Goal: Information Seeking & Learning: Learn about a topic

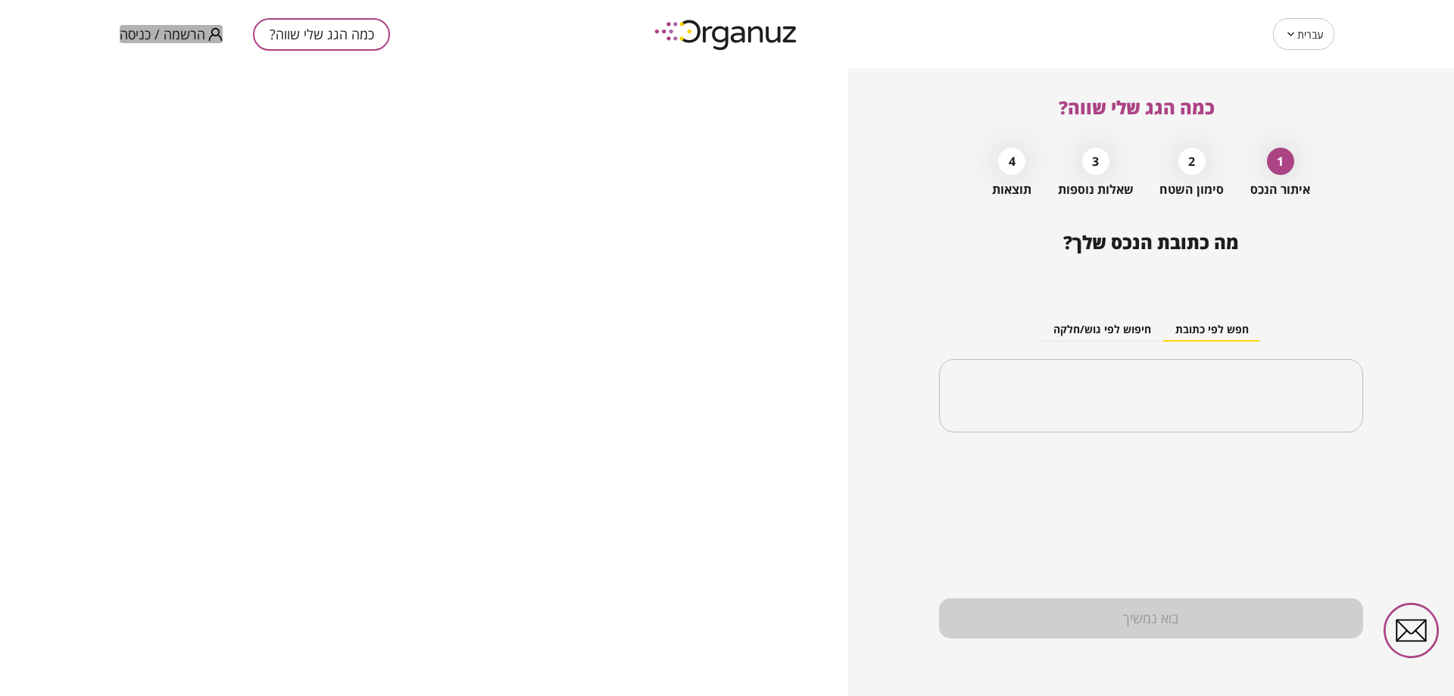
click at [183, 34] on span "הרשמה / כניסה" at bounding box center [163, 34] width 86 height 15
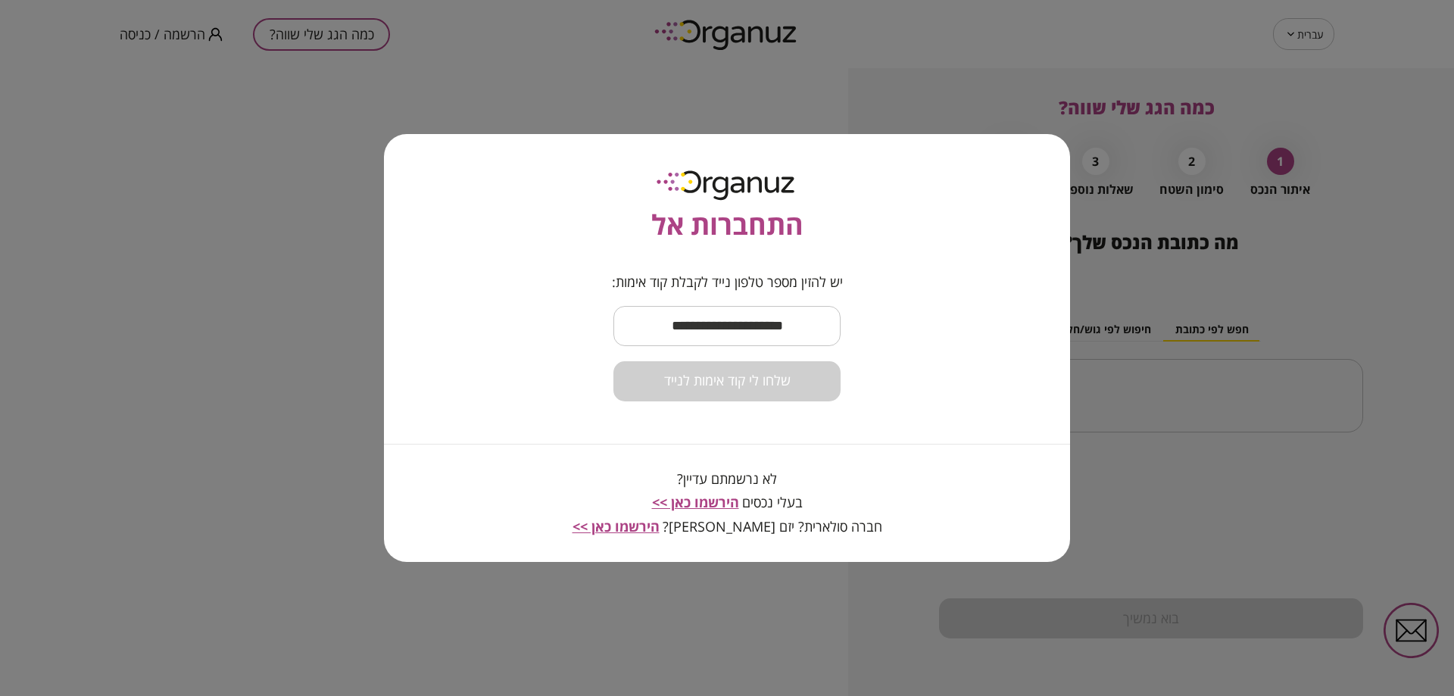
click at [768, 325] on input "text" at bounding box center [726, 326] width 227 height 45
type input "**********"
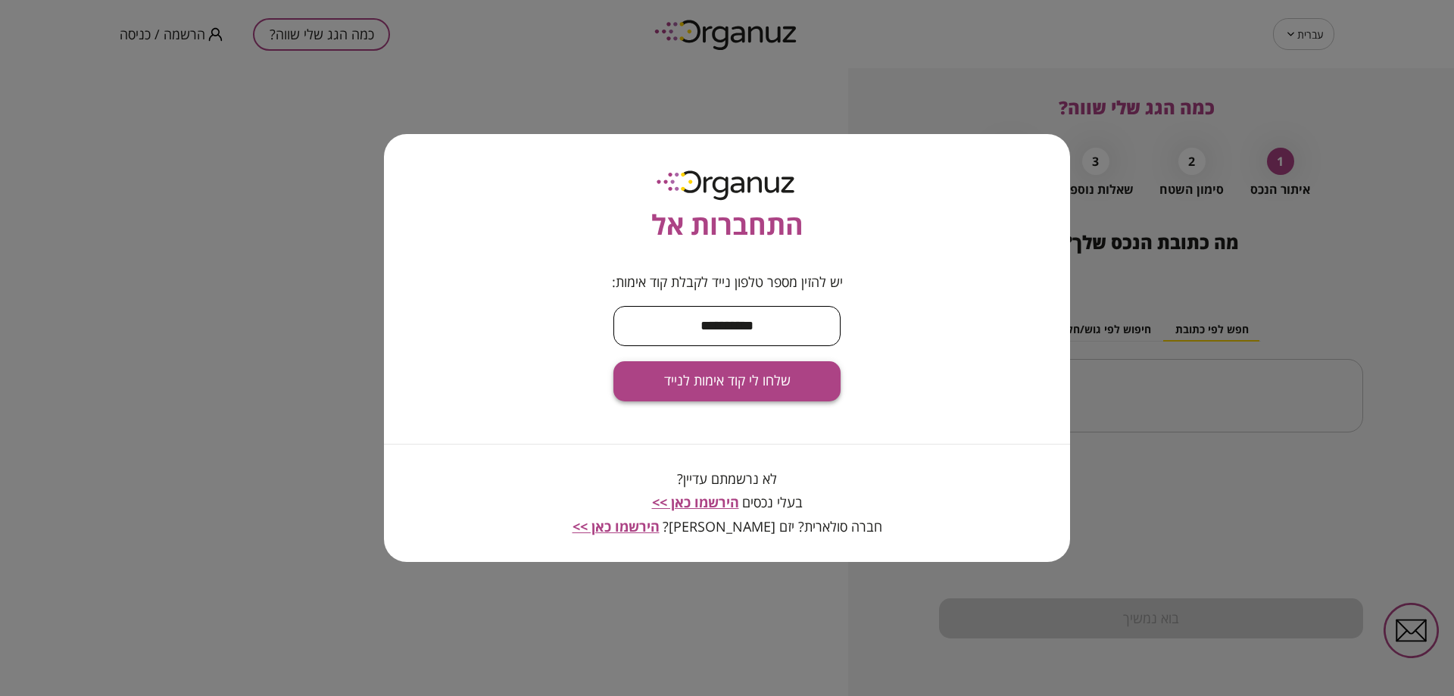
click at [727, 394] on button "שלחו לי קוד אימות לנייד" at bounding box center [726, 381] width 227 height 40
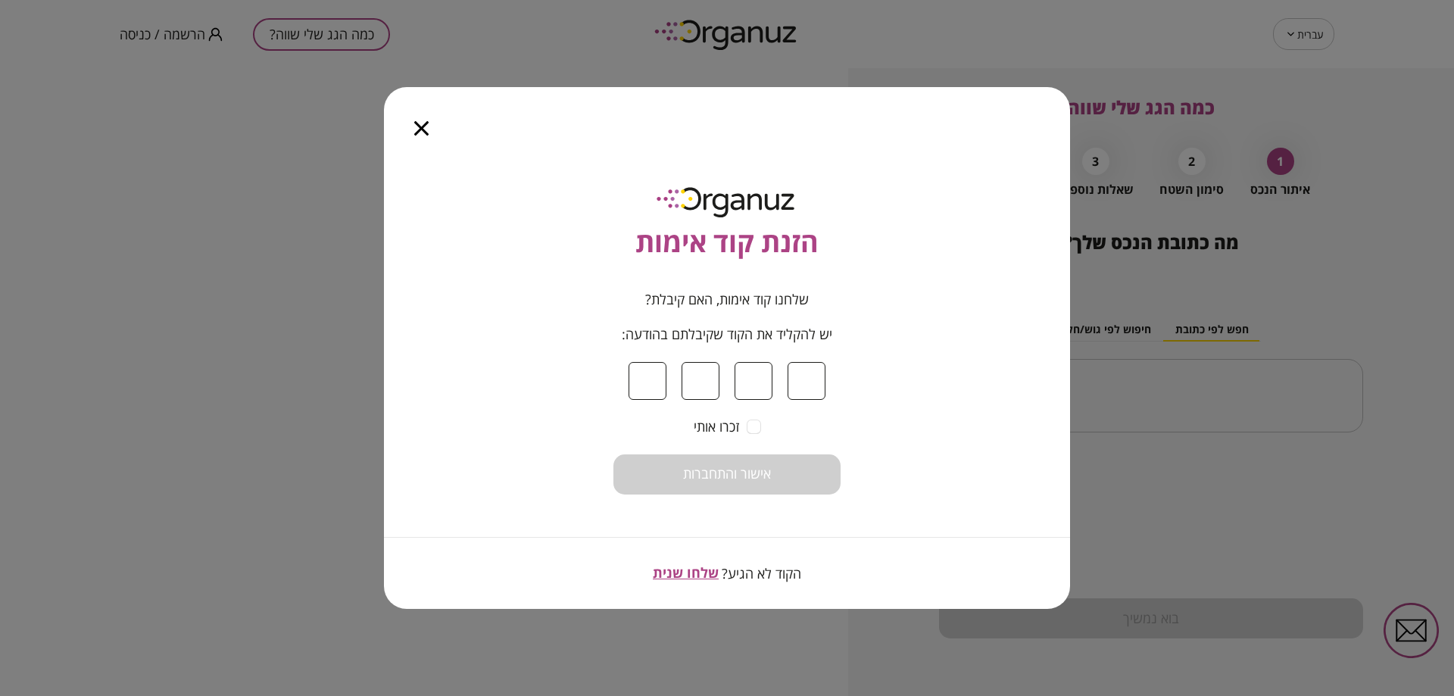
type input "*"
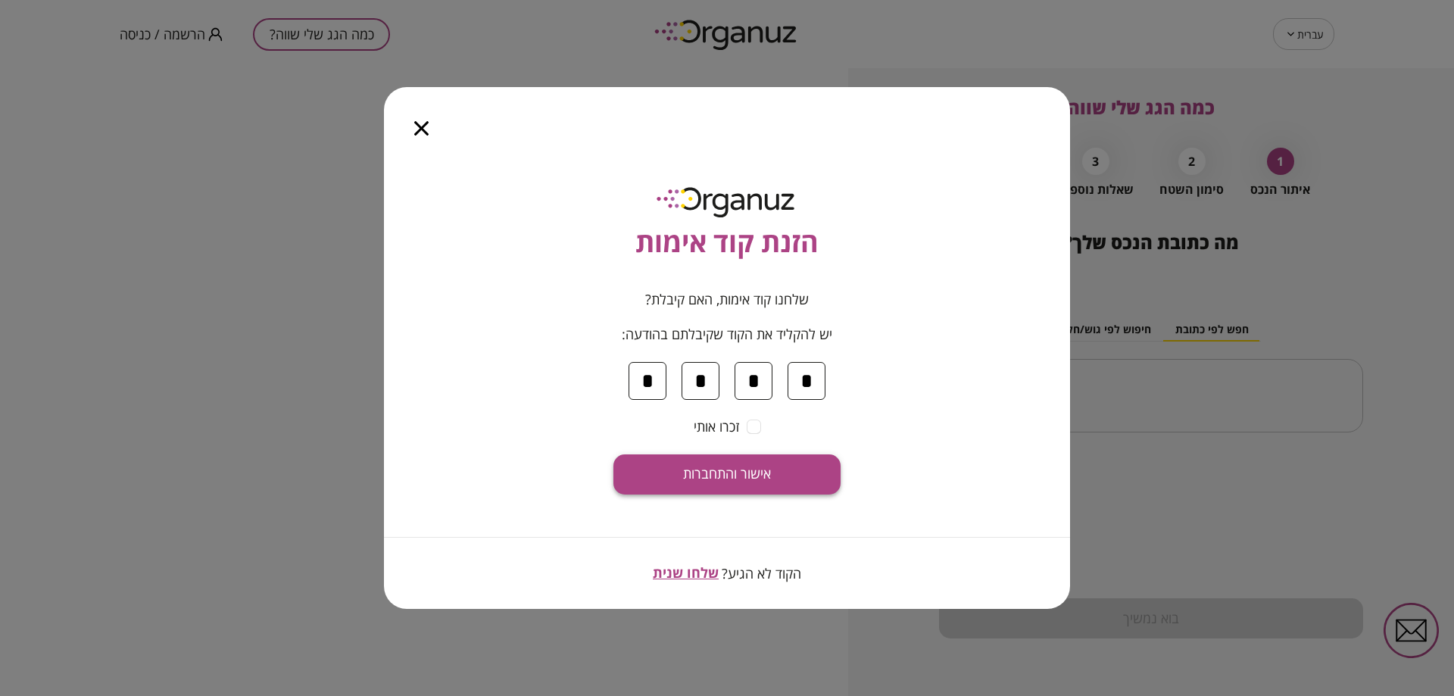
type input "*"
click at [809, 459] on button "אישור והתחברות" at bounding box center [726, 474] width 227 height 40
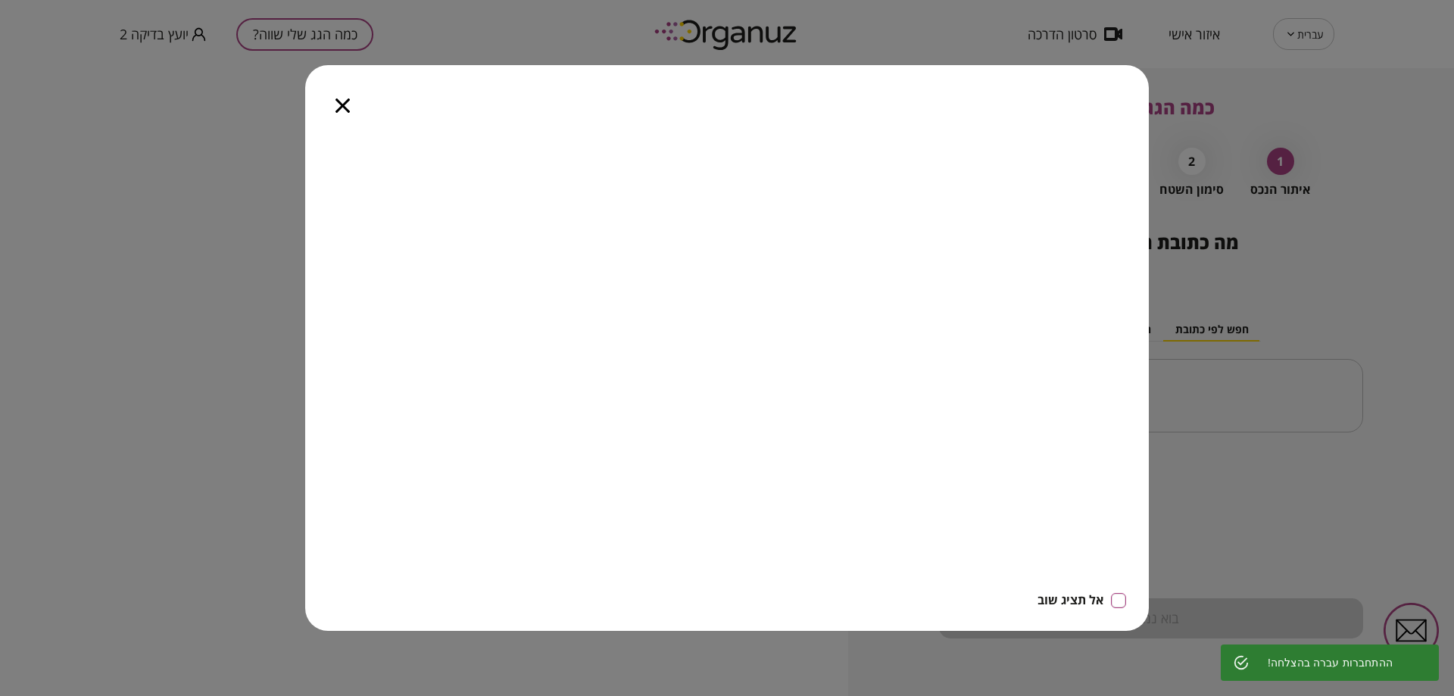
click at [342, 104] on icon "button" at bounding box center [343, 105] width 14 height 14
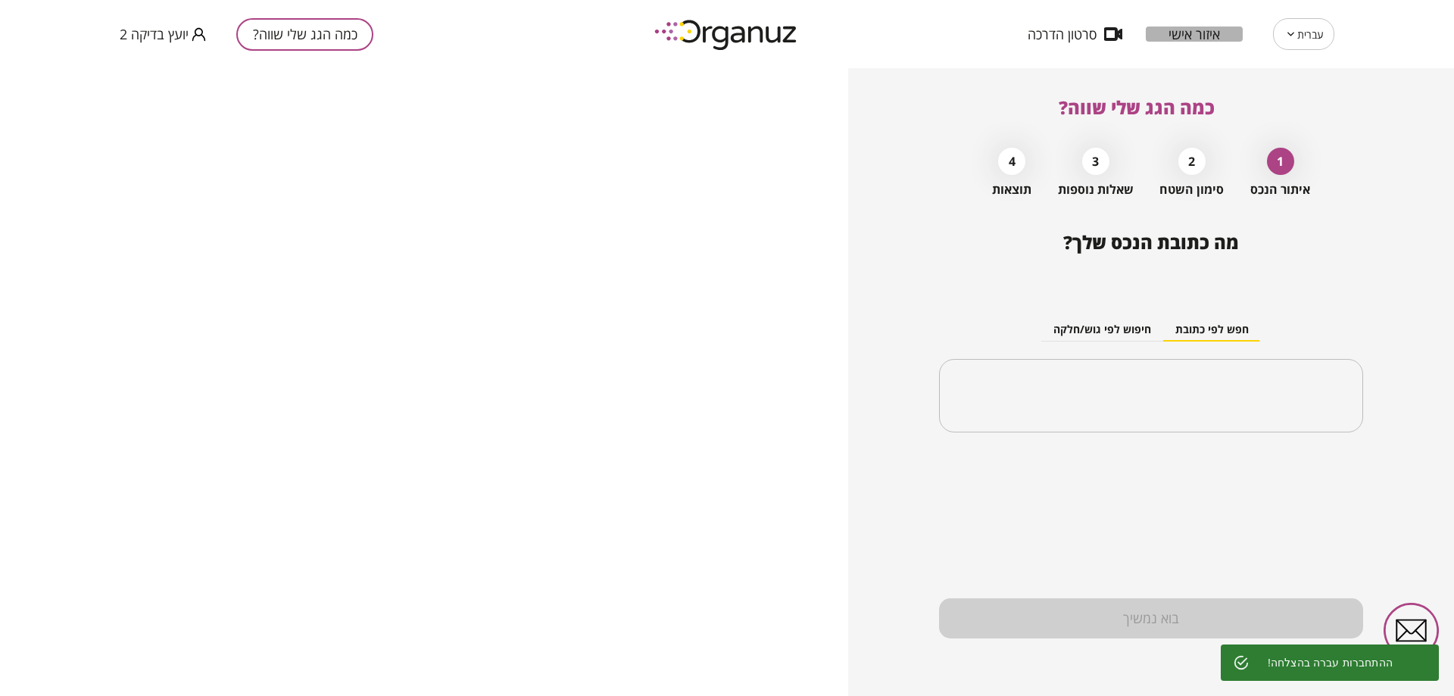
click at [1219, 35] on span "איזור אישי" at bounding box center [1194, 34] width 51 height 15
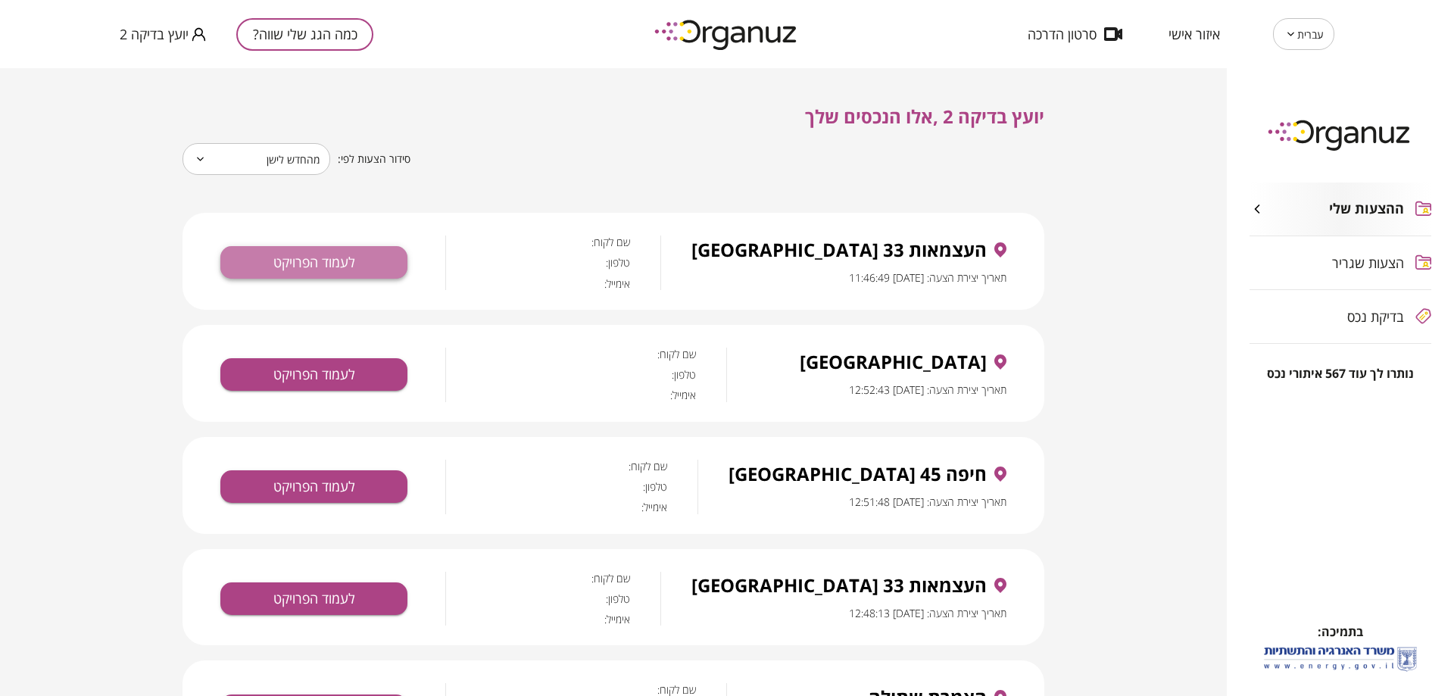
click at [322, 257] on button "לעמוד הפרויקט" at bounding box center [313, 262] width 187 height 33
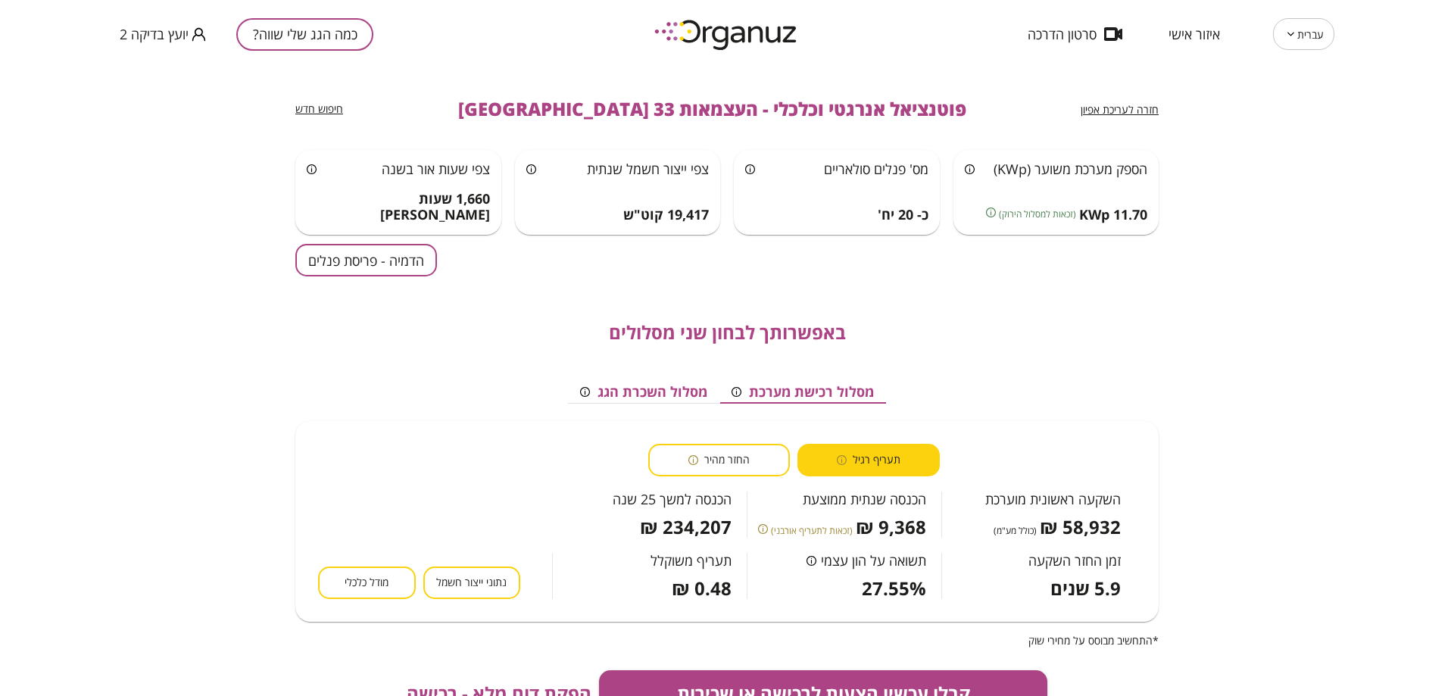
click at [1122, 101] on div "חזרה לעריכת אפיון" at bounding box center [1120, 109] width 78 height 18
click at [1119, 112] on span "חזרה לעריכת אפיון" at bounding box center [1120, 109] width 78 height 14
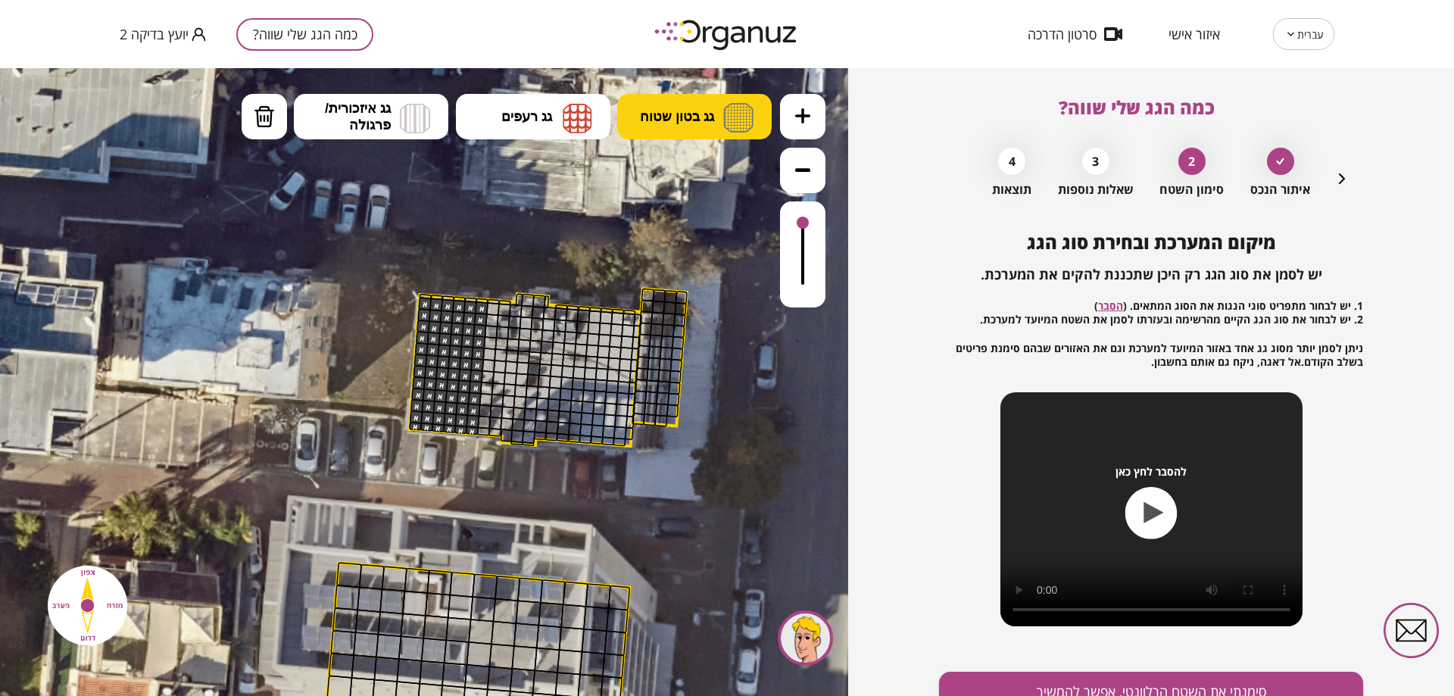
click at [724, 110] on img at bounding box center [738, 118] width 30 height 30
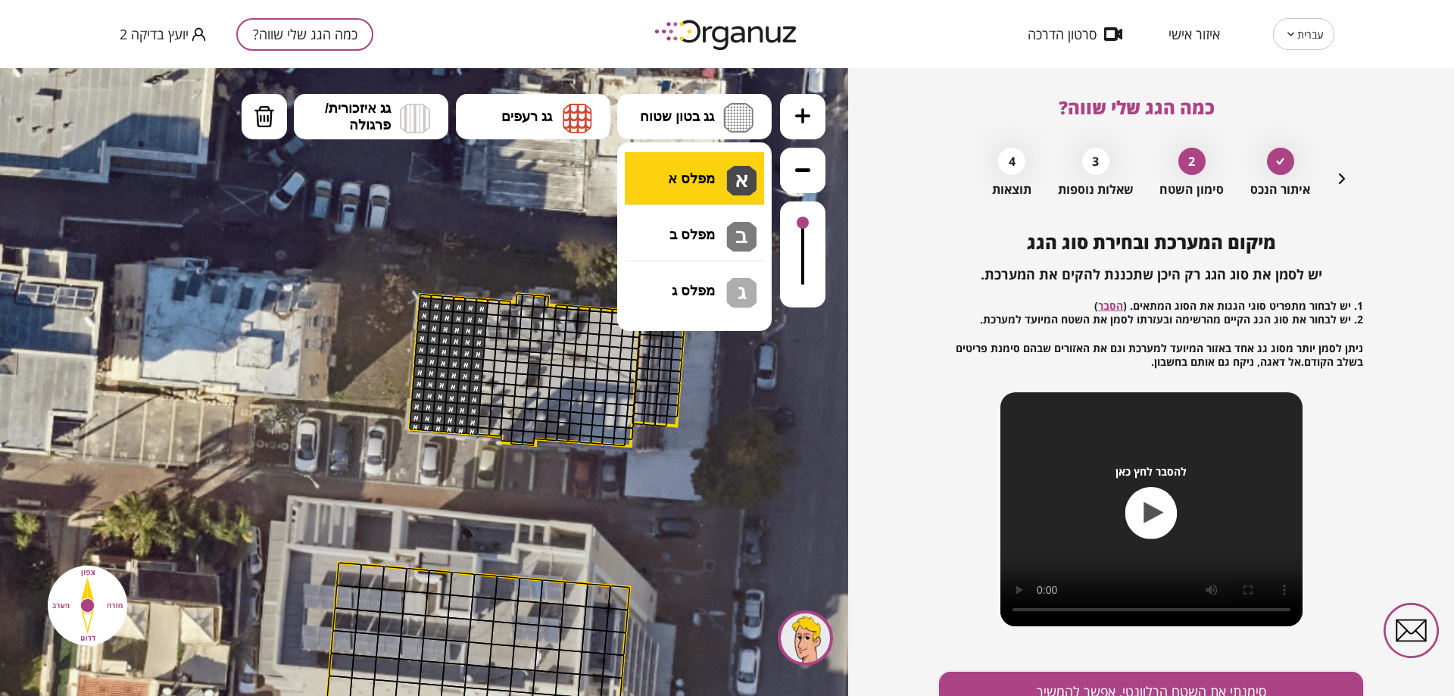
click at [727, 158] on div ".st0 { fill: #FFFFFF; } 10" at bounding box center [424, 382] width 848 height 628
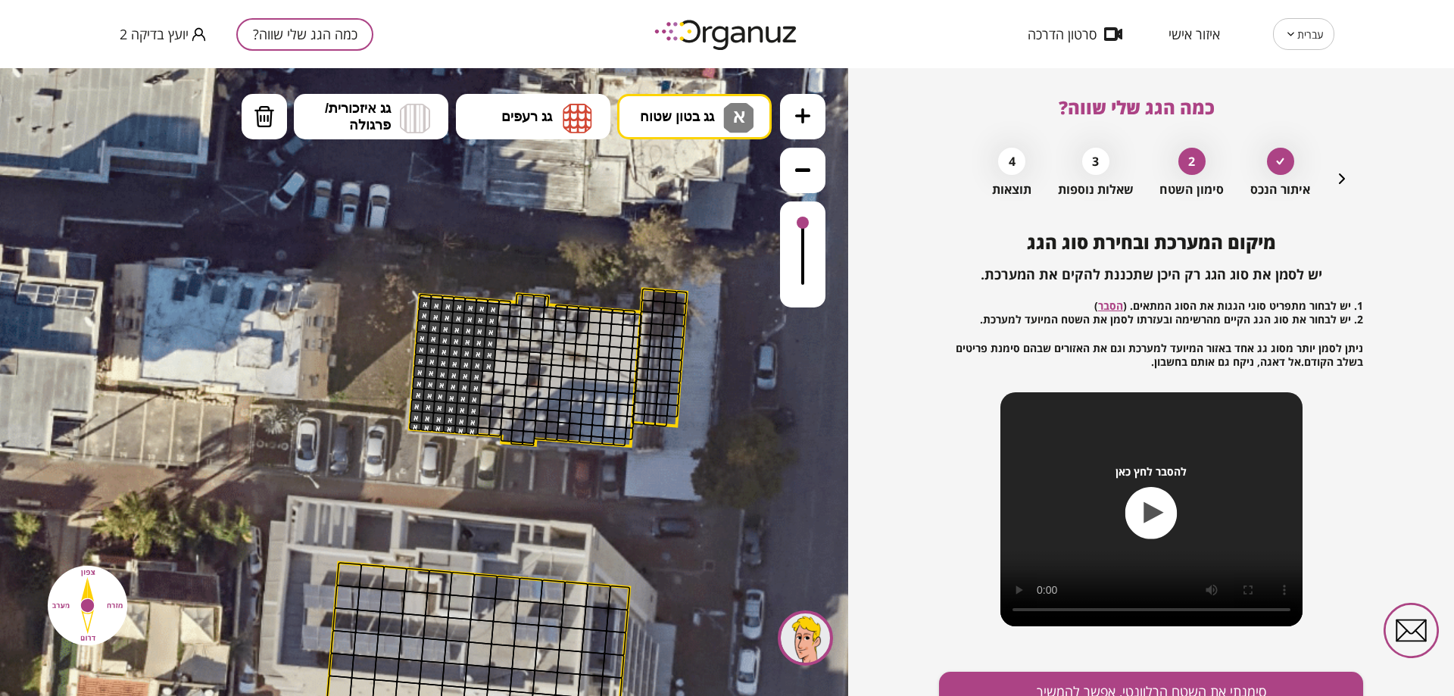
drag, startPoint x: 491, startPoint y: 311, endPoint x: 488, endPoint y: 367, distance: 56.1
click at [1190, 680] on button "סימנתי את השטח הרלוונטי, אפשר להמשיך" at bounding box center [1151, 692] width 424 height 40
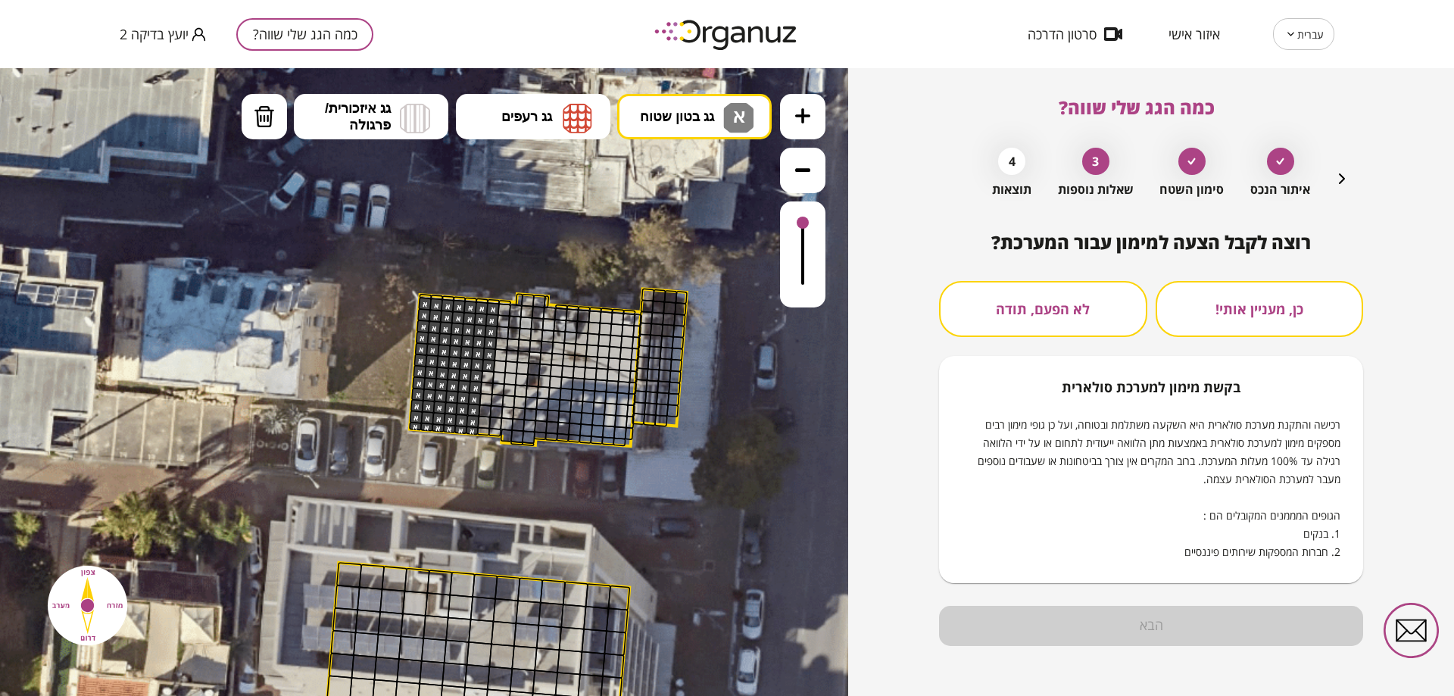
click at [1035, 301] on button "לא הפעם, תודה" at bounding box center [1043, 309] width 208 height 56
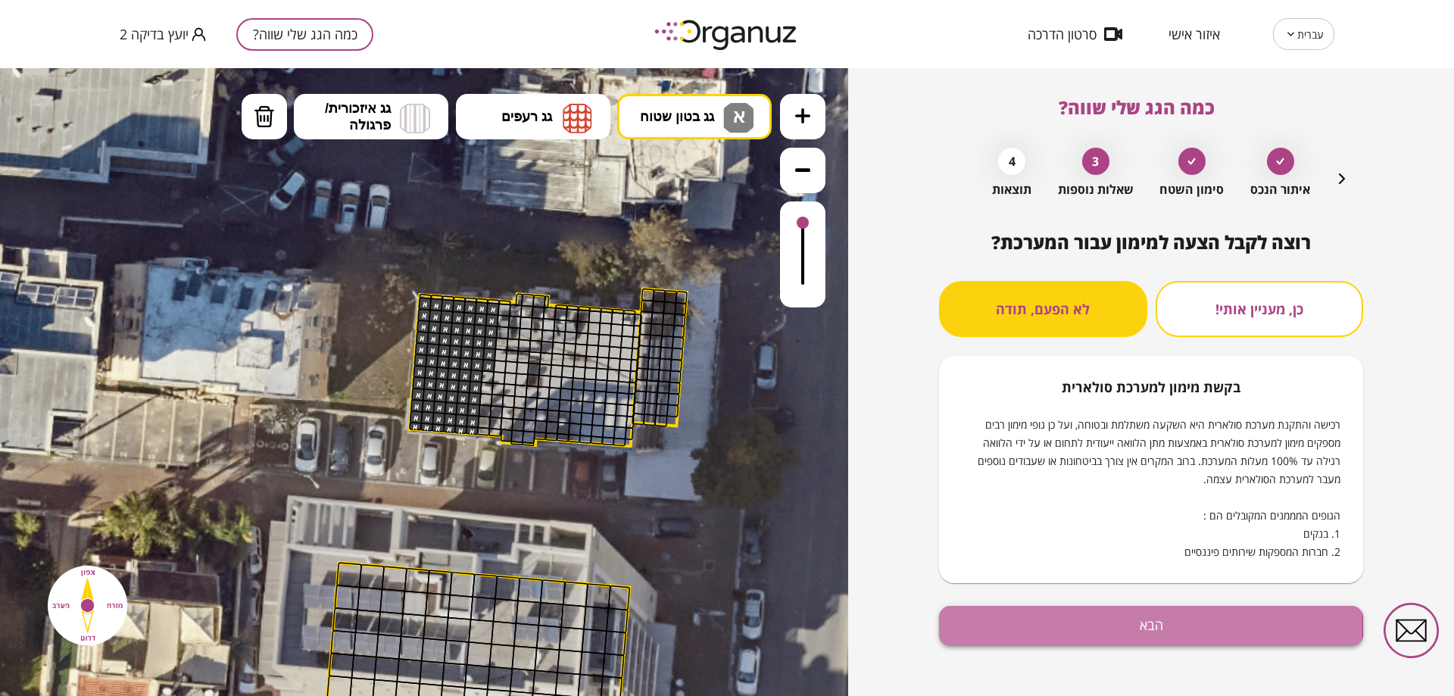
click at [1073, 625] on button "הבא" at bounding box center [1151, 626] width 424 height 40
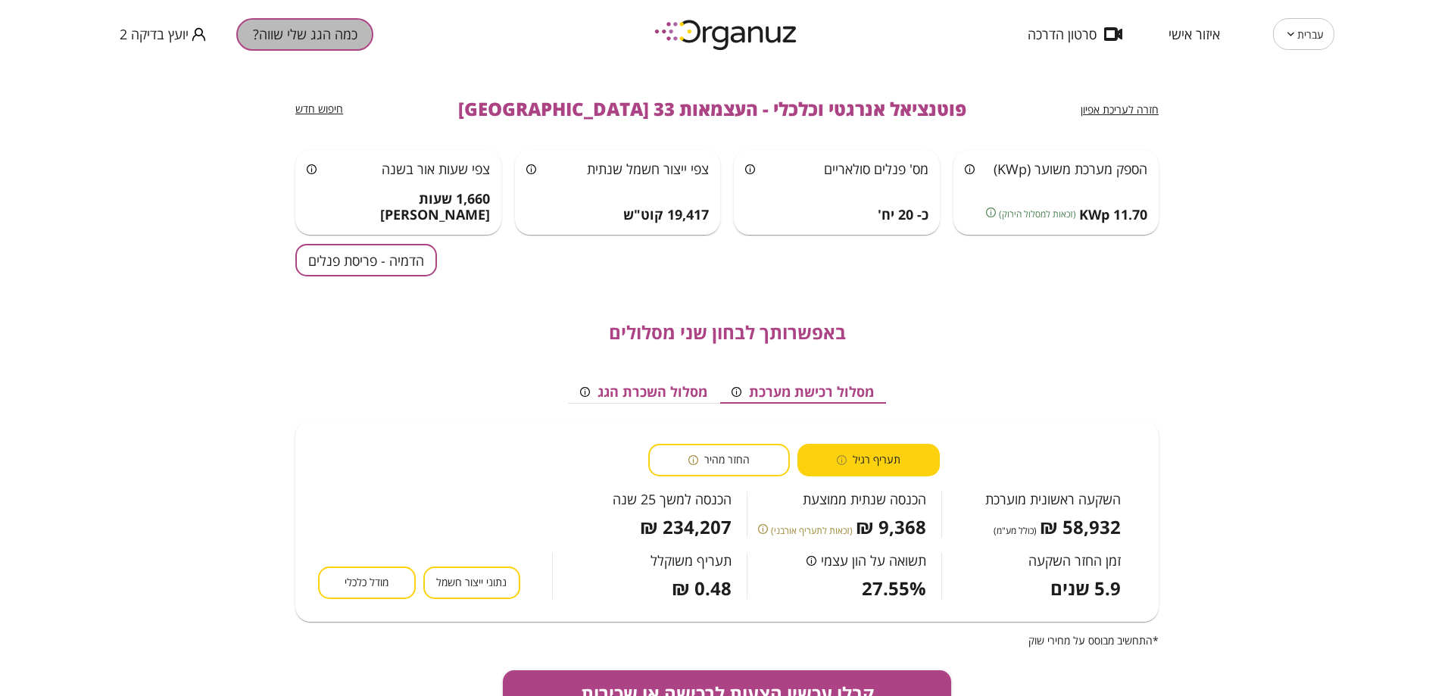
click at [330, 33] on button "כמה הגג שלי שווה?" at bounding box center [304, 34] width 137 height 33
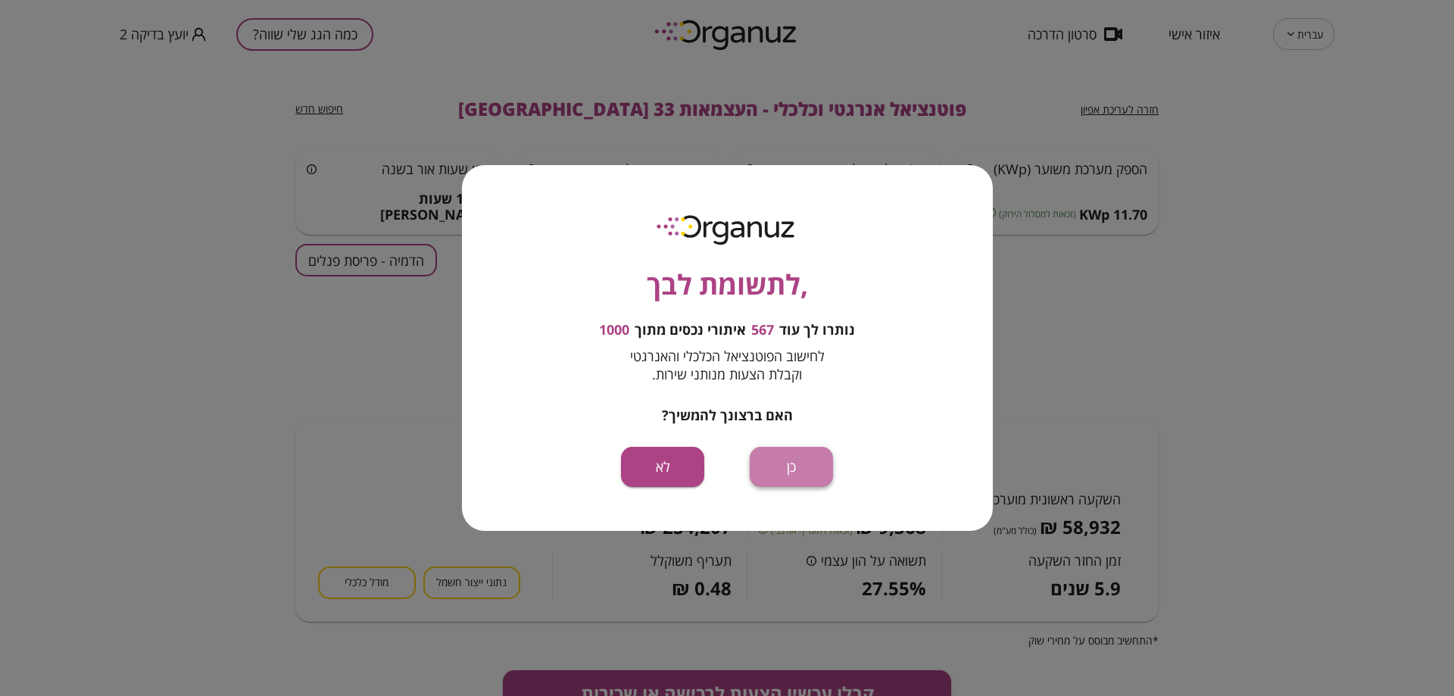
click at [803, 460] on button "כן" at bounding box center [791, 467] width 83 height 40
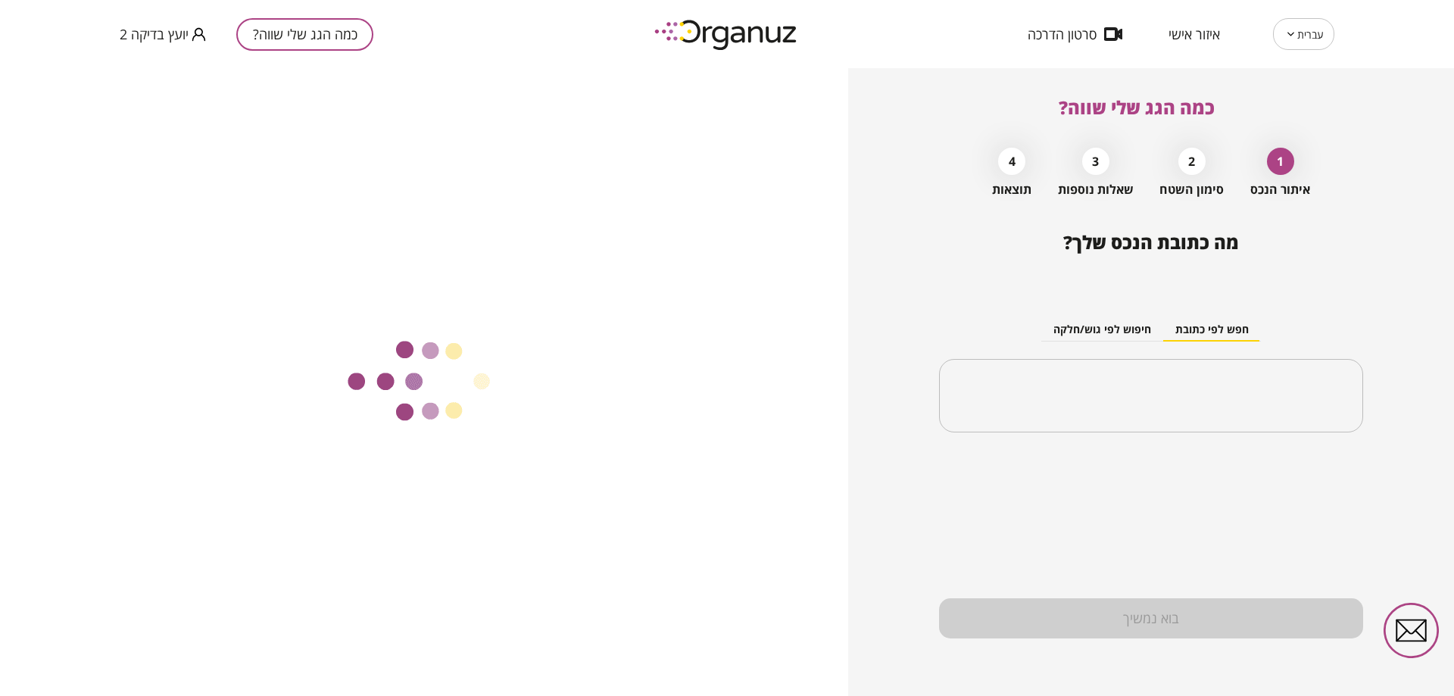
click at [1172, 383] on div "​" at bounding box center [1151, 396] width 424 height 74
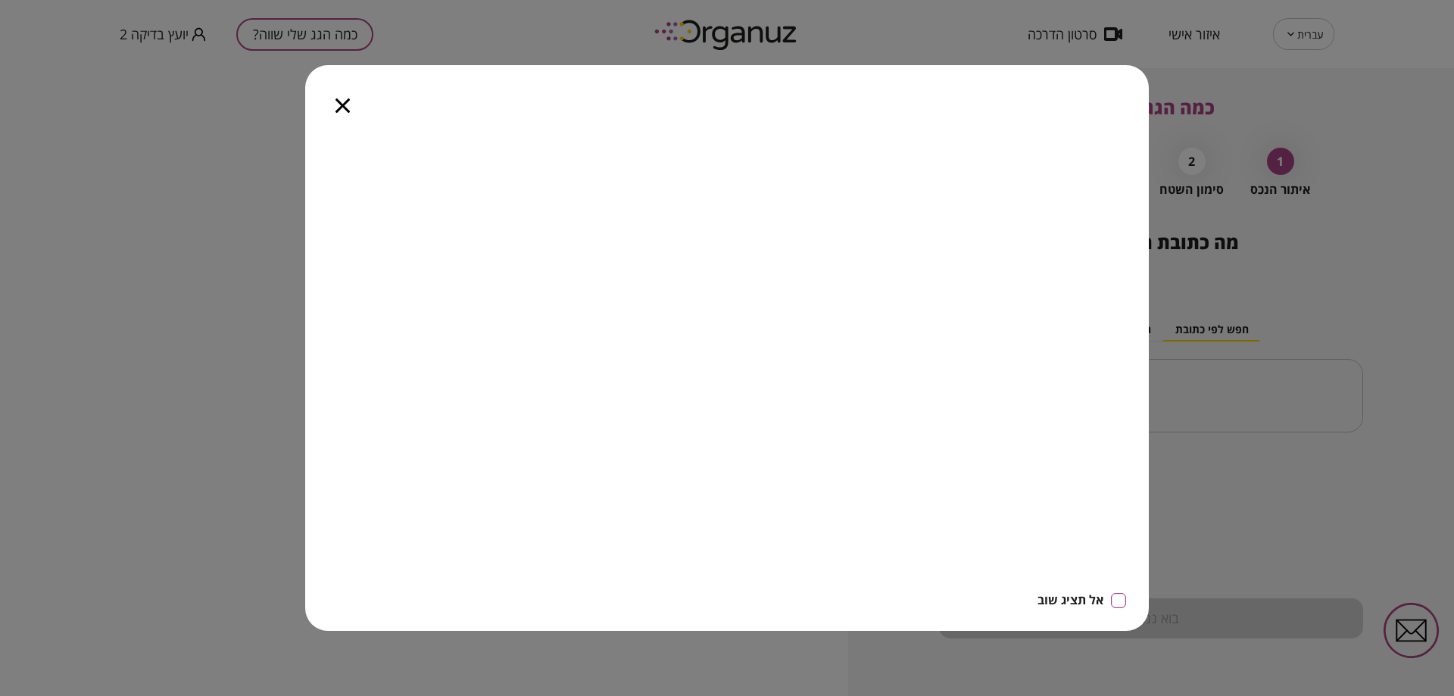
click at [342, 106] on icon "button" at bounding box center [343, 105] width 14 height 14
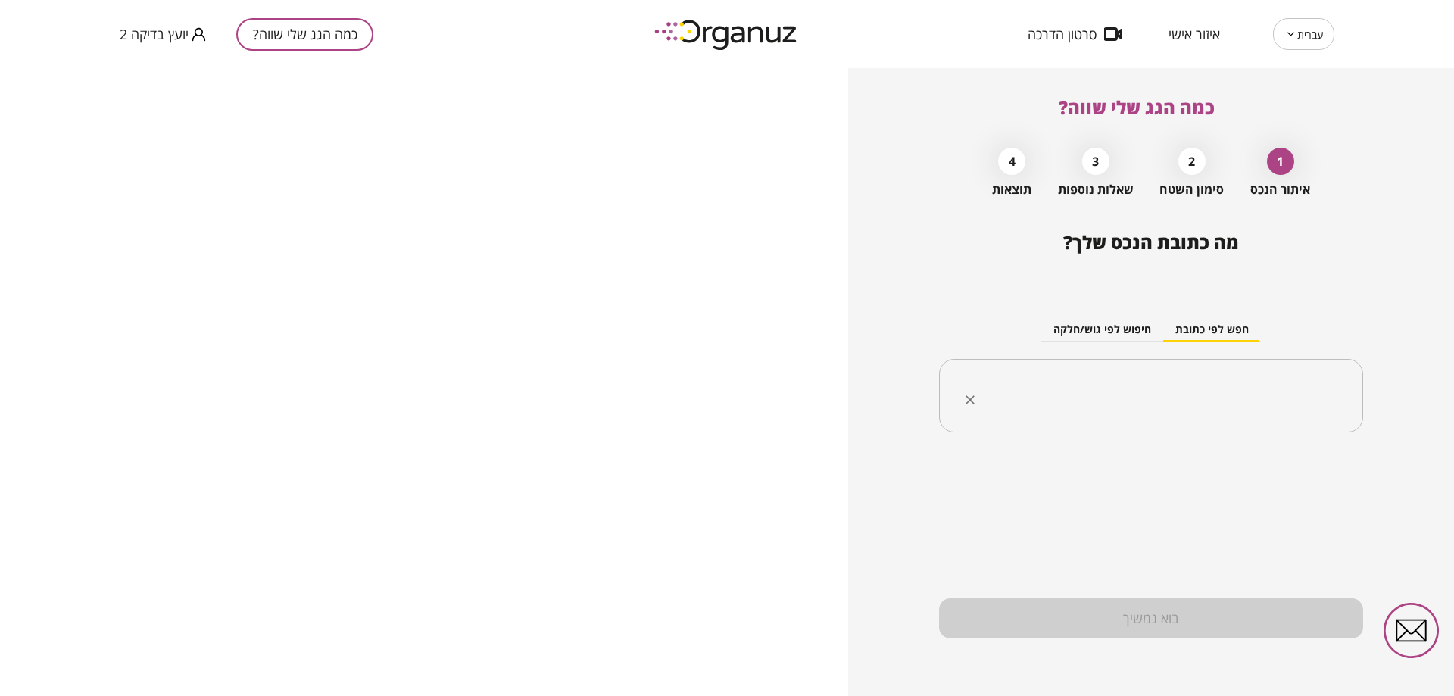
click at [1077, 423] on div "​" at bounding box center [1151, 396] width 424 height 74
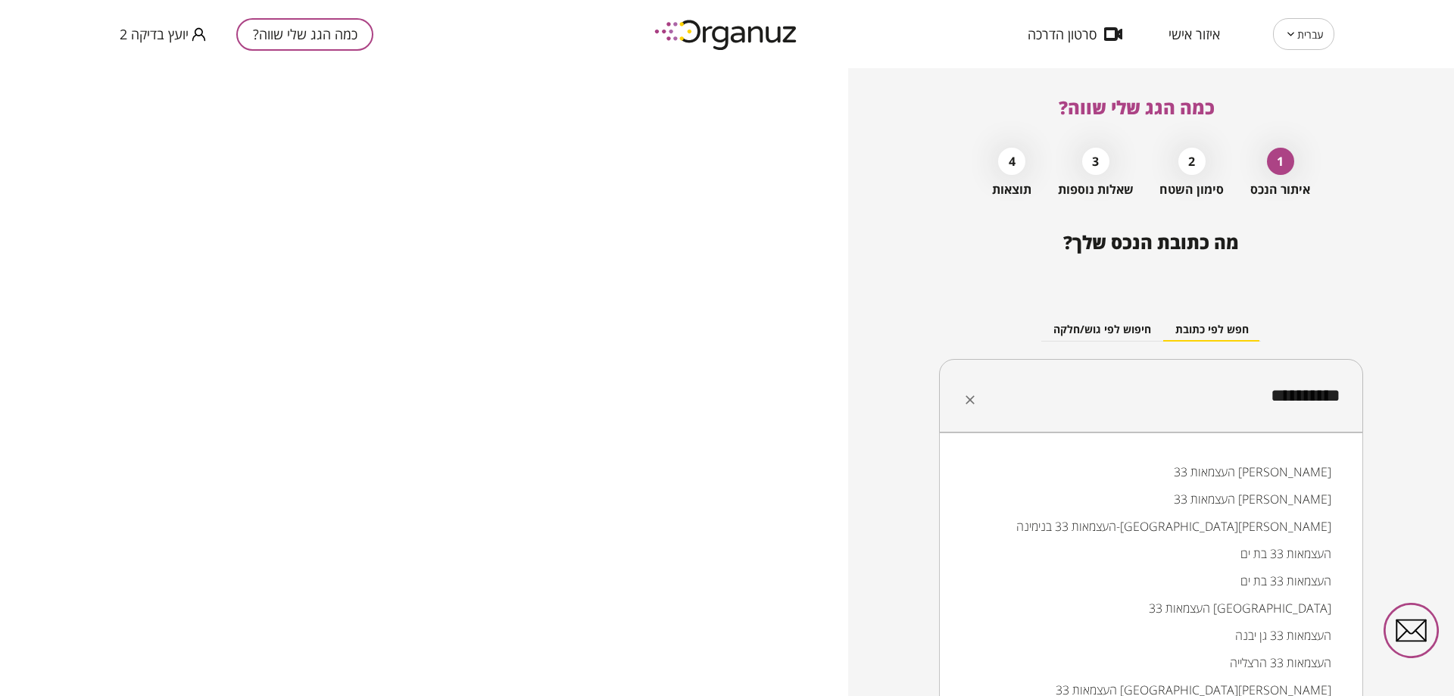
drag, startPoint x: 1331, startPoint y: 397, endPoint x: 1356, endPoint y: 395, distance: 24.3
click at [1356, 395] on div "**********" at bounding box center [1151, 396] width 424 height 74
click at [1216, 691] on li "העצמאות 33 [GEOGRAPHIC_DATA]" at bounding box center [1151, 689] width 385 height 27
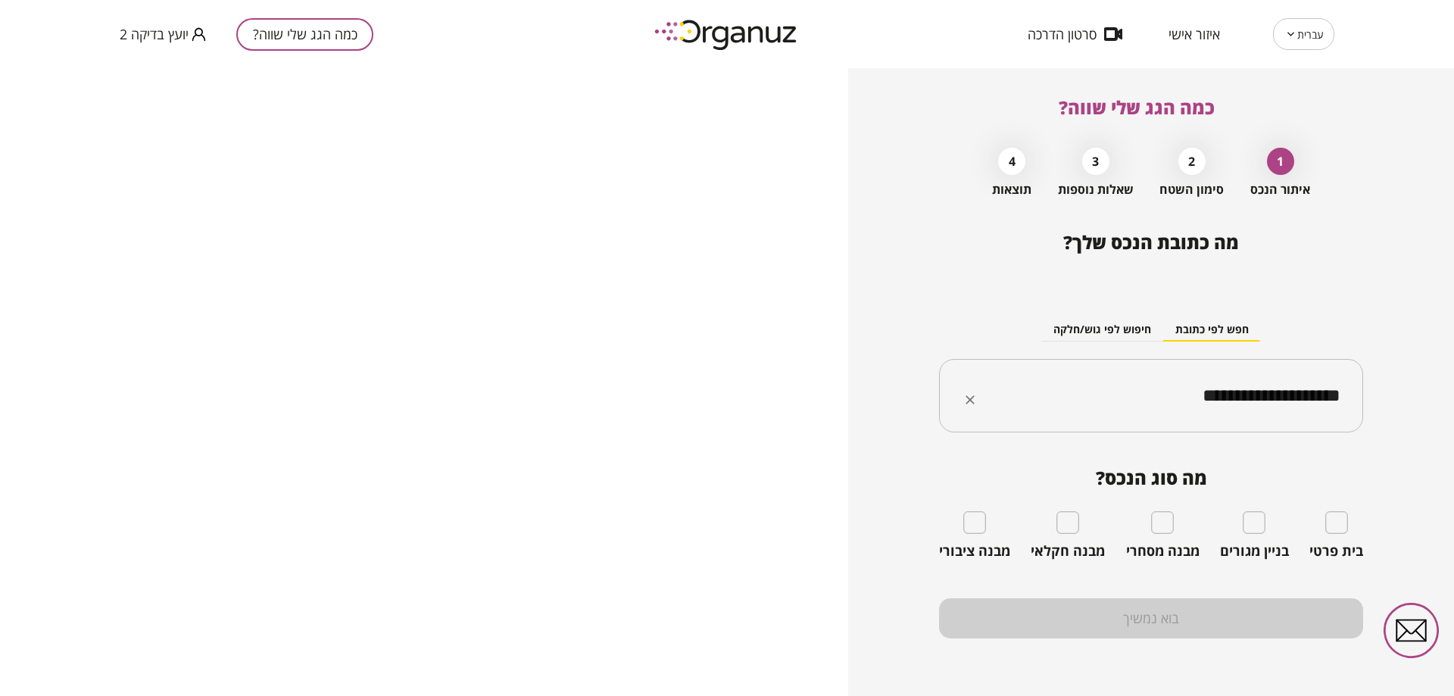
type input "**********"
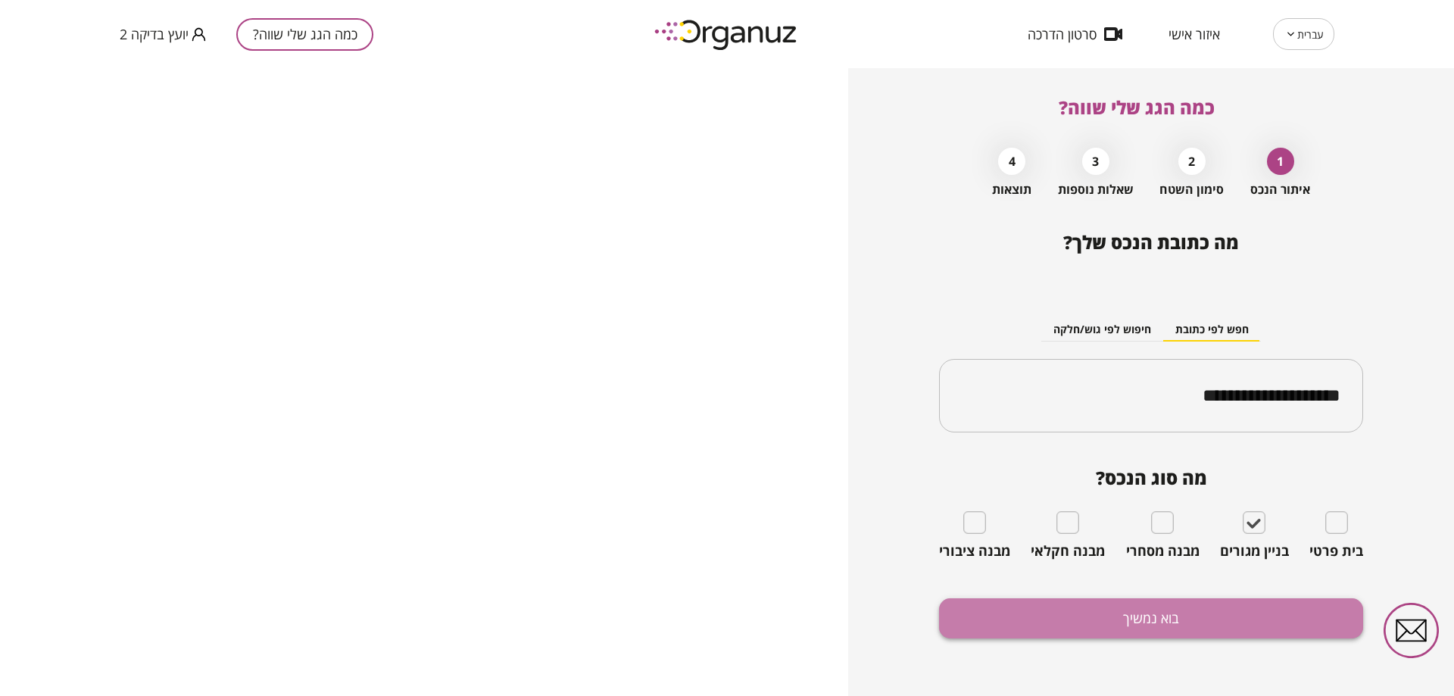
click at [1285, 615] on button "בוא נמשיך" at bounding box center [1151, 618] width 424 height 40
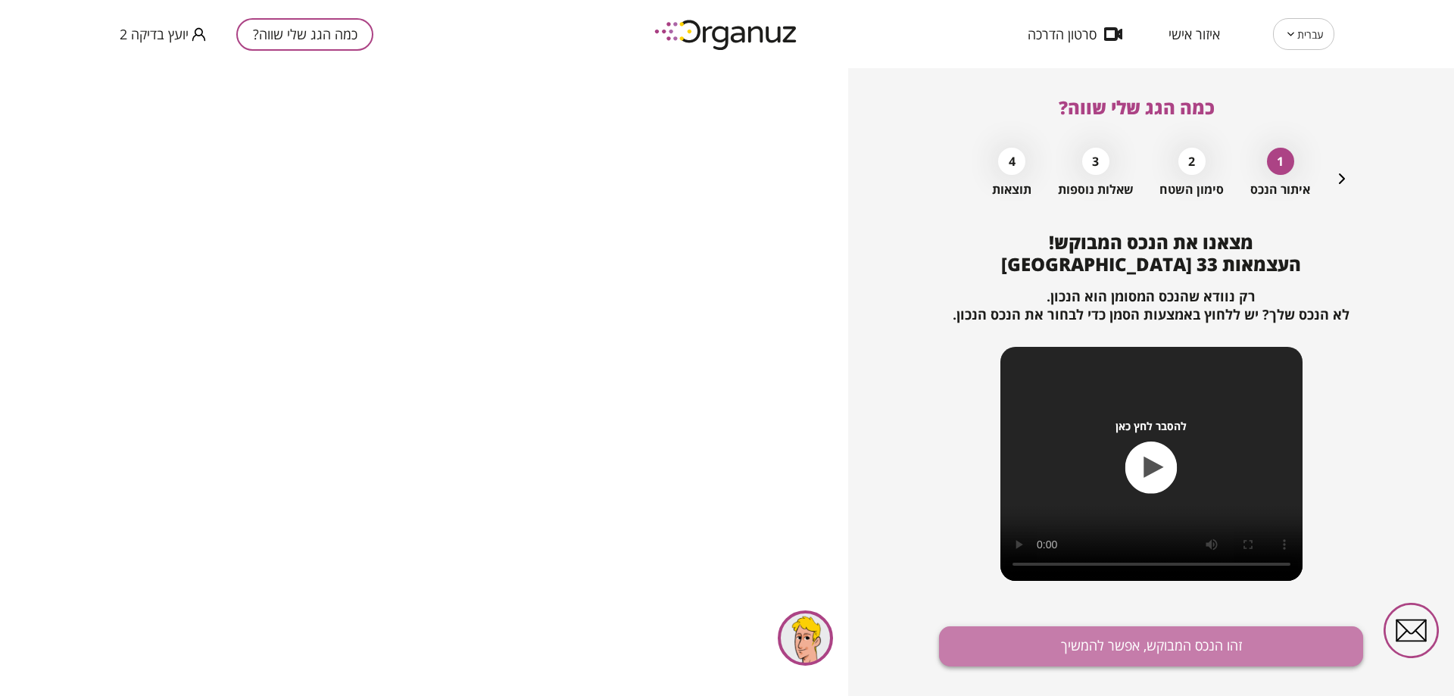
click at [1278, 638] on button "זהו הנכס המבוקש, אפשר להמשיך" at bounding box center [1151, 646] width 424 height 40
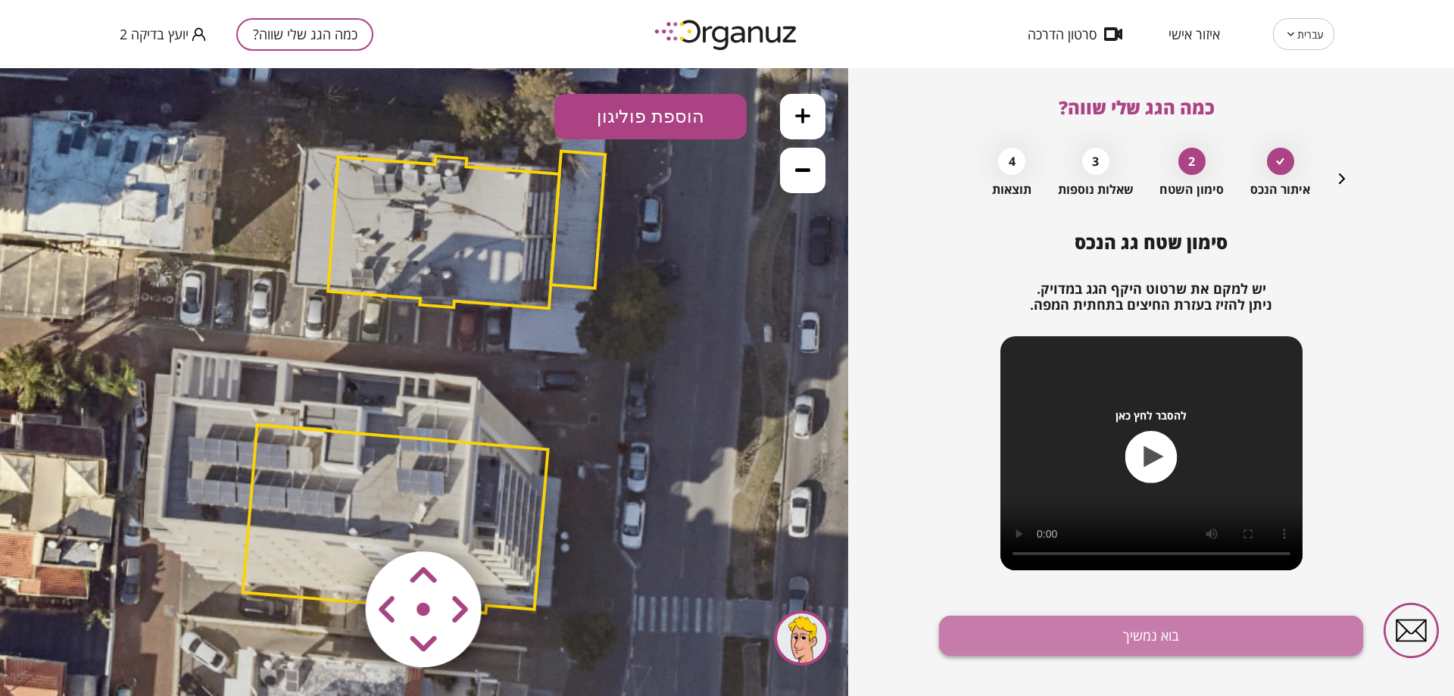
click at [1164, 637] on button "בוא נמשיך" at bounding box center [1151, 636] width 424 height 40
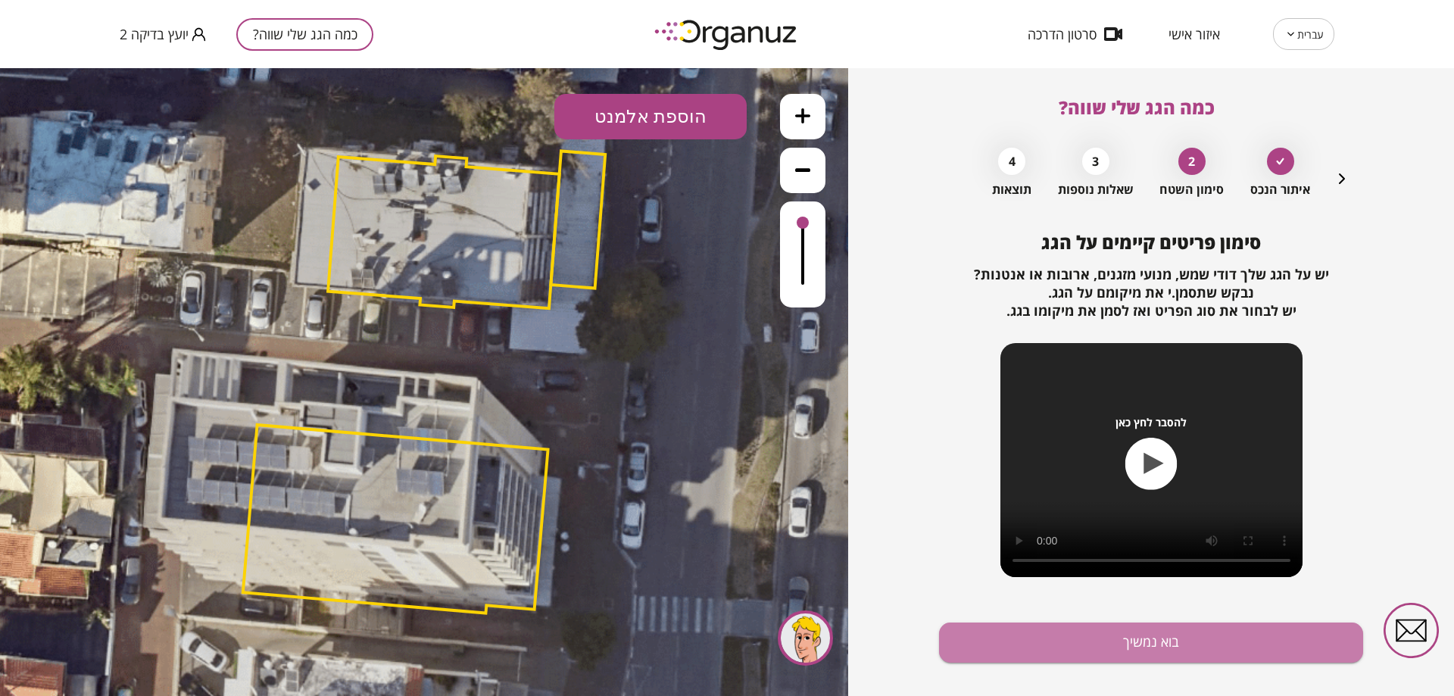
click at [1164, 637] on button "בוא נמשיך" at bounding box center [1151, 643] width 424 height 40
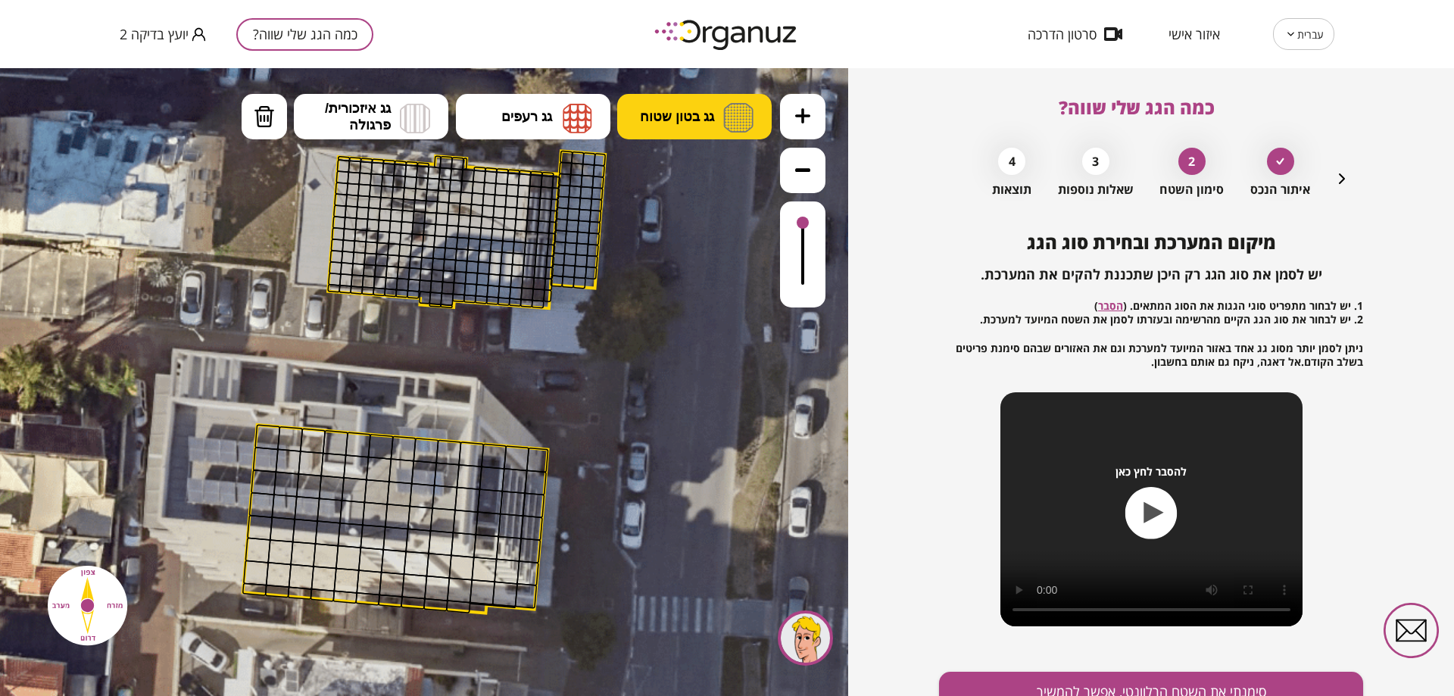
click at [707, 115] on span "גג בטון שטוח" at bounding box center [677, 116] width 74 height 17
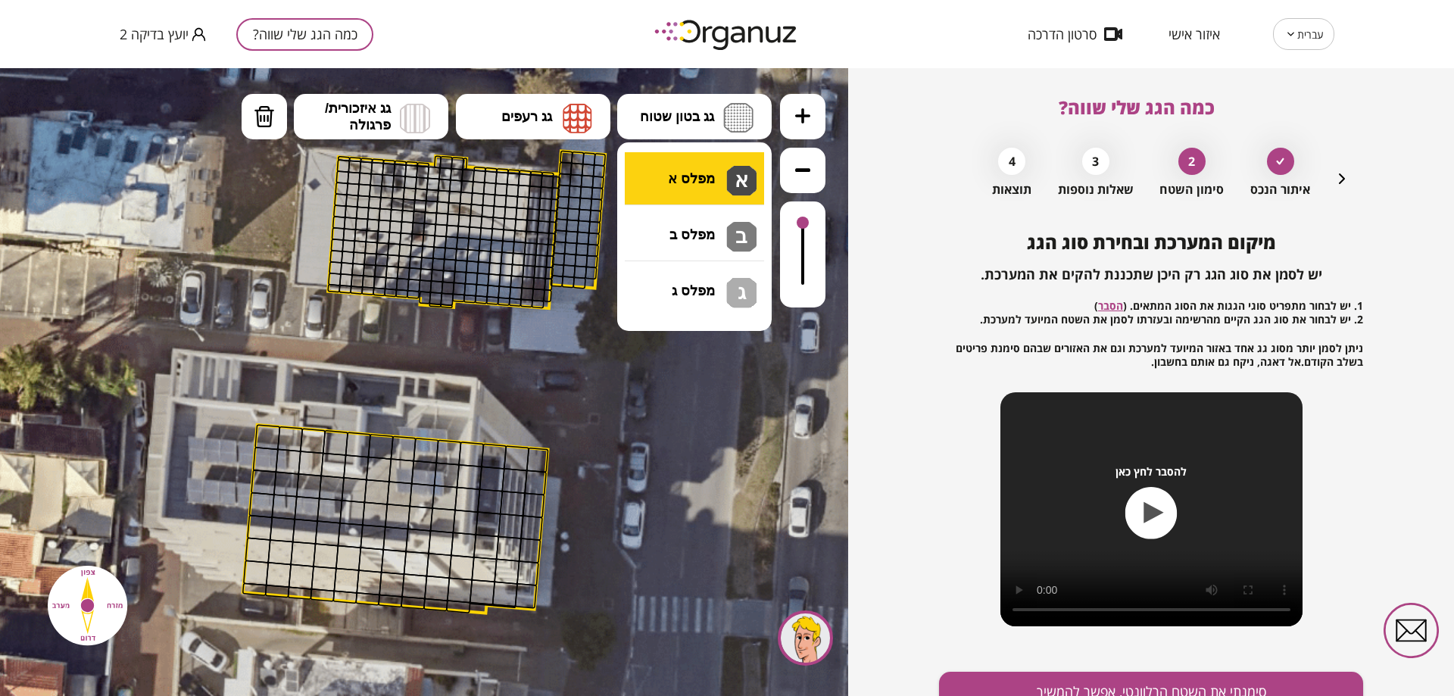
click at [715, 177] on div ".st0 { fill: #FFFFFF; } 10" at bounding box center [424, 382] width 848 height 628
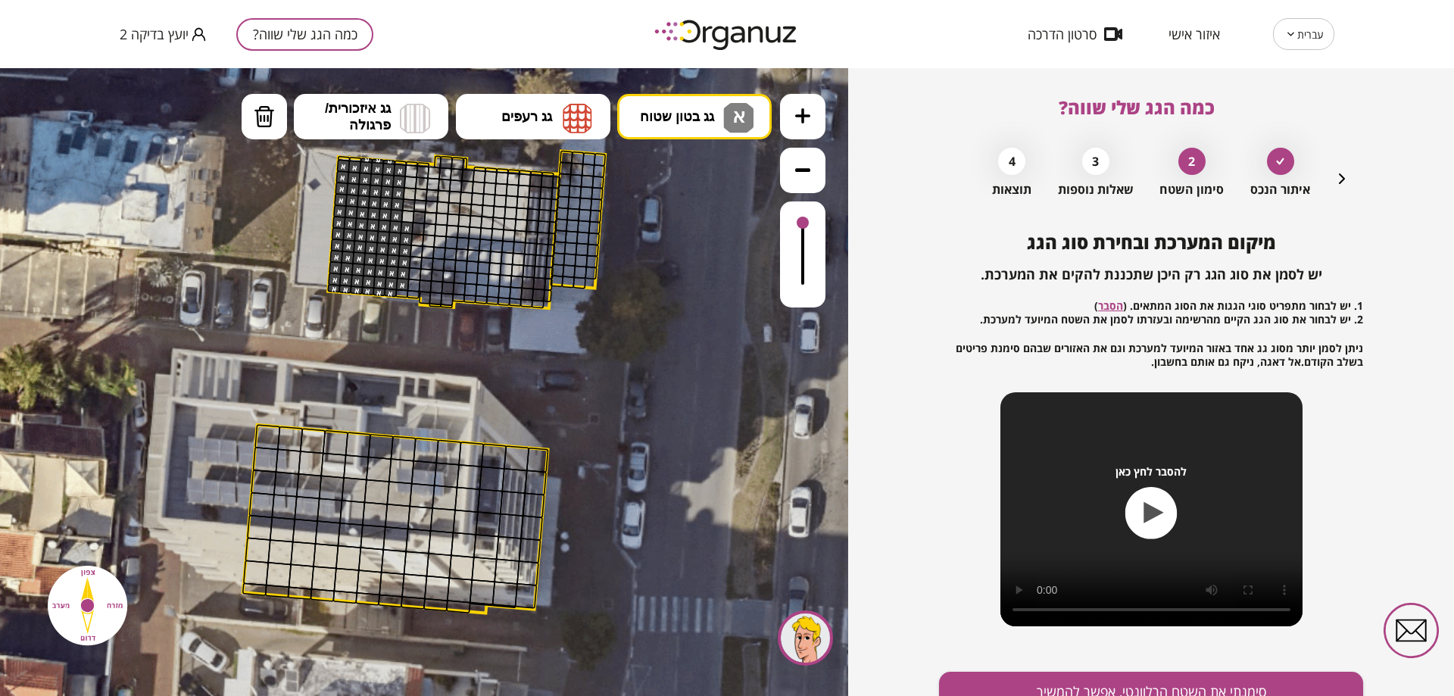
drag, startPoint x: 343, startPoint y: 166, endPoint x: 391, endPoint y: 242, distance: 90.2
click at [288, 114] on ul "גג בטון שטוח א מפלס א א מפלס ב ב מפלס ג ג גג רעפים רעפים צפון" at bounding box center [507, 118] width 531 height 49
drag, startPoint x: 273, startPoint y: 121, endPoint x: 373, endPoint y: 153, distance: 104.9
click at [273, 122] on img at bounding box center [264, 116] width 21 height 23
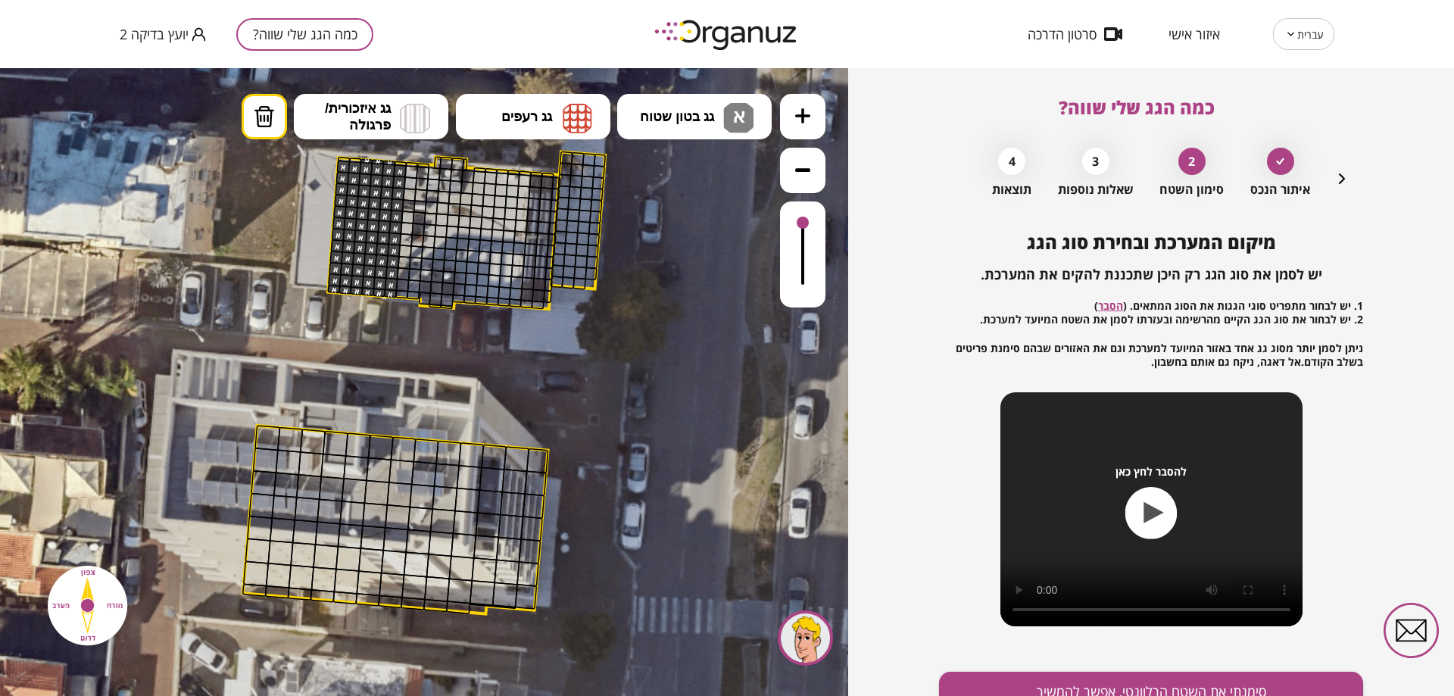
drag, startPoint x: 404, startPoint y: 226, endPoint x: 405, endPoint y: 288, distance: 61.4
click at [1262, 690] on button "סימנתי את השטח הרלוונטי, אפשר להמשיך" at bounding box center [1151, 692] width 424 height 40
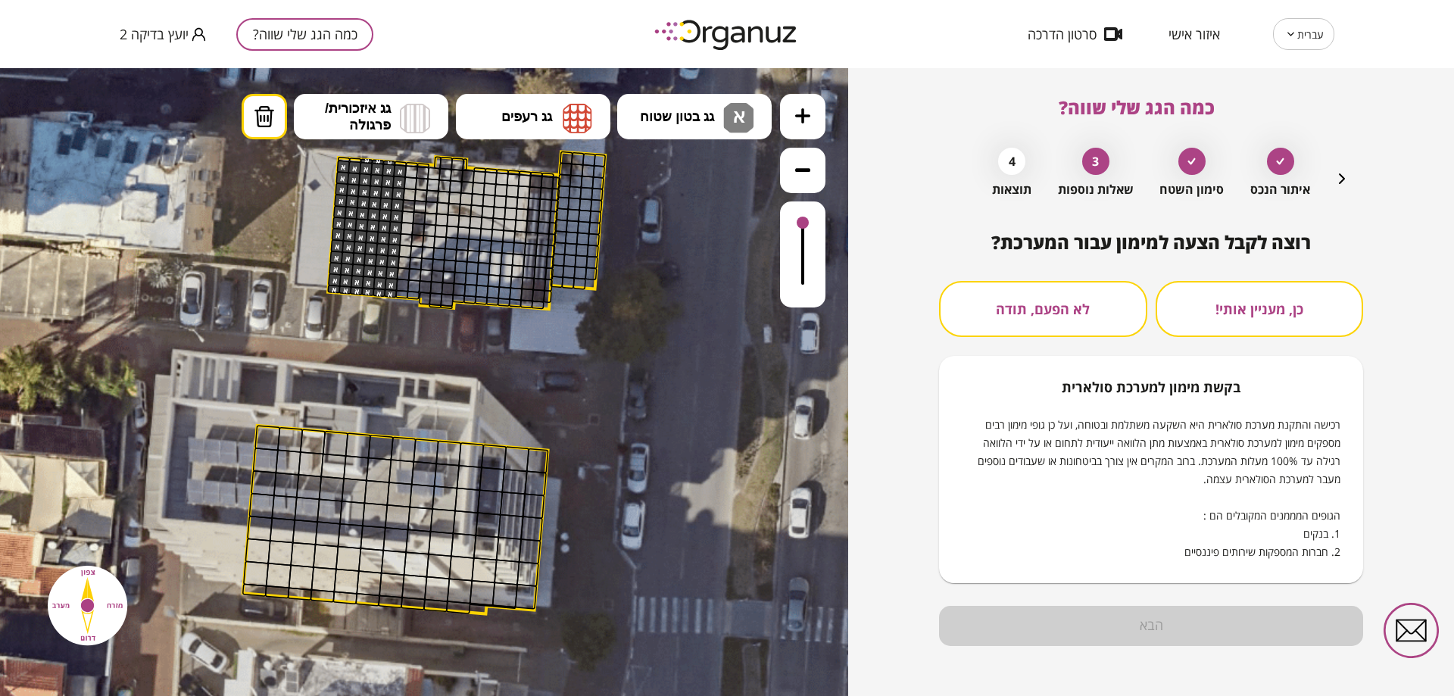
click at [1071, 296] on button "לא הפעם, תודה" at bounding box center [1043, 309] width 208 height 56
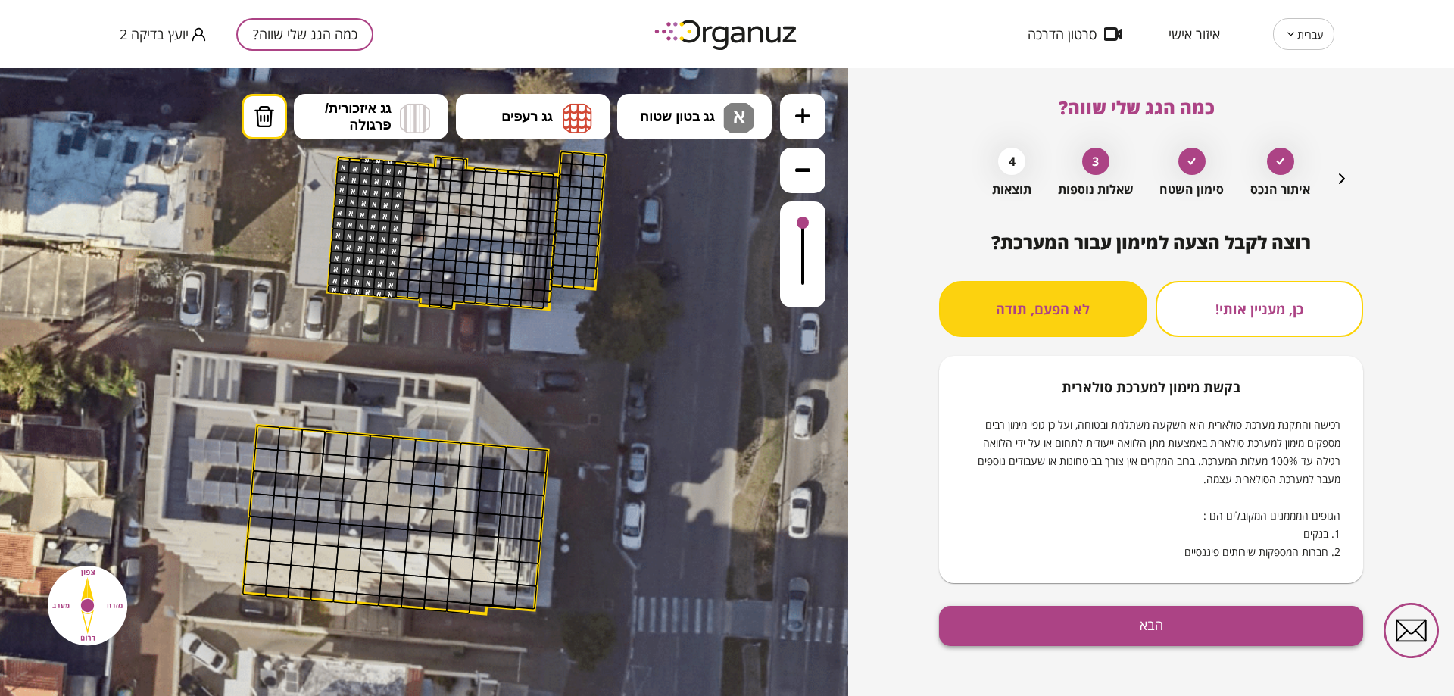
click at [1041, 613] on button "הבא" at bounding box center [1151, 626] width 424 height 40
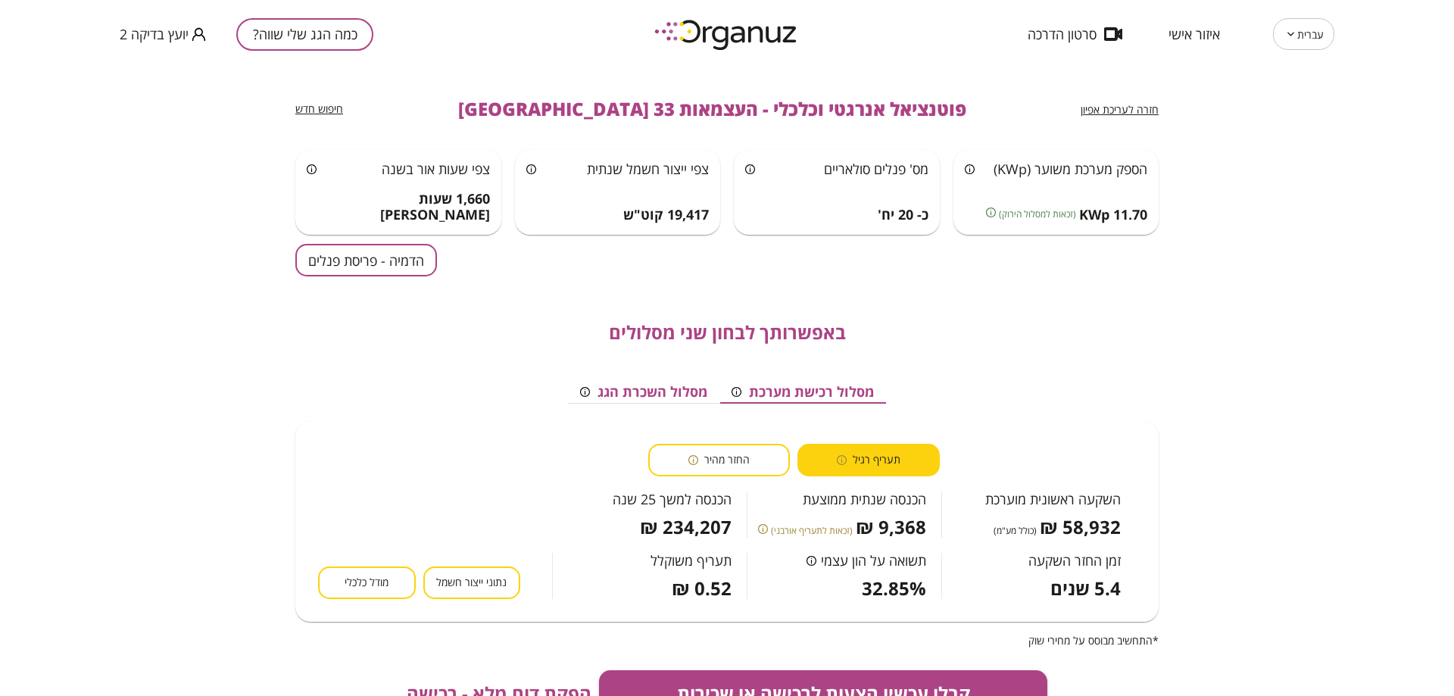
click at [1106, 114] on span "חזרה לעריכת אפיון" at bounding box center [1120, 109] width 78 height 14
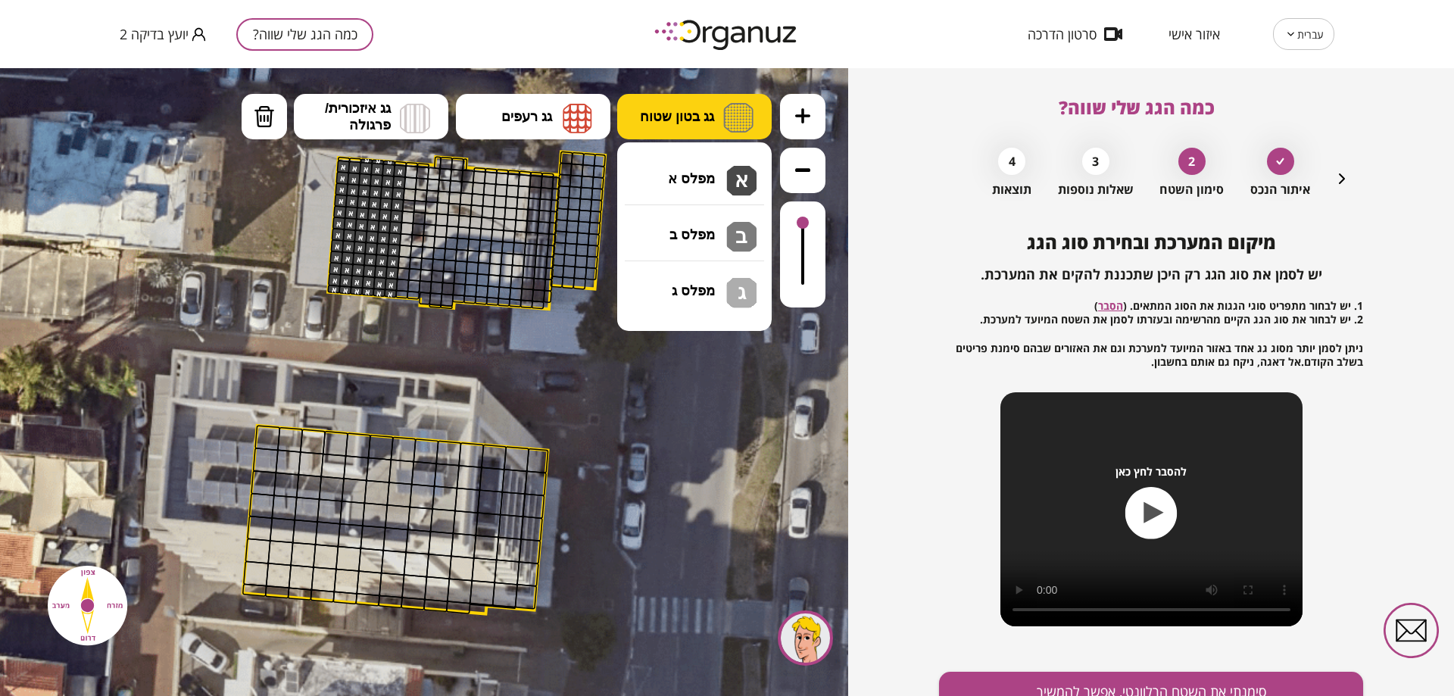
click at [662, 106] on button "גג בטון שטוח" at bounding box center [694, 116] width 154 height 45
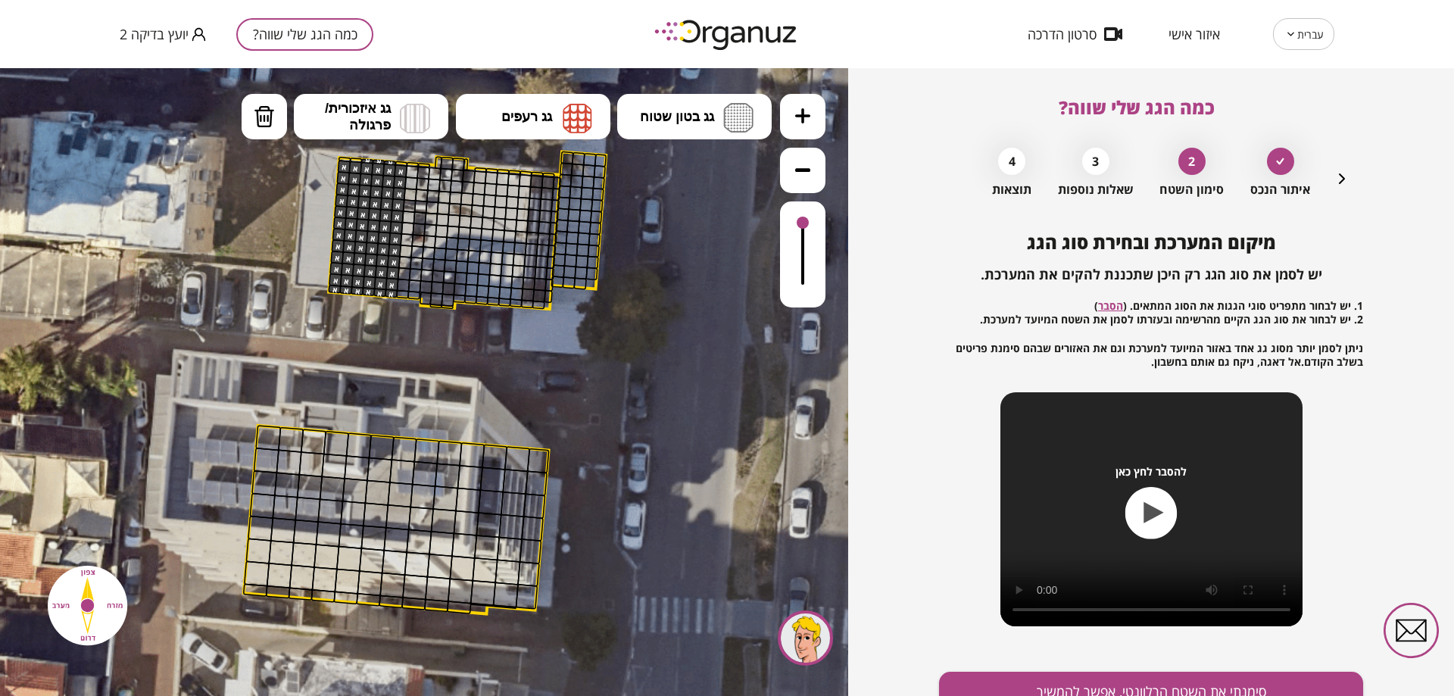
click at [656, 208] on div ".st0 { fill: #FFFFFF; } 10" at bounding box center [424, 382] width 848 height 628
click at [687, 122] on span "גג בטון שטוח" at bounding box center [677, 116] width 74 height 17
click at [681, 161] on div ".st0 { fill: #FFFFFF; } 10" at bounding box center [424, 382] width 848 height 628
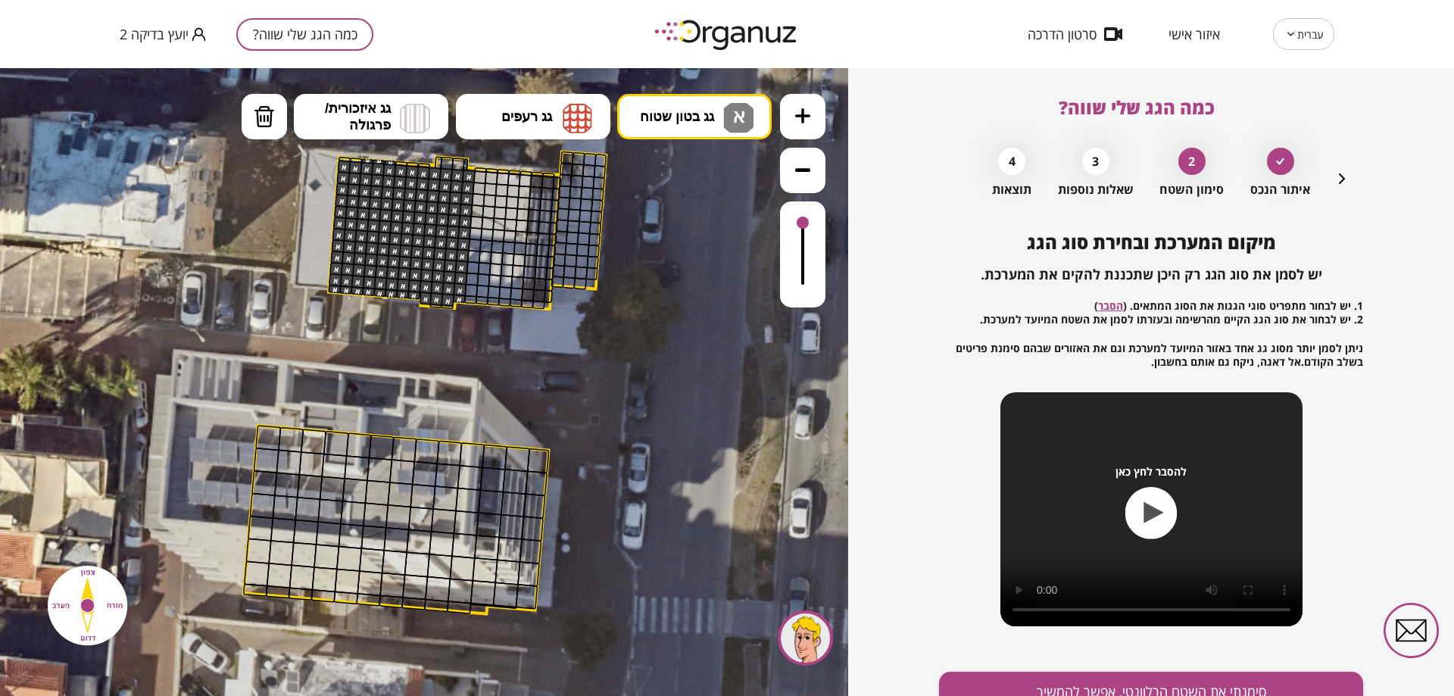
drag, startPoint x: 423, startPoint y: 189, endPoint x: 471, endPoint y: 167, distance: 52.8
click at [471, 167] on div ".st0 { fill: #FFFFFF; }" at bounding box center [424, 385] width 1431 height 1431
click at [1067, 685] on button "סימנתי את השטח הרלוונטי, אפשר להמשיך" at bounding box center [1151, 692] width 424 height 40
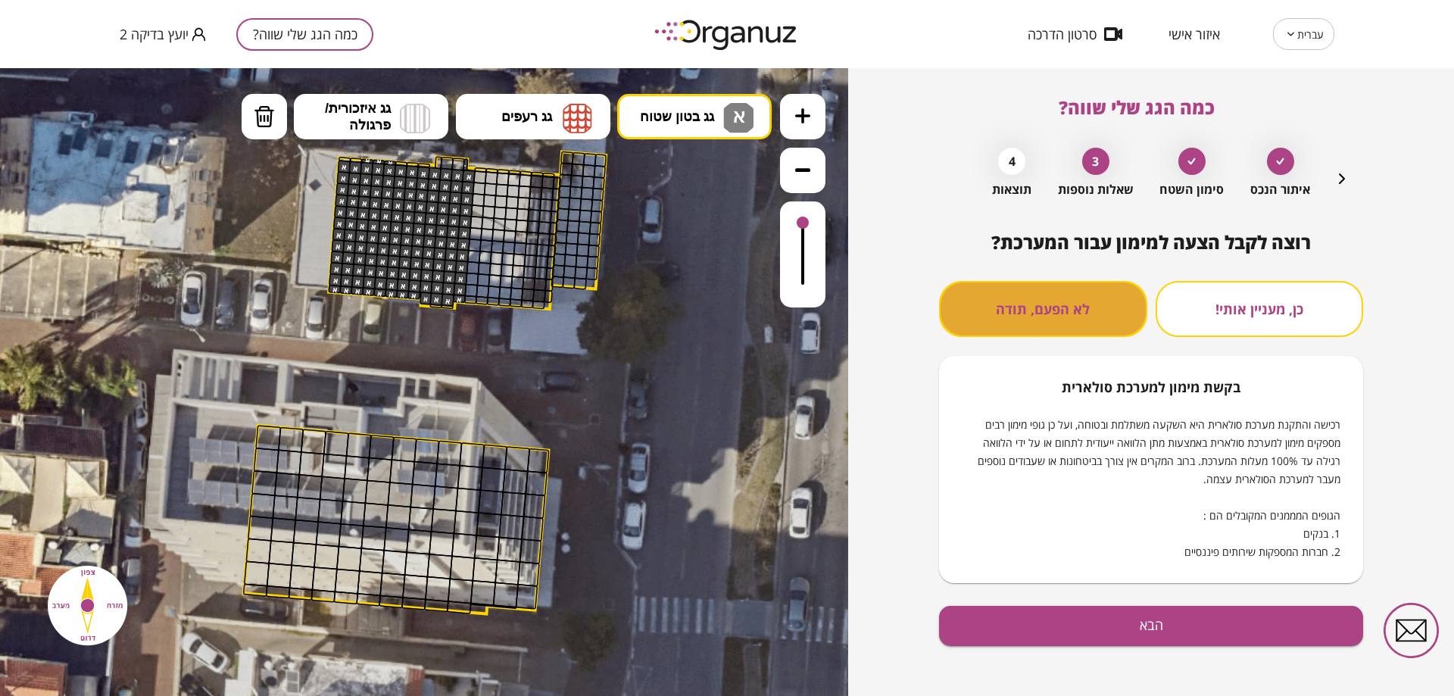
click at [1066, 281] on button "לא הפעם, תודה" at bounding box center [1043, 309] width 208 height 56
drag, startPoint x: 1132, startPoint y: 584, endPoint x: 1141, endPoint y: 610, distance: 27.1
click at [1135, 598] on div "רוצה לקבל הצעה למימון עבור המערכת? כן, מעניין אותי! לא הפעם, תודה בקשת [PERSON_…" at bounding box center [1151, 468] width 424 height 472
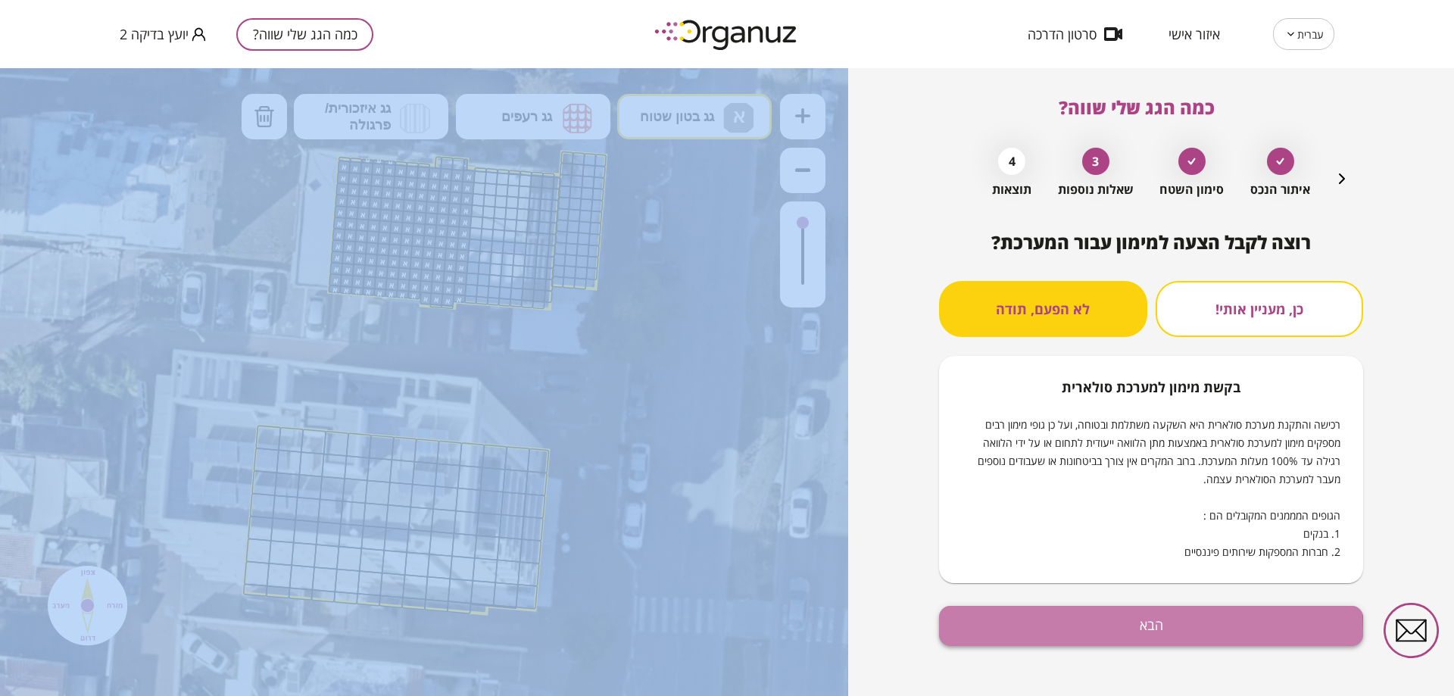
click at [1100, 632] on button "הבא" at bounding box center [1151, 626] width 424 height 40
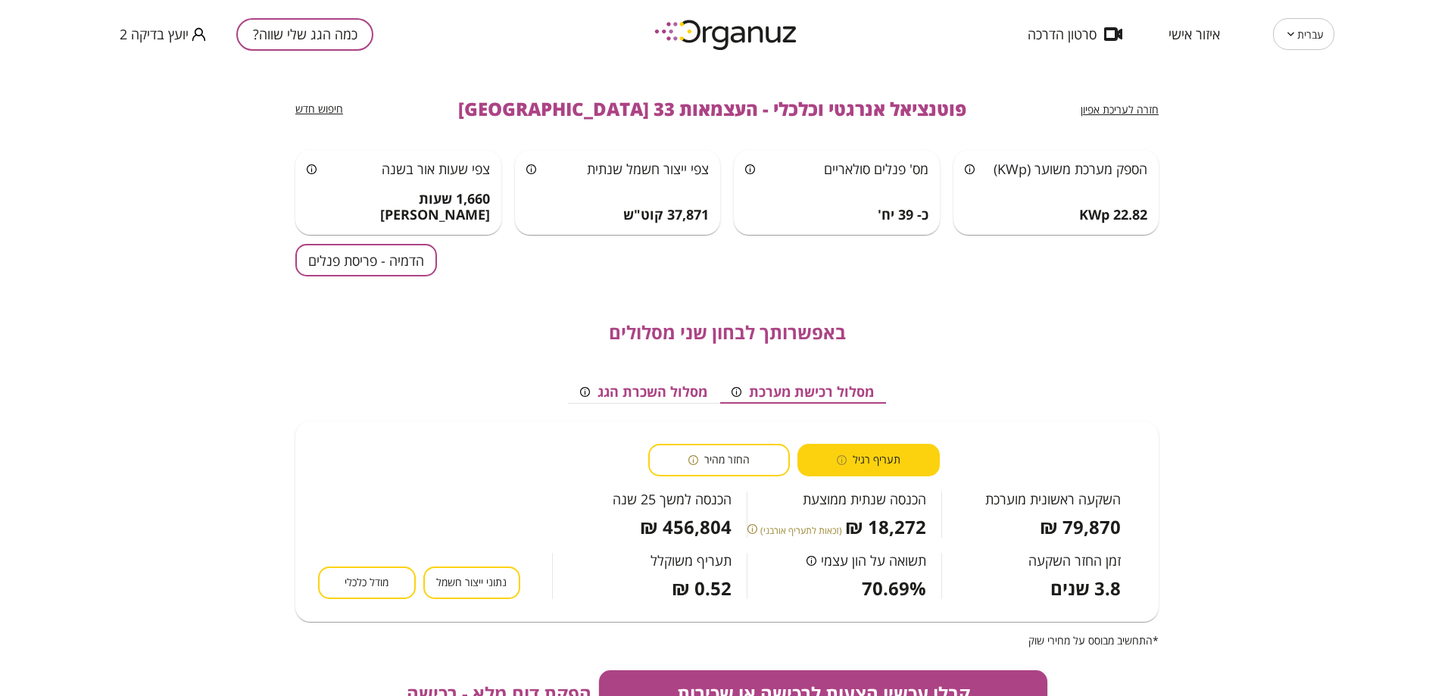
click at [398, 588] on button "מודל כלכלי" at bounding box center [367, 582] width 98 height 33
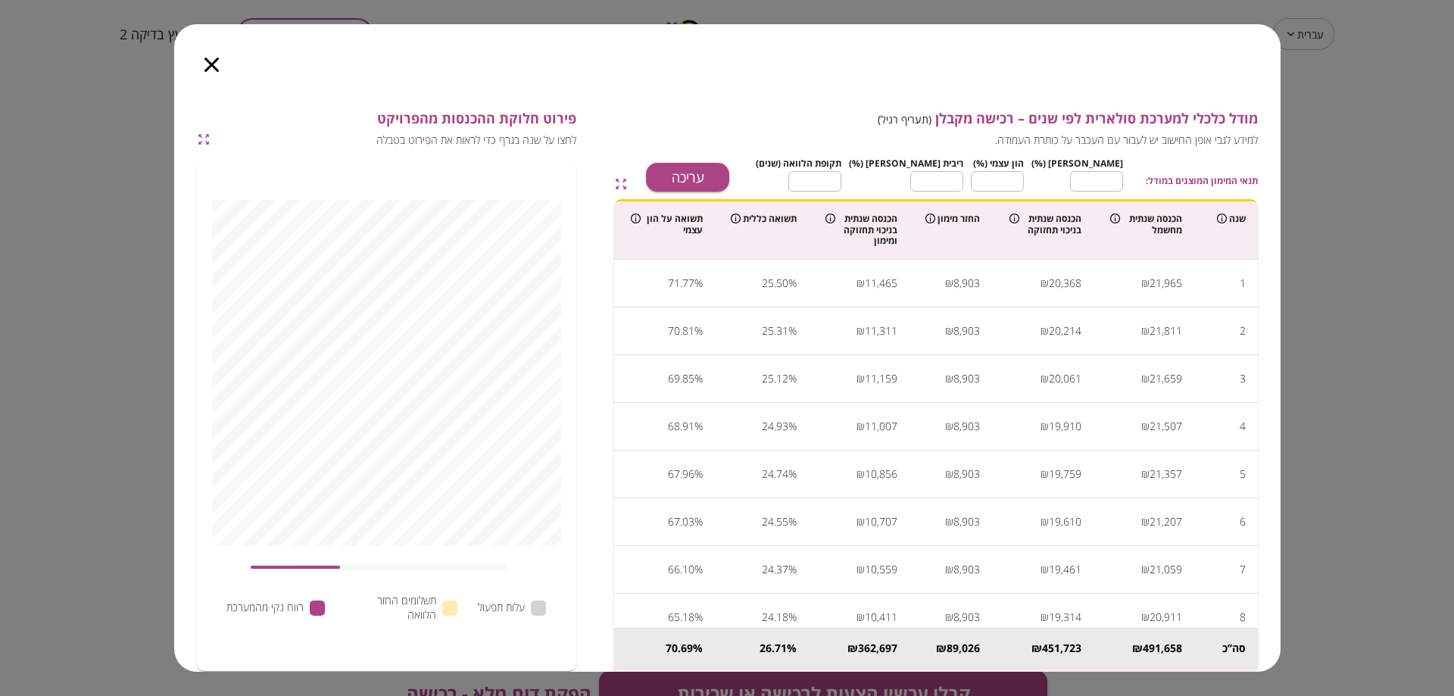
click at [217, 70] on icon "button" at bounding box center [211, 65] width 14 height 14
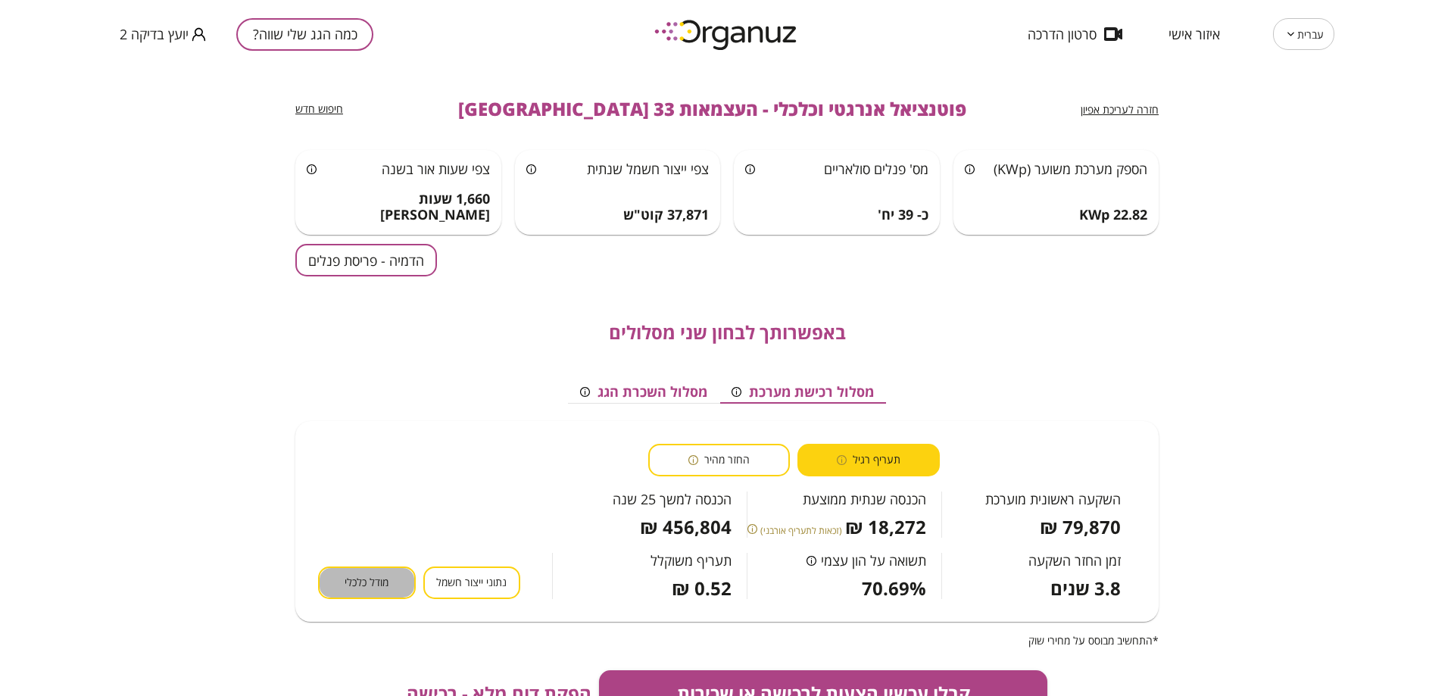
click at [389, 579] on span "מודל כלכלי" at bounding box center [367, 583] width 44 height 14
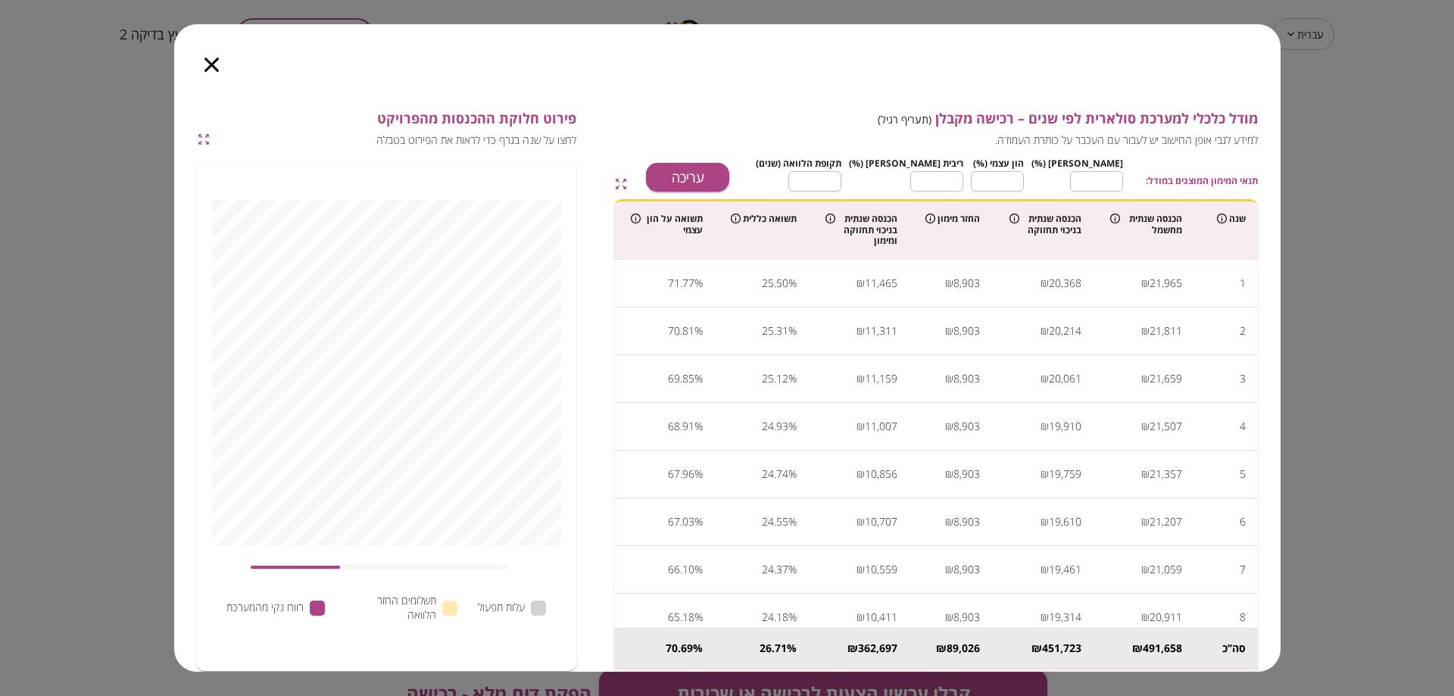
click at [204, 70] on icon "button" at bounding box center [211, 65] width 14 height 14
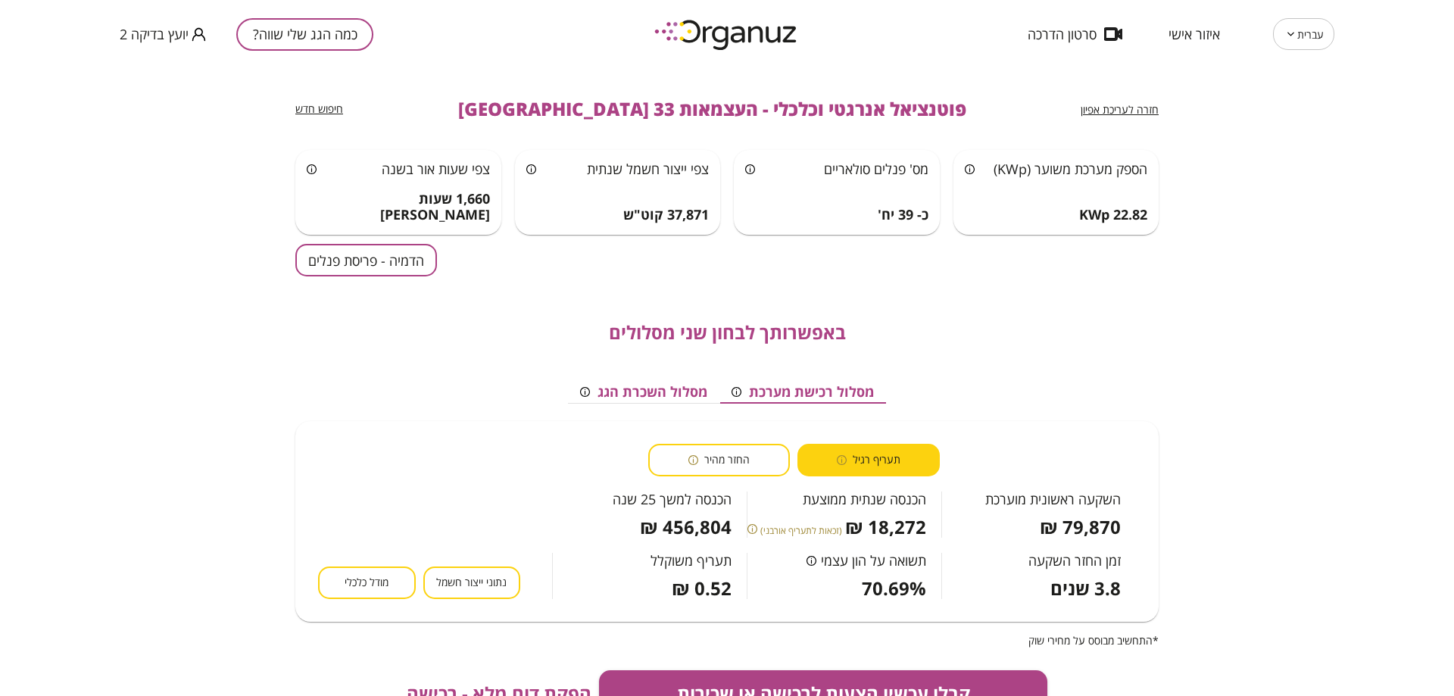
click at [718, 440] on div "תעריף רגיל החזר מהיר השקעה ראשונית מוערכת 79,870 ₪ הכנסה שנתית ממוצעת 18,272 ₪ …" at bounding box center [726, 521] width 863 height 201
click at [725, 453] on span "החזר מהיר" at bounding box center [726, 460] width 45 height 14
click at [824, 458] on button "תעריף רגיל" at bounding box center [868, 460] width 142 height 33
click at [381, 264] on button "הדמיה - פריסת פנלים" at bounding box center [366, 260] width 142 height 33
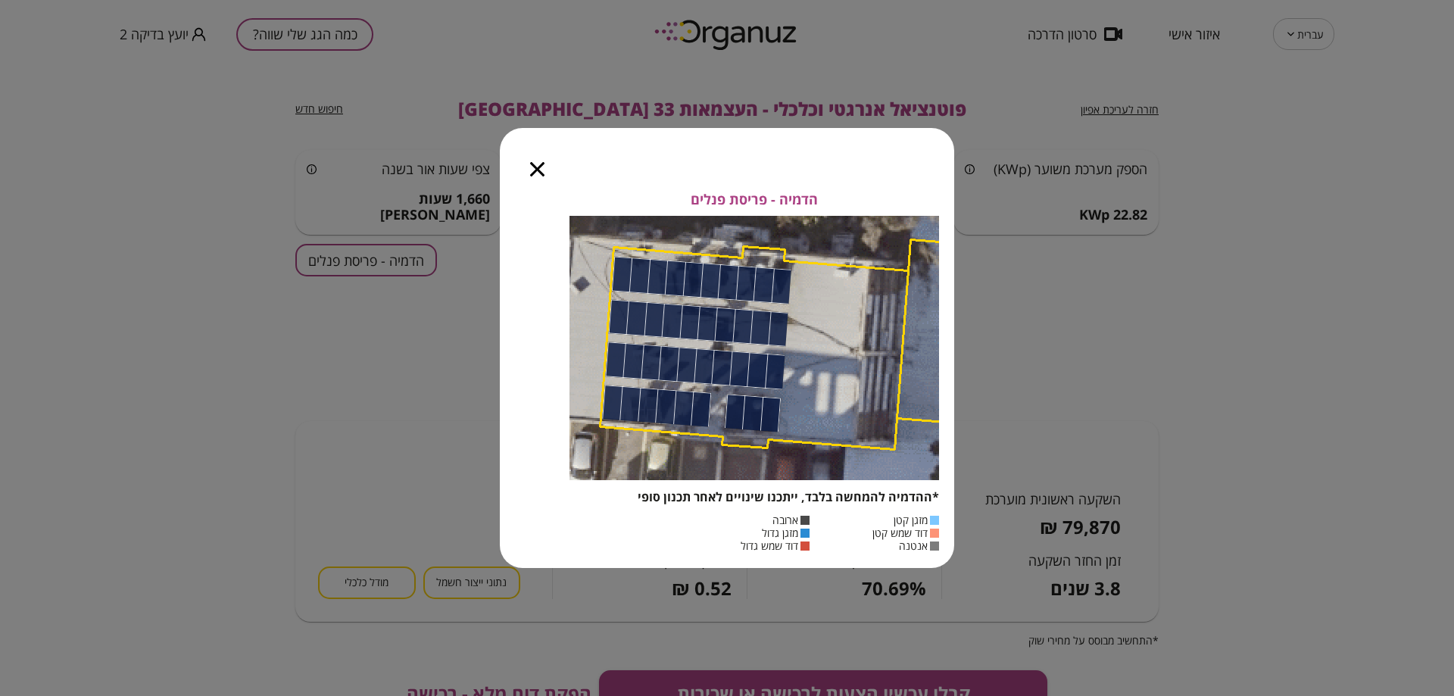
click at [544, 170] on icon "button" at bounding box center [537, 169] width 14 height 14
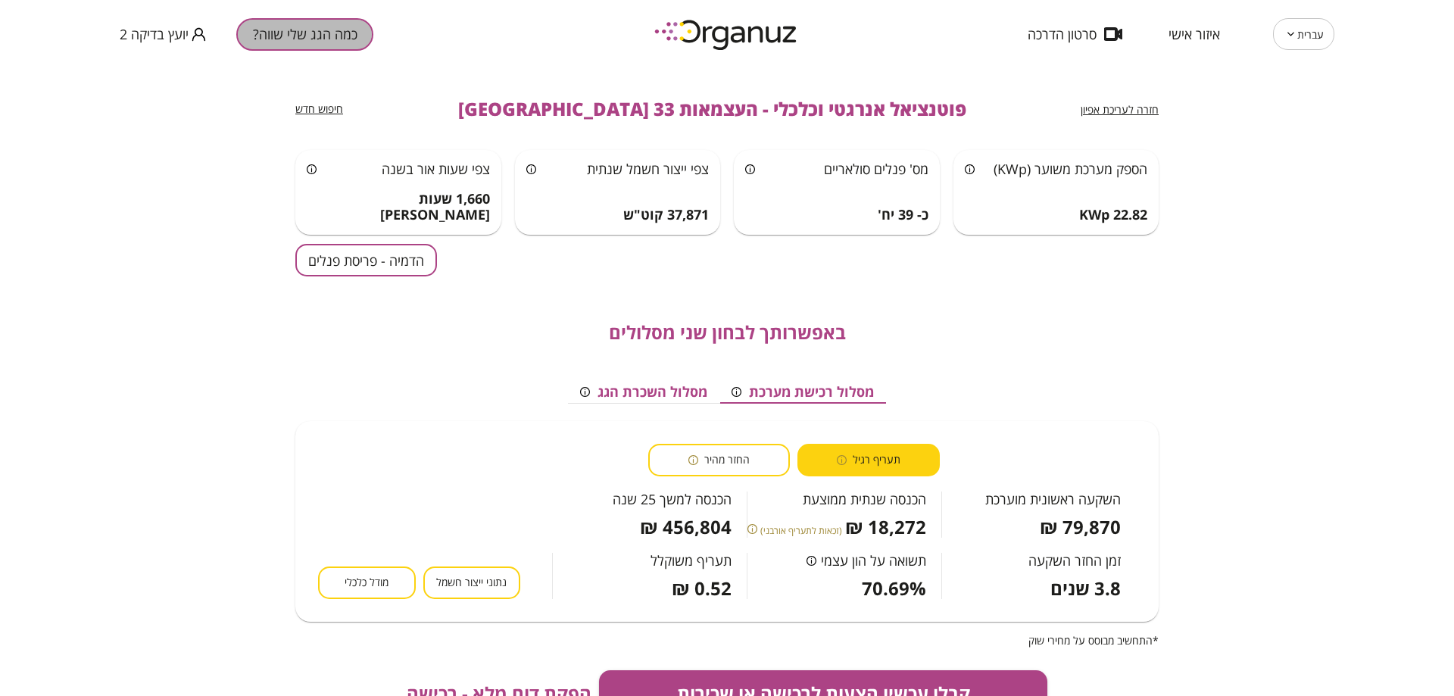
click at [357, 36] on button "כמה הגג שלי שווה?" at bounding box center [304, 34] width 137 height 33
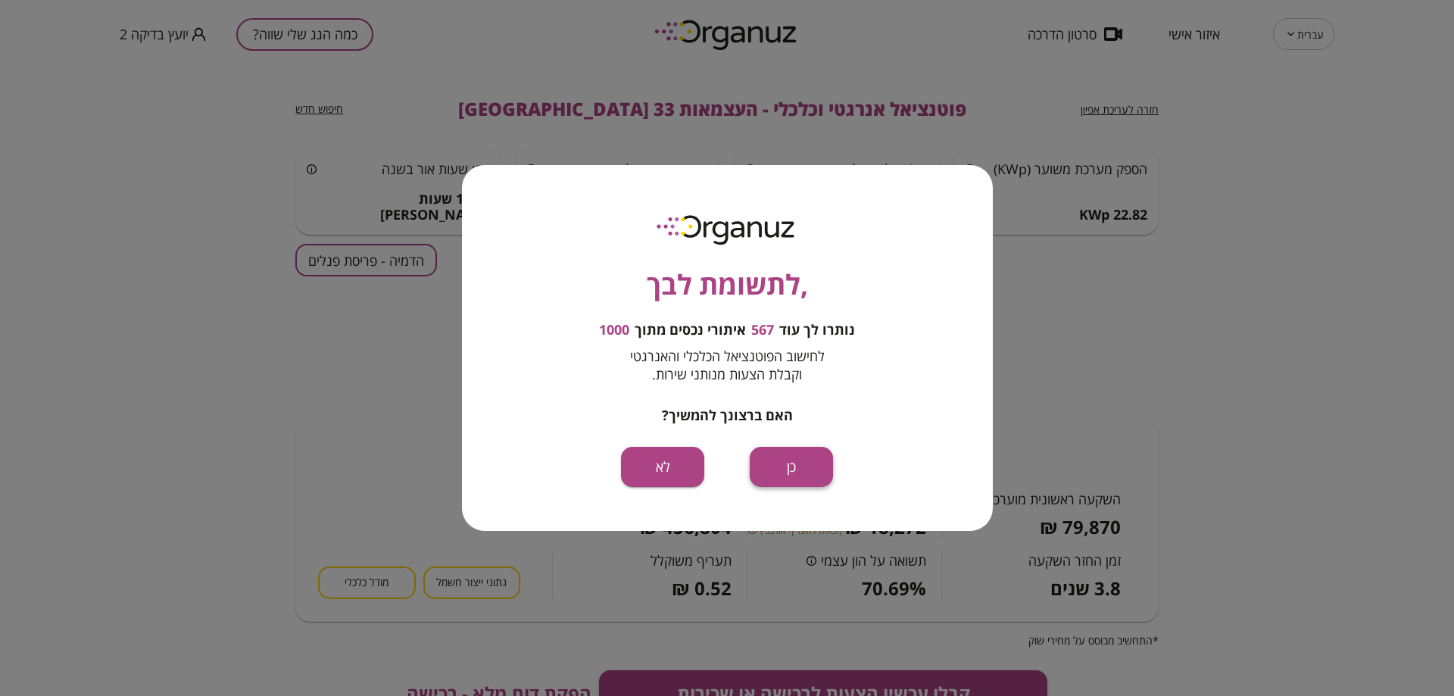
click at [803, 459] on button "כן" at bounding box center [791, 467] width 83 height 40
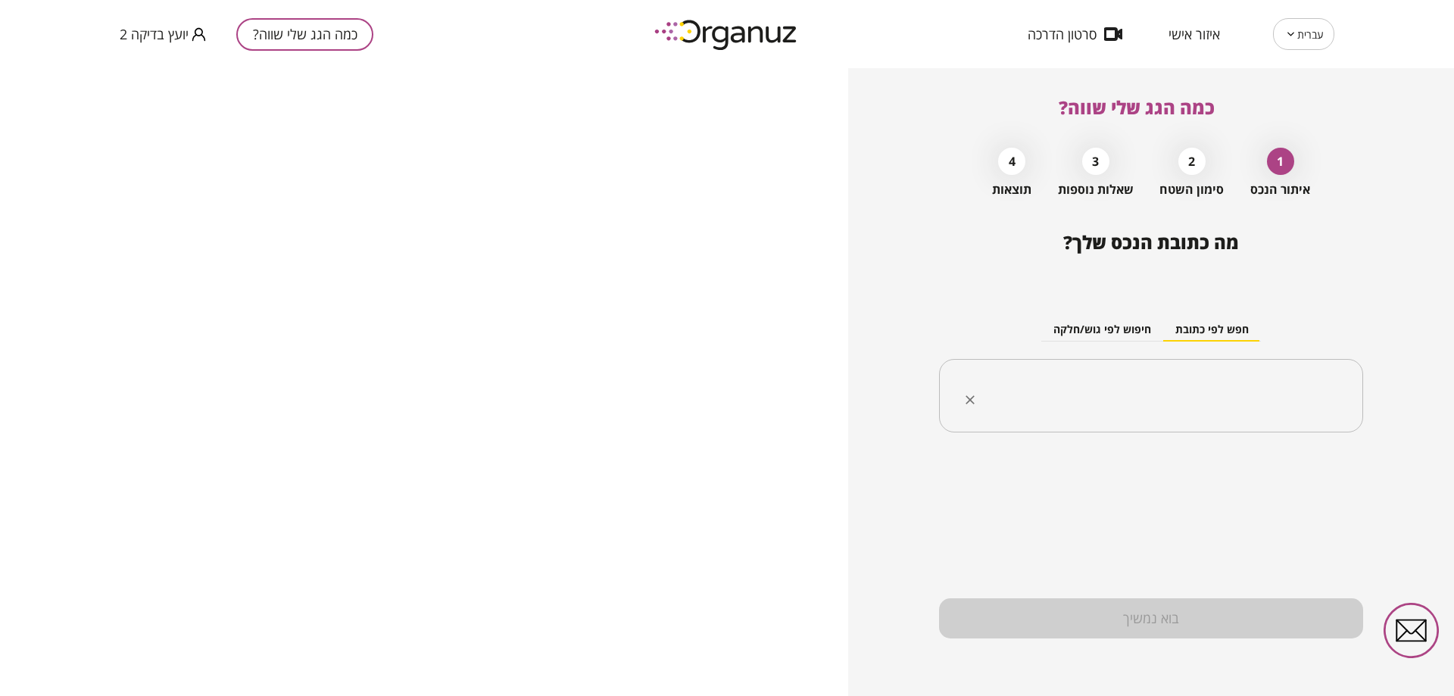
click at [1082, 396] on input "text" at bounding box center [1157, 396] width 376 height 38
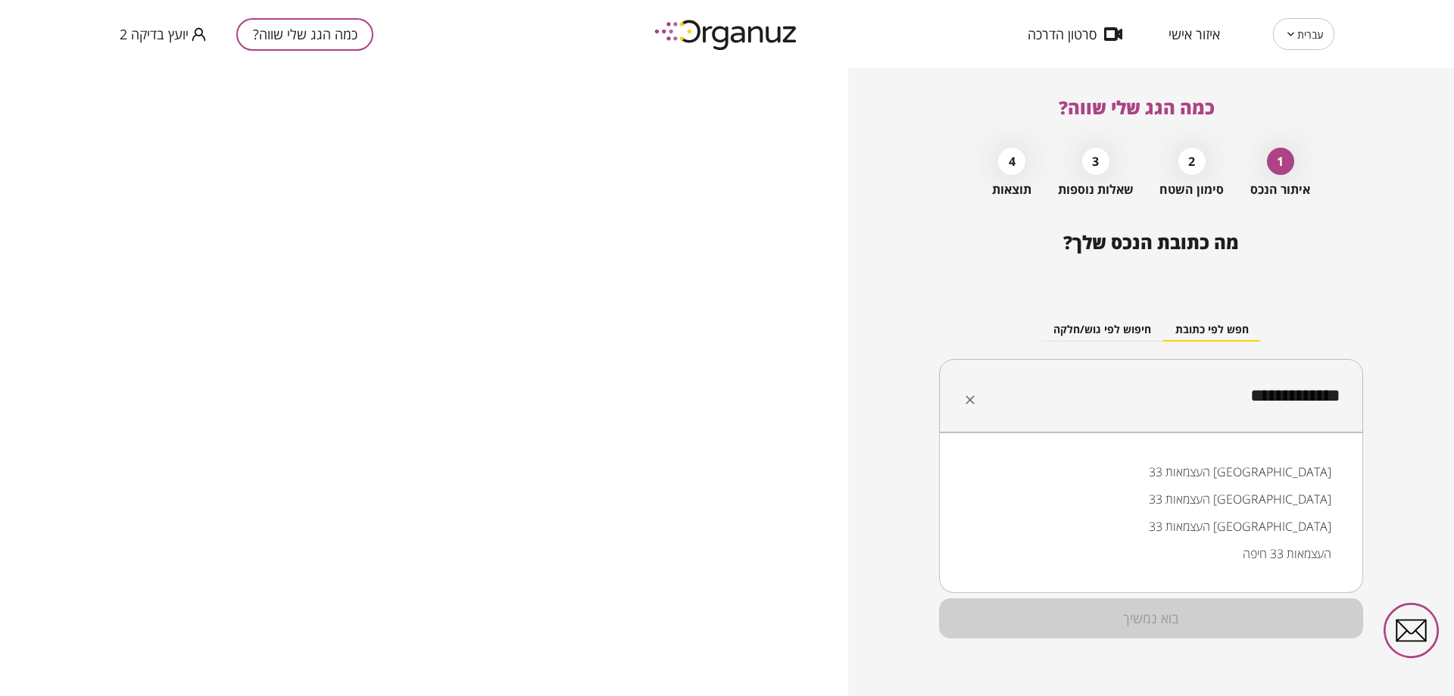
click at [1254, 505] on li "העצמאות 33 [GEOGRAPHIC_DATA]" at bounding box center [1151, 498] width 385 height 27
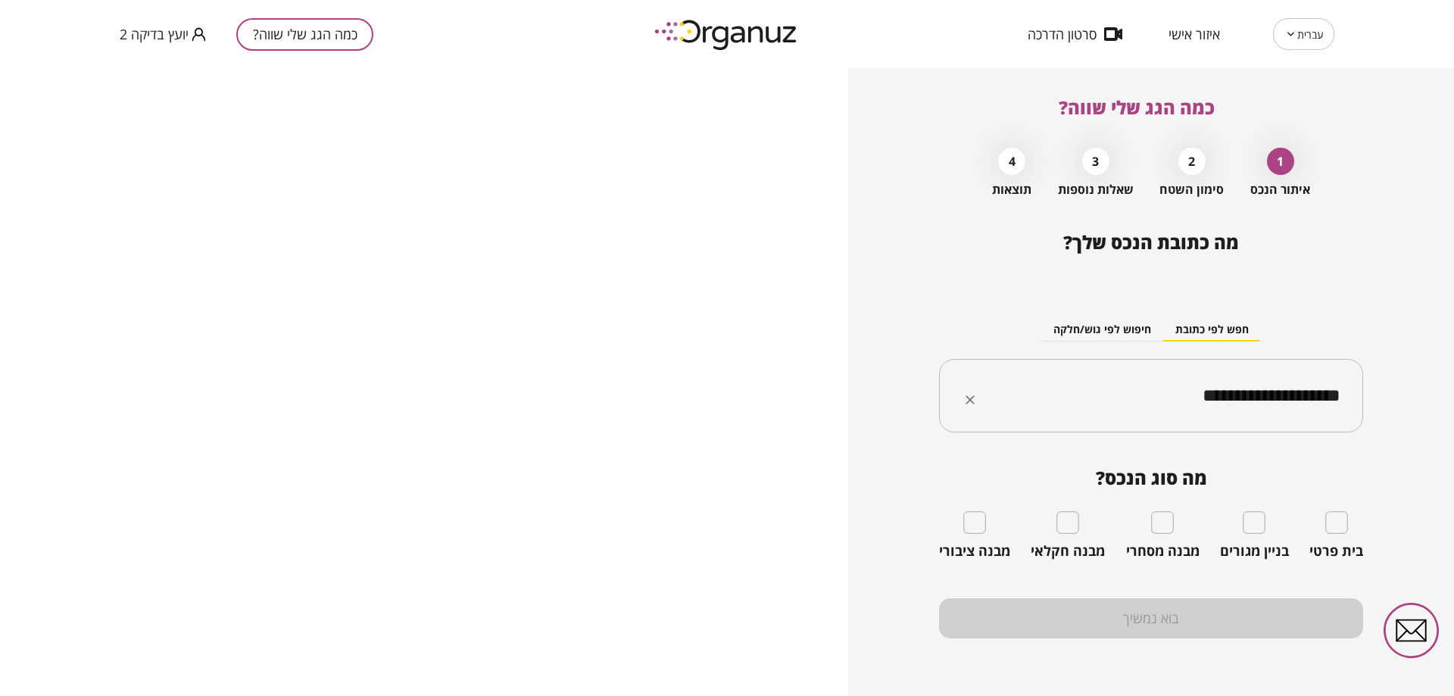
type input "**********"
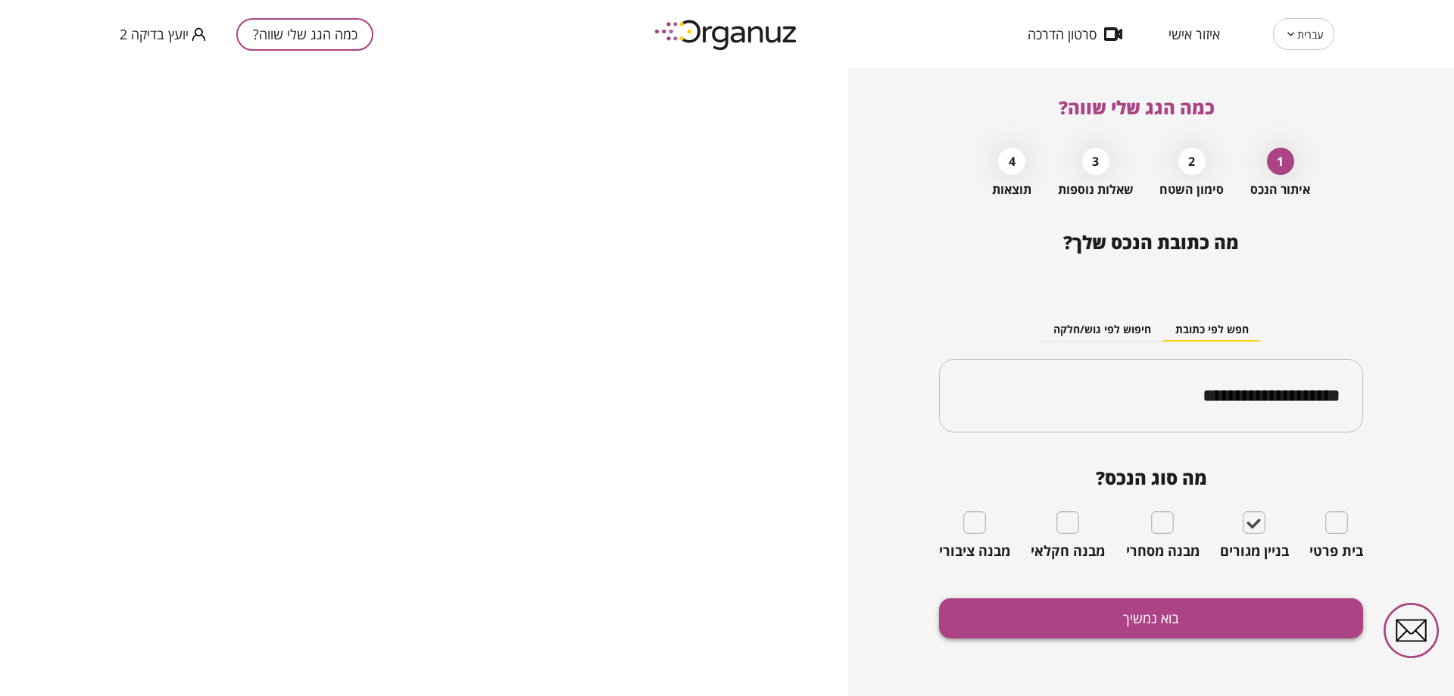
click at [1273, 601] on div "**********" at bounding box center [1151, 464] width 424 height 464
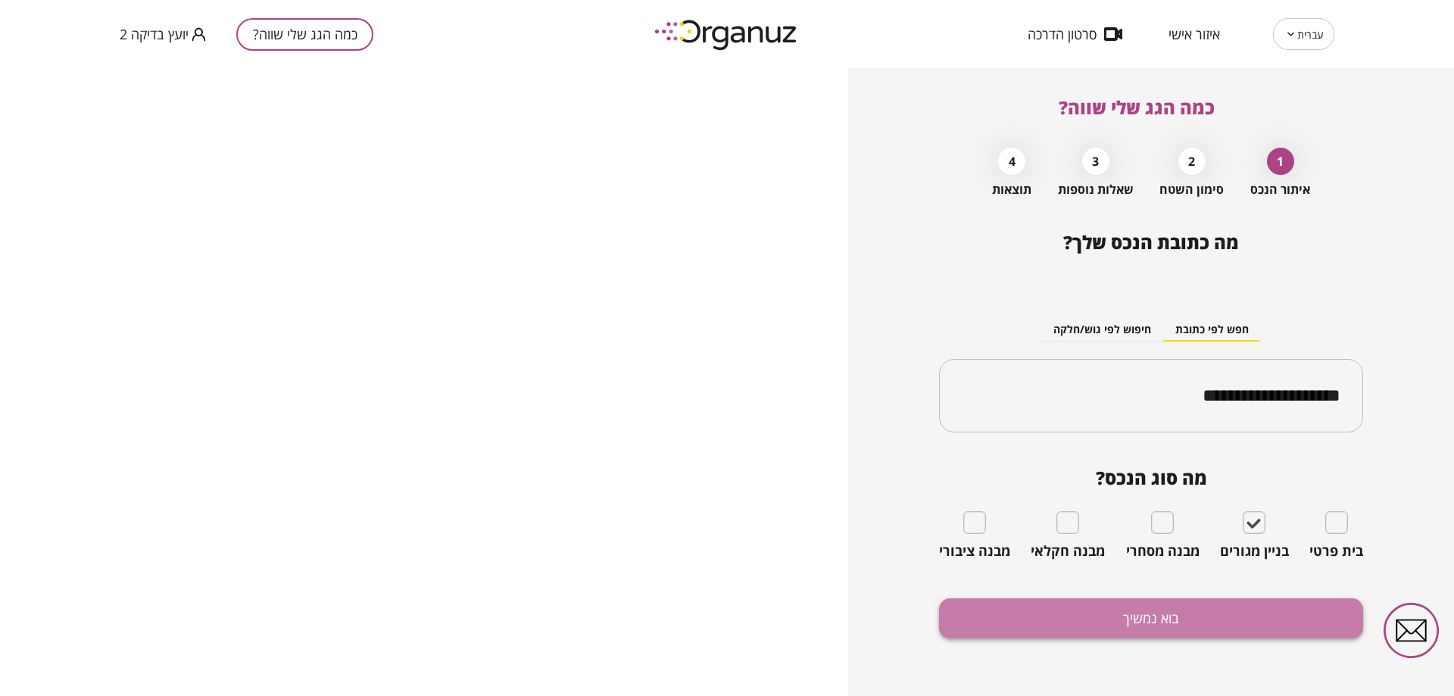
click at [1275, 610] on button "בוא נמשיך" at bounding box center [1151, 618] width 424 height 40
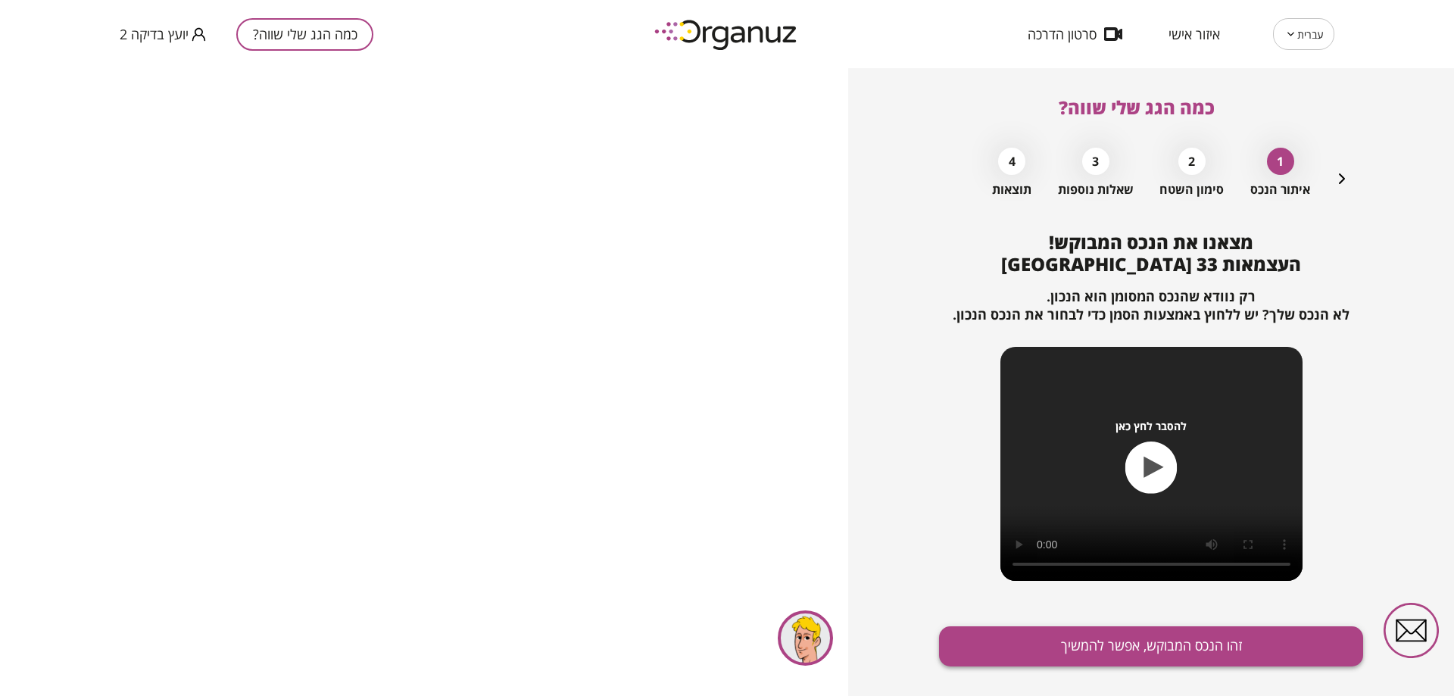
click at [1245, 642] on button "זהו הנכס המבוקש, אפשר להמשיך" at bounding box center [1151, 646] width 424 height 40
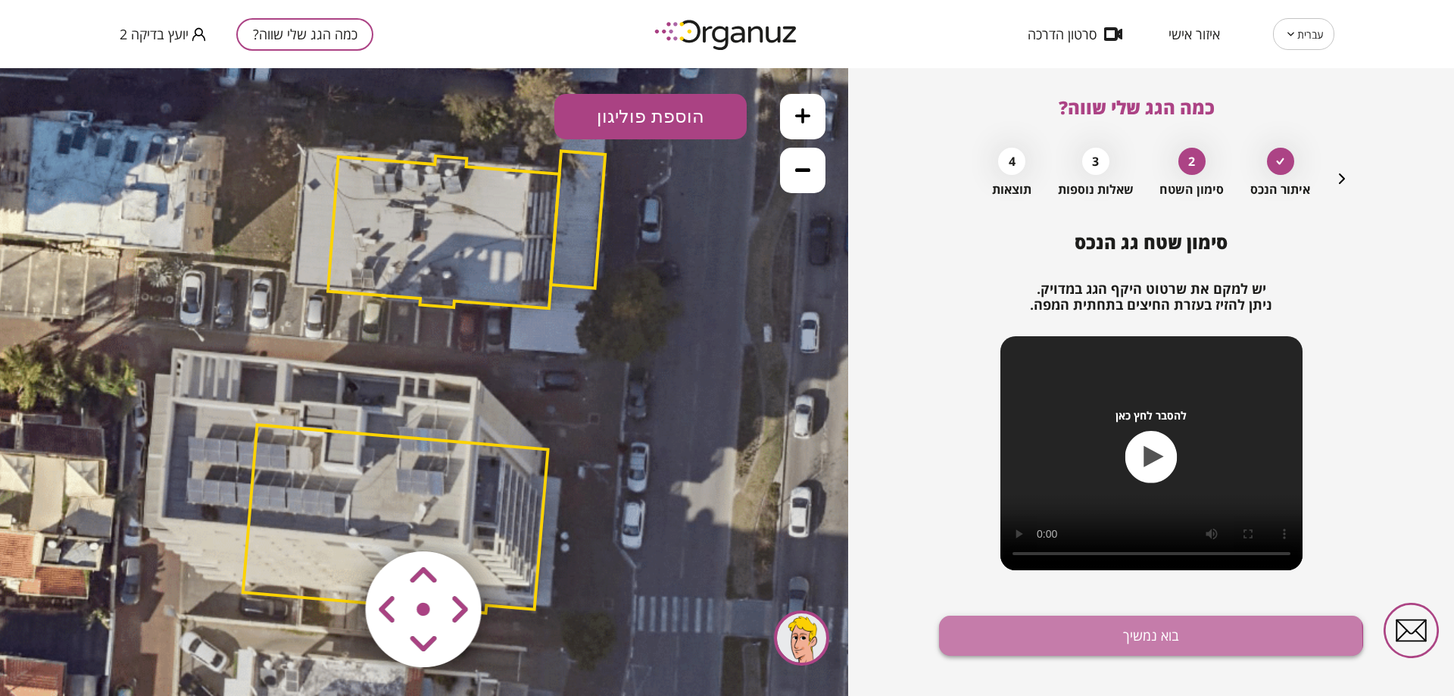
click at [1035, 641] on button "בוא נמשיך" at bounding box center [1151, 636] width 424 height 40
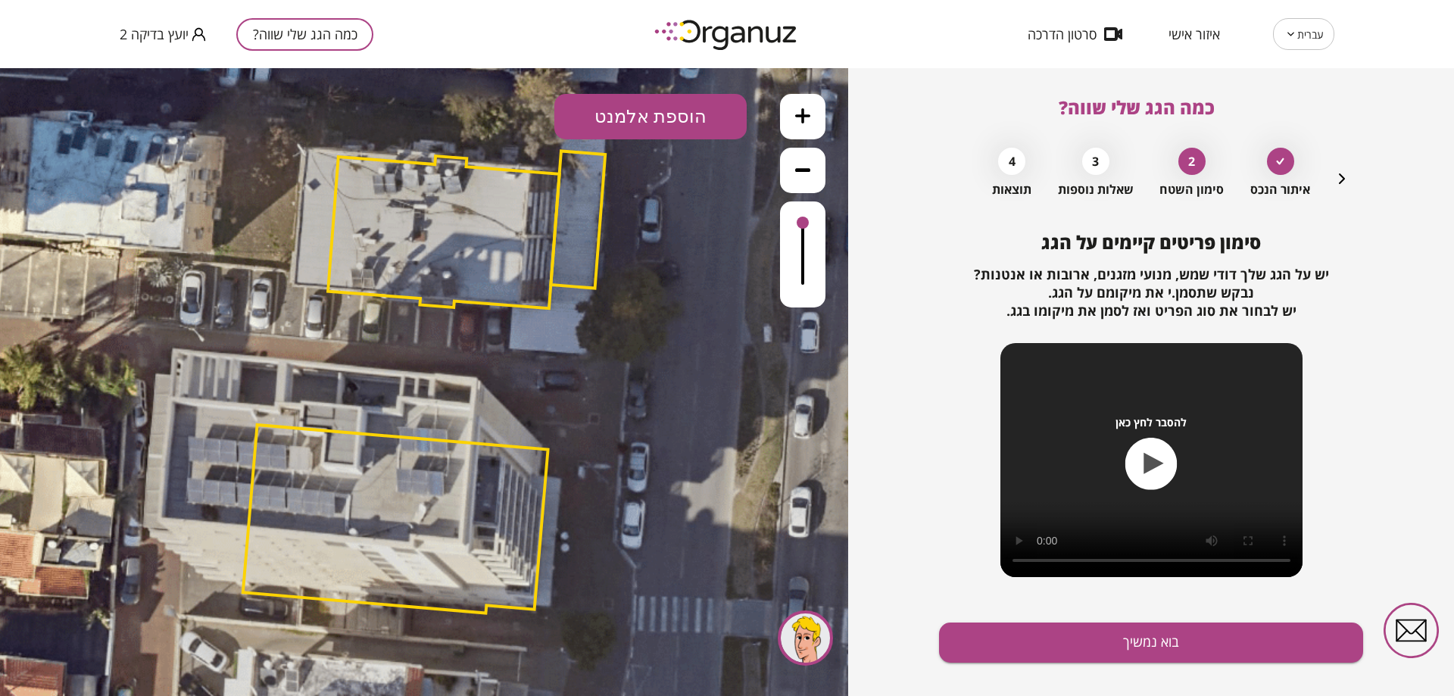
click at [1035, 641] on button "בוא נמשיך" at bounding box center [1151, 643] width 424 height 40
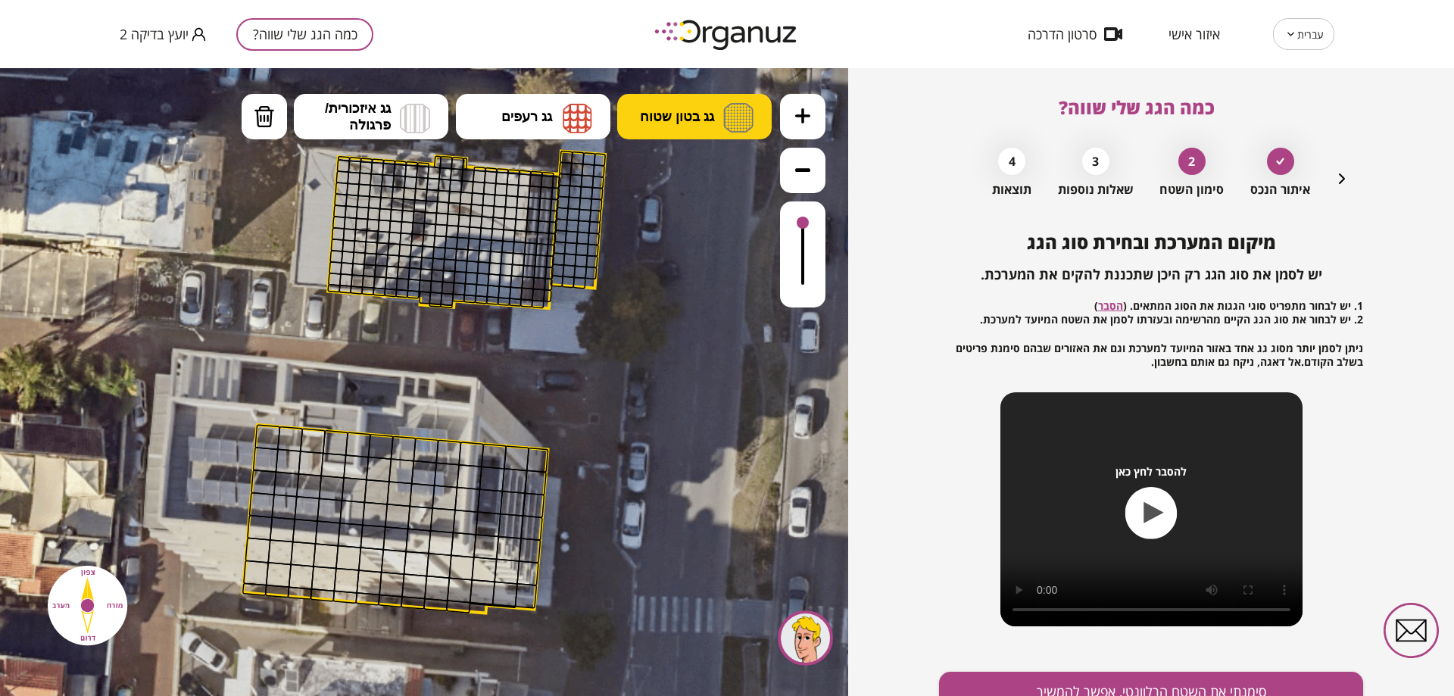
click at [677, 122] on span "גג בטון שטוח" at bounding box center [677, 116] width 74 height 17
drag, startPoint x: 685, startPoint y: 161, endPoint x: 616, endPoint y: 210, distance: 84.1
click at [685, 162] on div ".st0 { fill: #FFFFFF; } 10" at bounding box center [424, 382] width 848 height 628
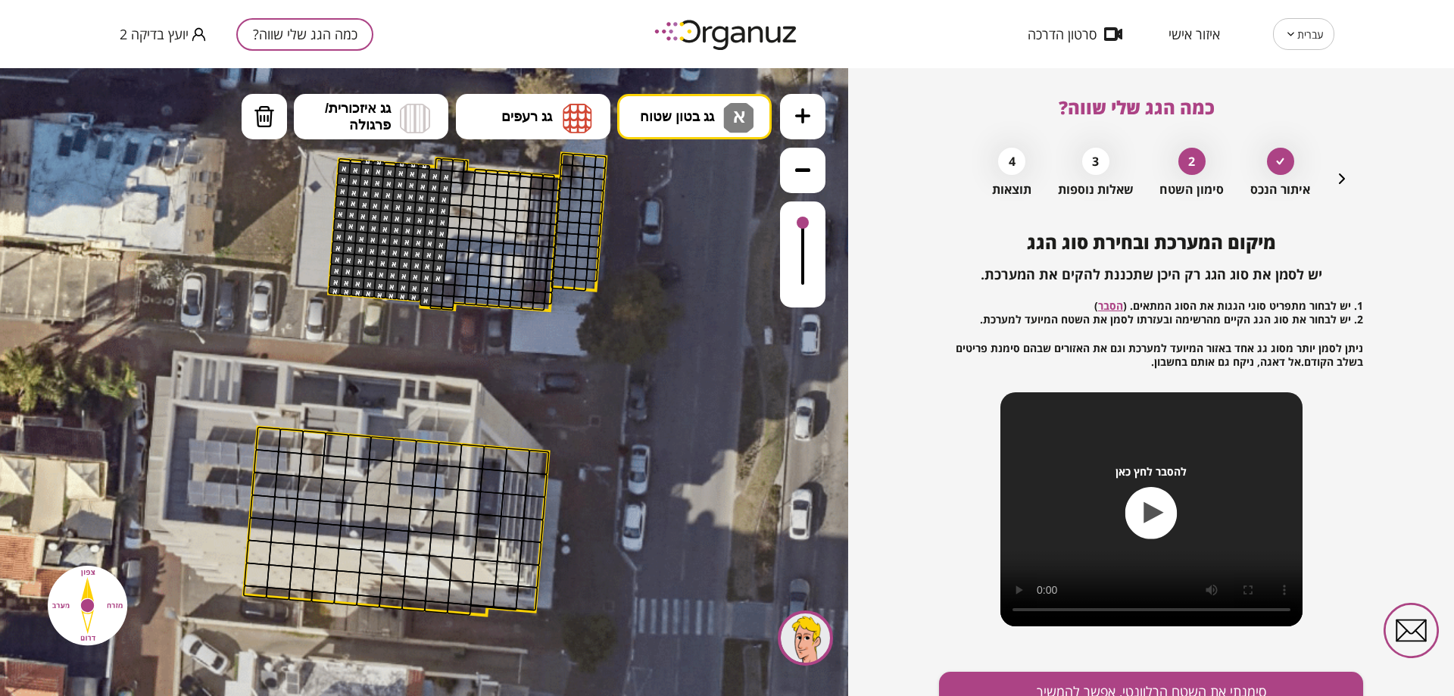
drag, startPoint x: 345, startPoint y: 163, endPoint x: 436, endPoint y: 224, distance: 110.3
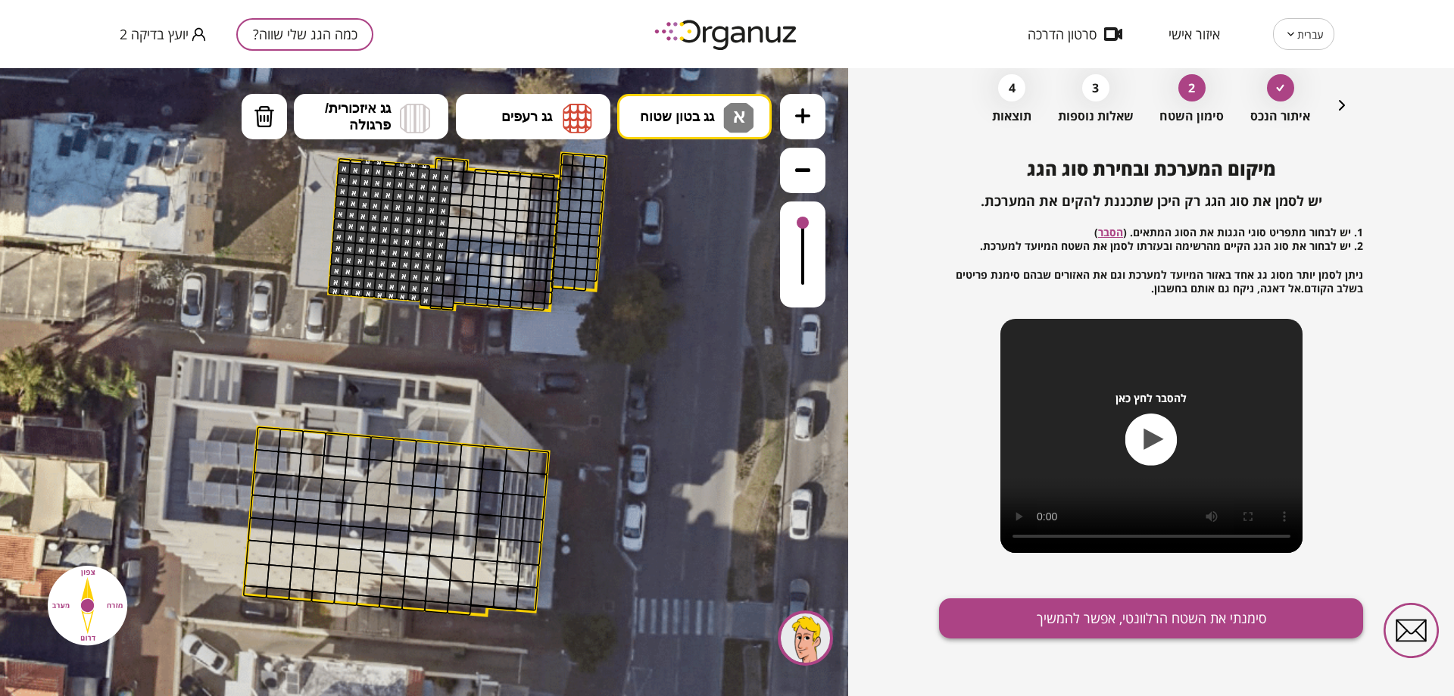
click at [1200, 607] on button "סימנתי את השטח הרלוונטי, אפשר להמשיך" at bounding box center [1151, 618] width 424 height 40
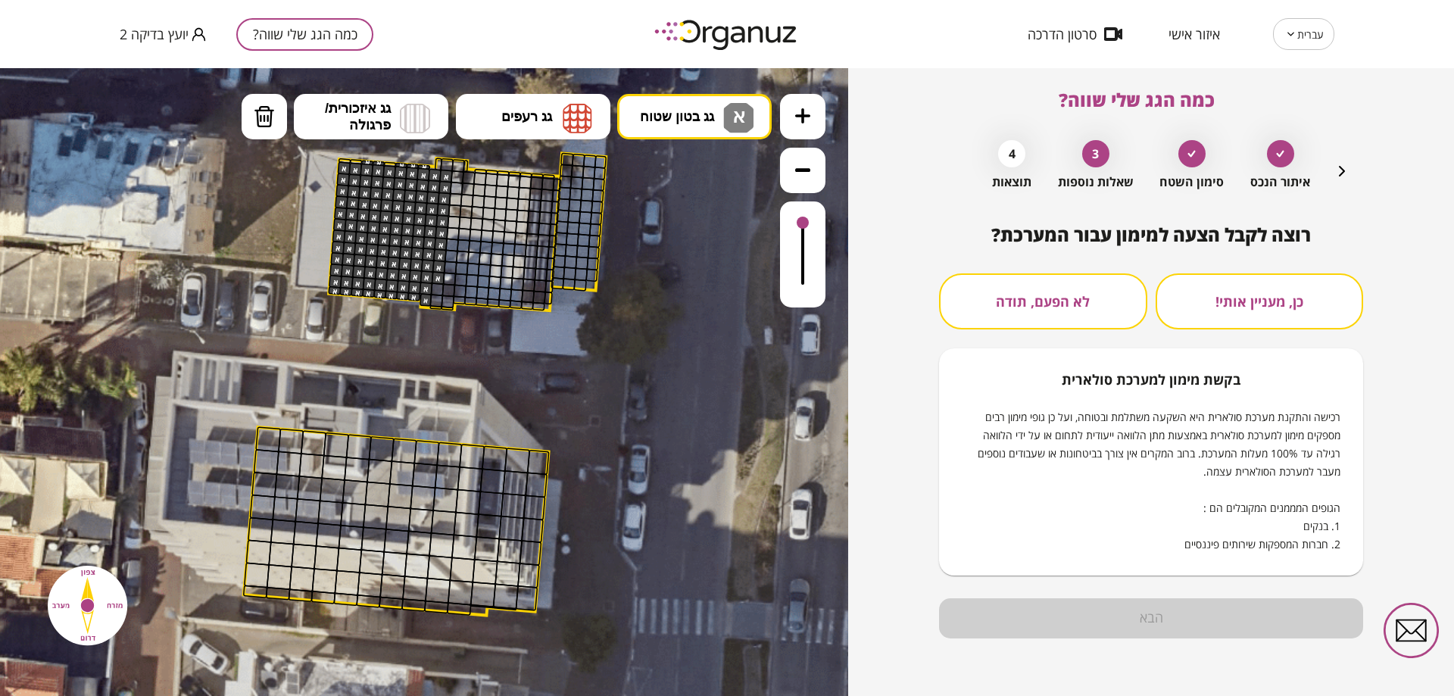
scroll to position [8, 0]
click at [1106, 319] on button "לא הפעם, תודה" at bounding box center [1043, 301] width 208 height 56
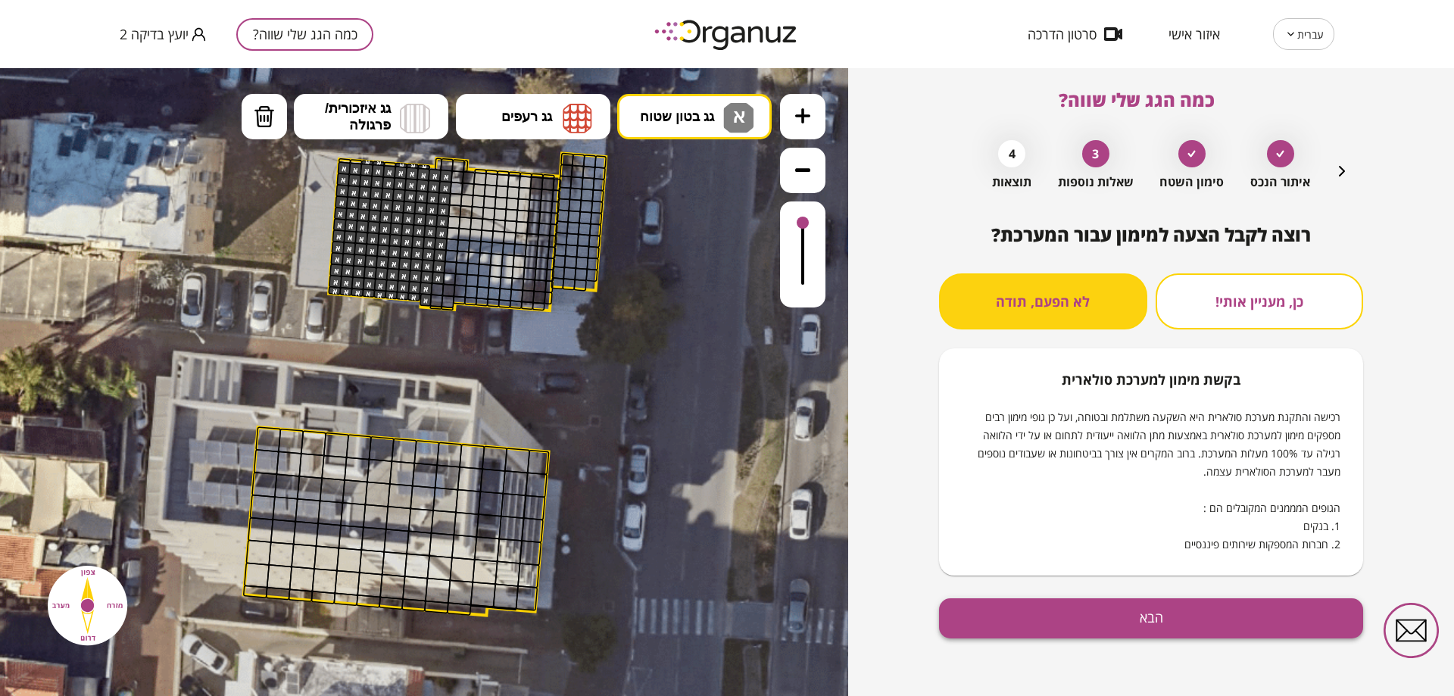
click at [1236, 616] on button "הבא" at bounding box center [1151, 618] width 424 height 40
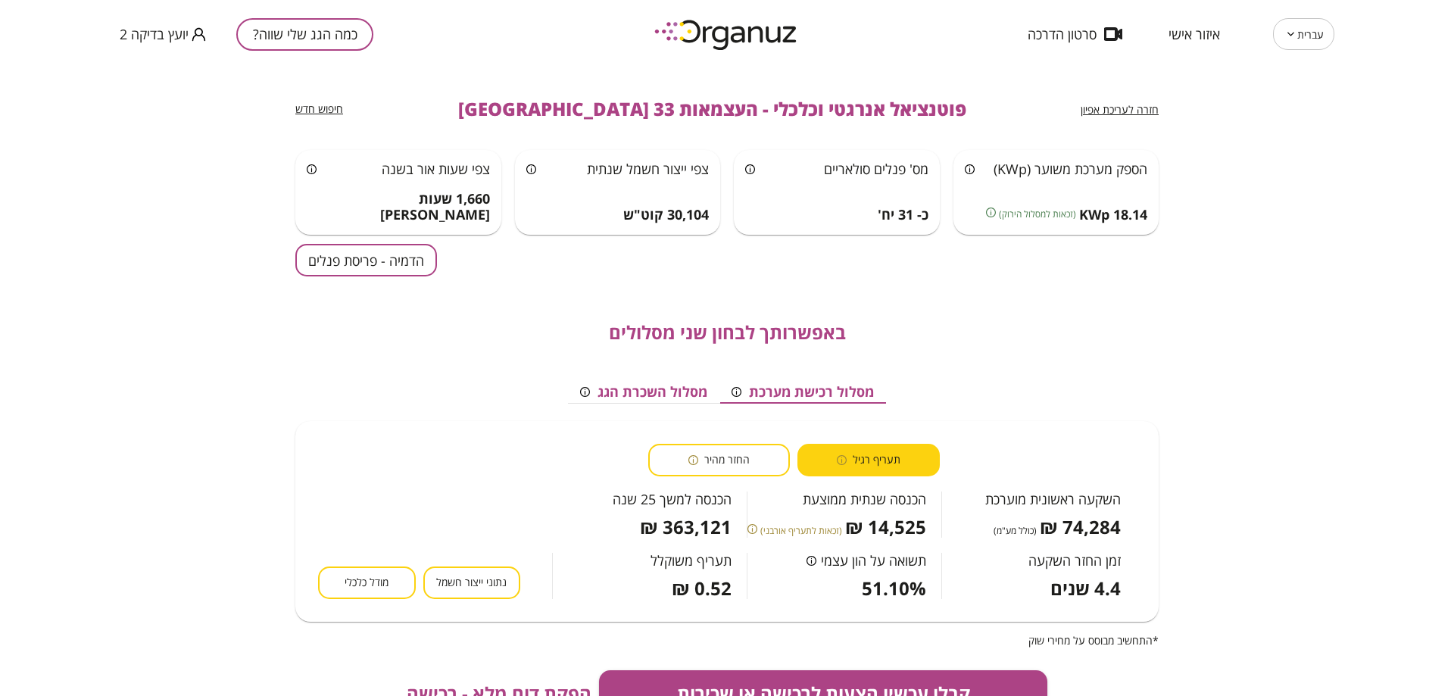
click at [1091, 105] on span "חזרה לעריכת אפיון" at bounding box center [1120, 109] width 78 height 14
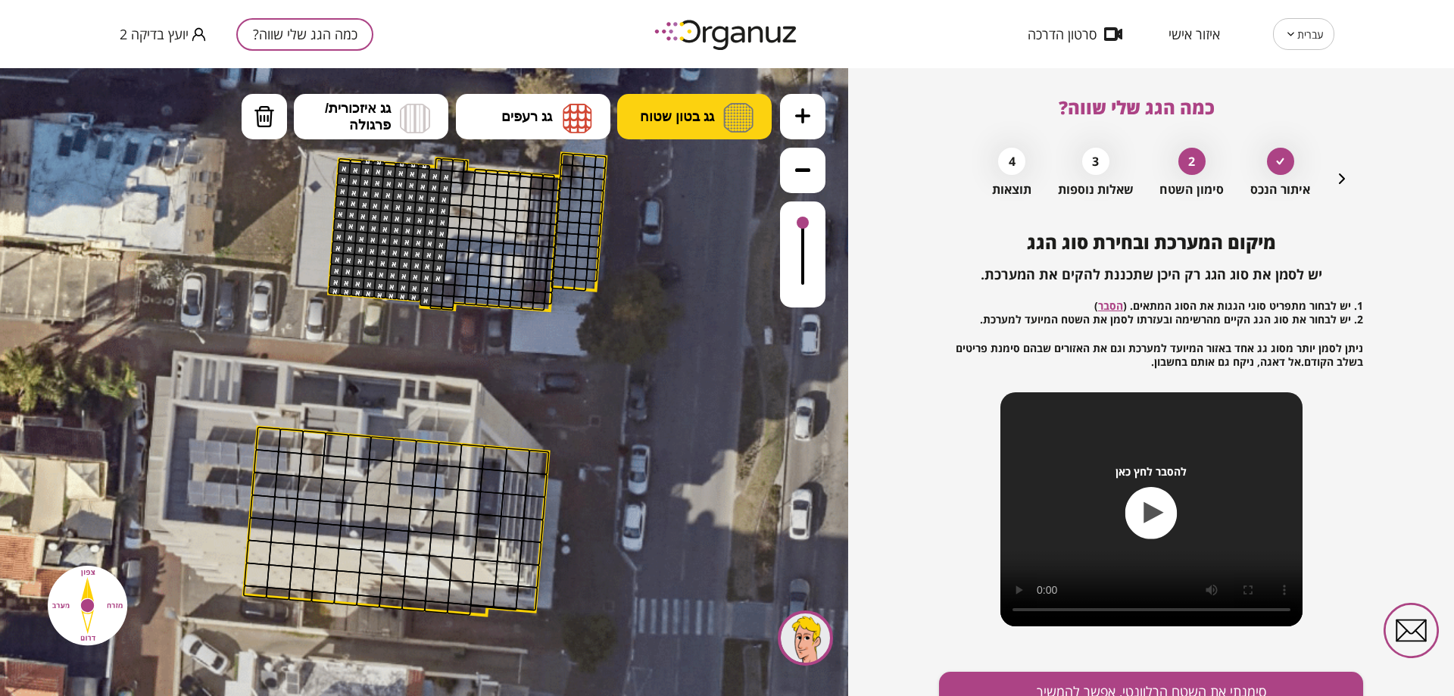
click at [646, 108] on span "גג בטון שטוח" at bounding box center [677, 116] width 74 height 17
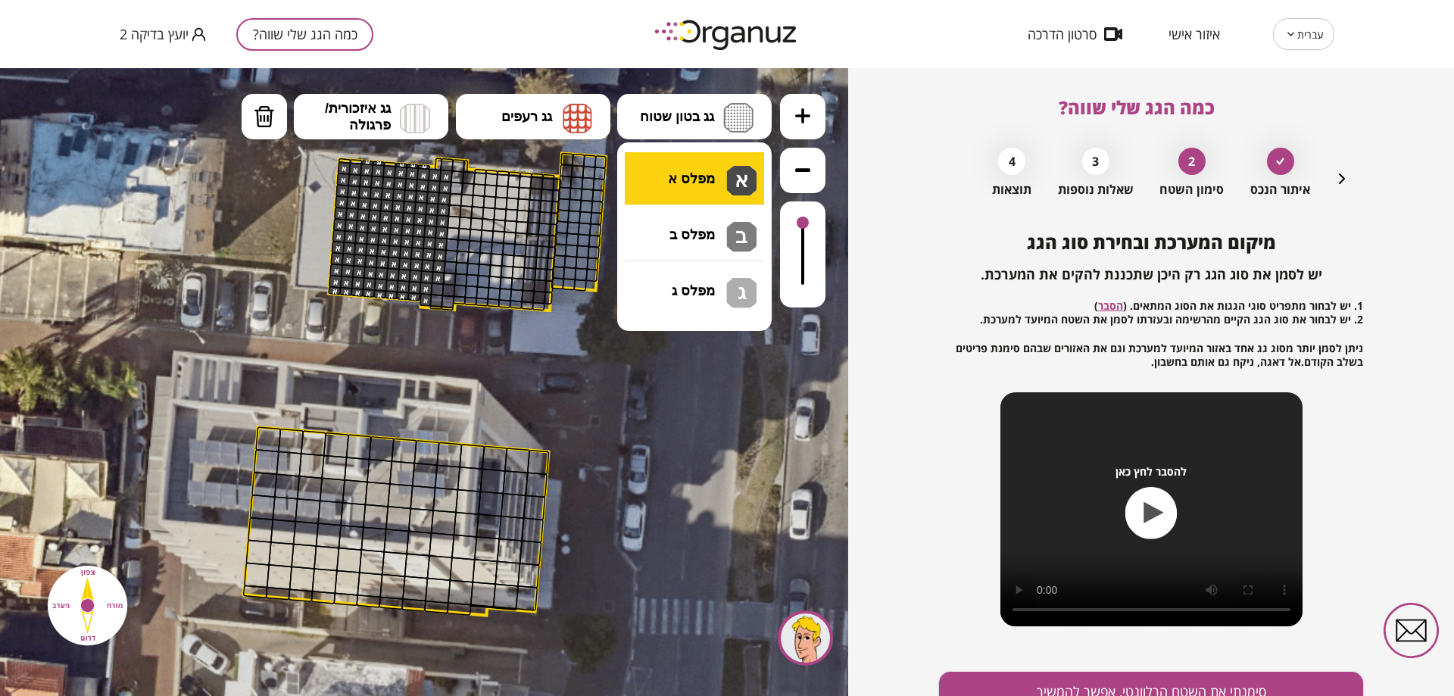
click at [652, 166] on div ".st0 { fill: #FFFFFF; } 10" at bounding box center [424, 382] width 848 height 628
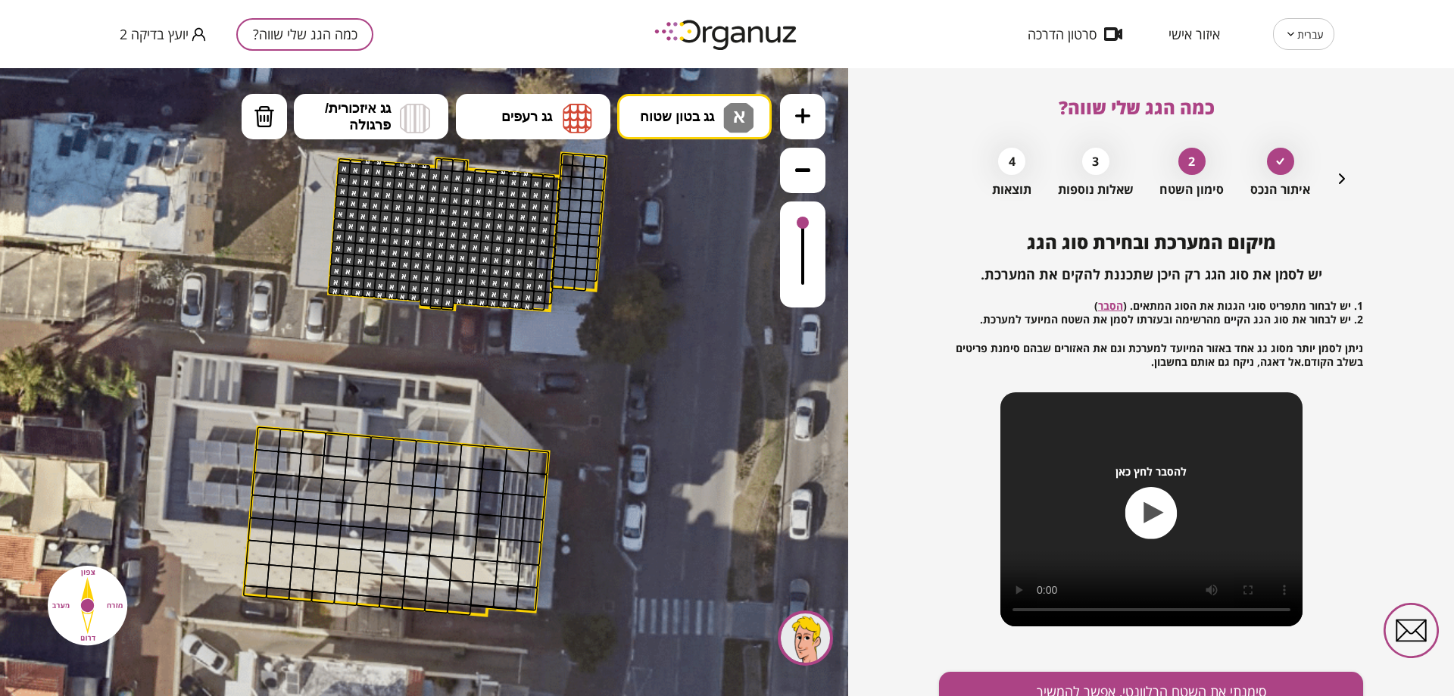
drag, startPoint x: 456, startPoint y: 178, endPoint x: 520, endPoint y: 223, distance: 78.8
click at [1254, 685] on button "סימנתי את השטח הרלוונטי, אפשר להמשיך" at bounding box center [1151, 692] width 424 height 40
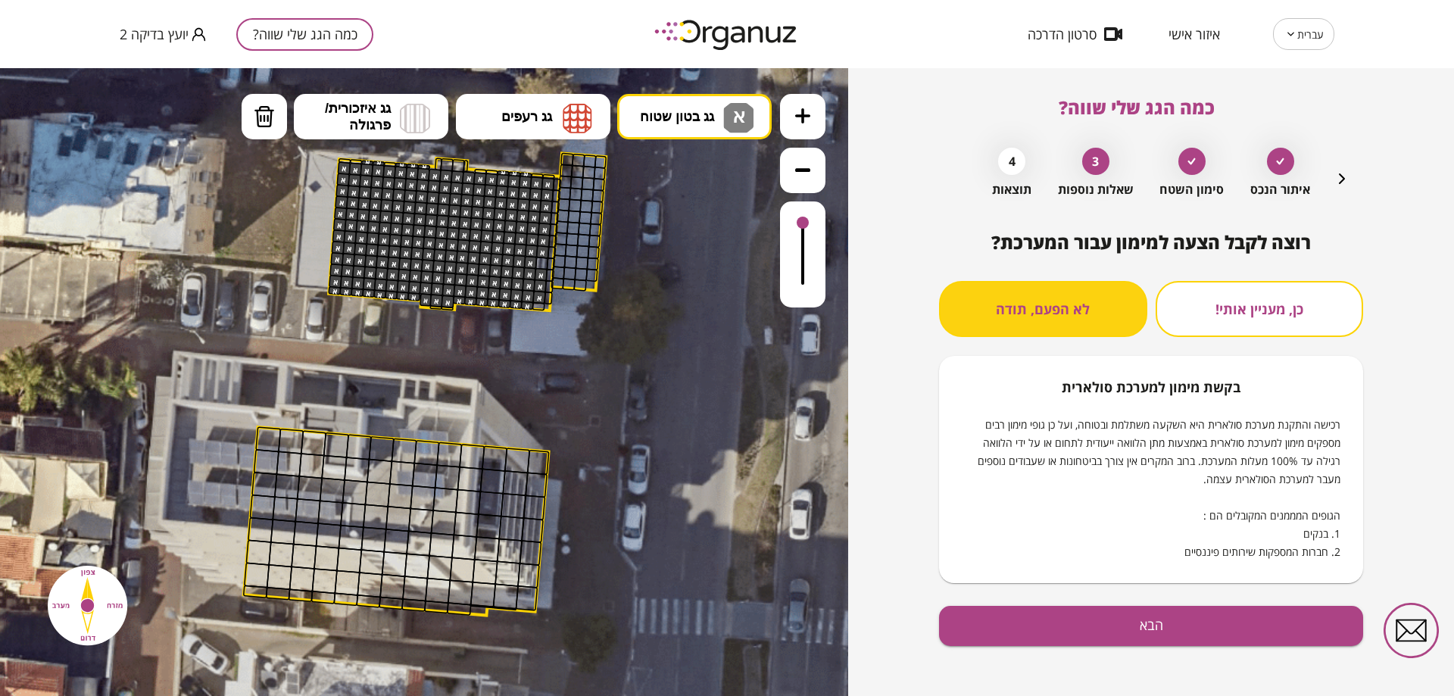
click at [1078, 320] on button "לא הפעם, תודה" at bounding box center [1043, 309] width 208 height 56
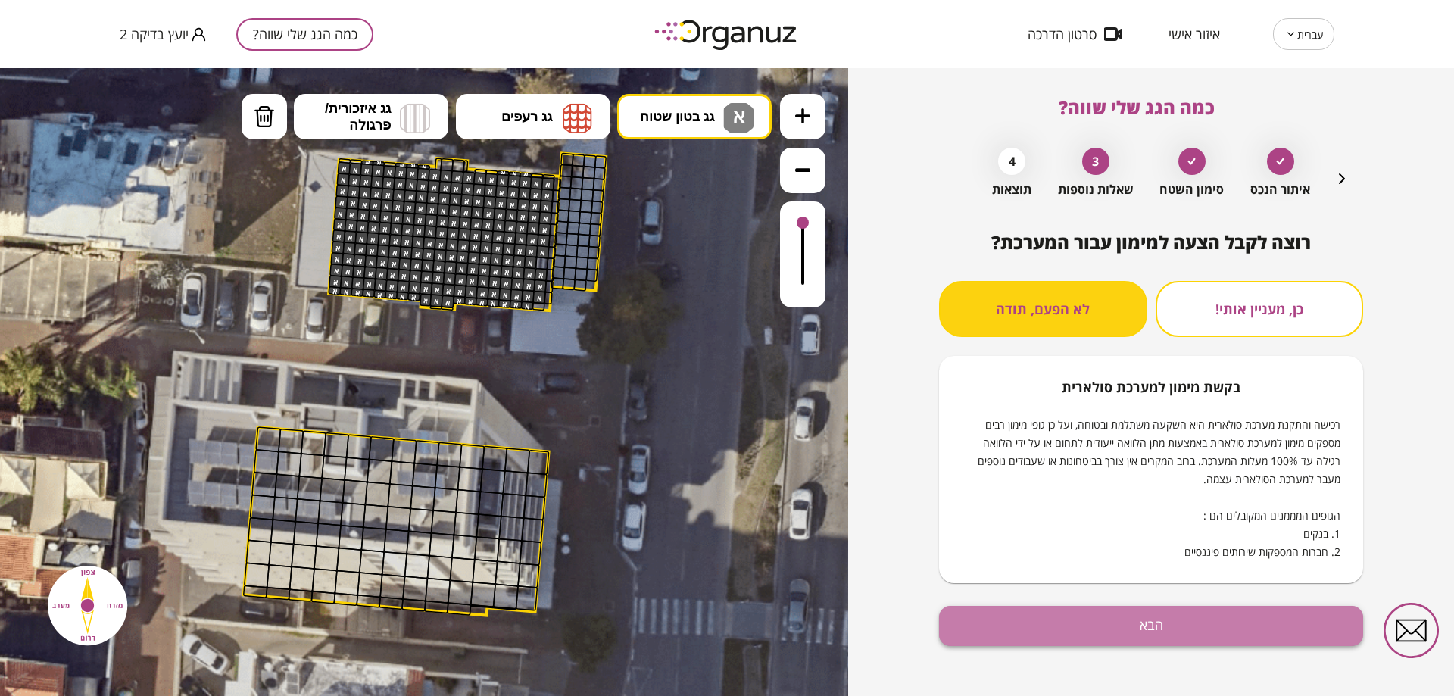
click at [1222, 608] on button "הבא" at bounding box center [1151, 626] width 424 height 40
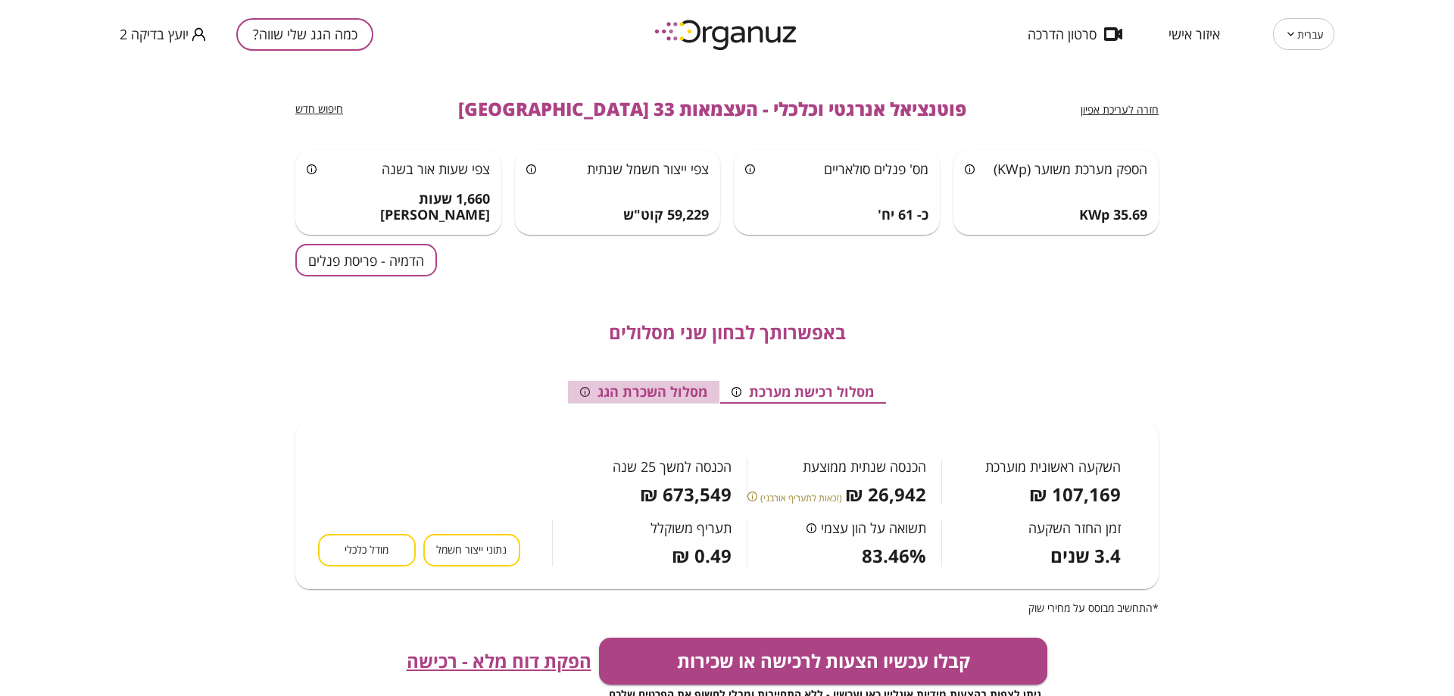
click at [652, 390] on button "מסלול השכרת הגג" at bounding box center [643, 392] width 151 height 23
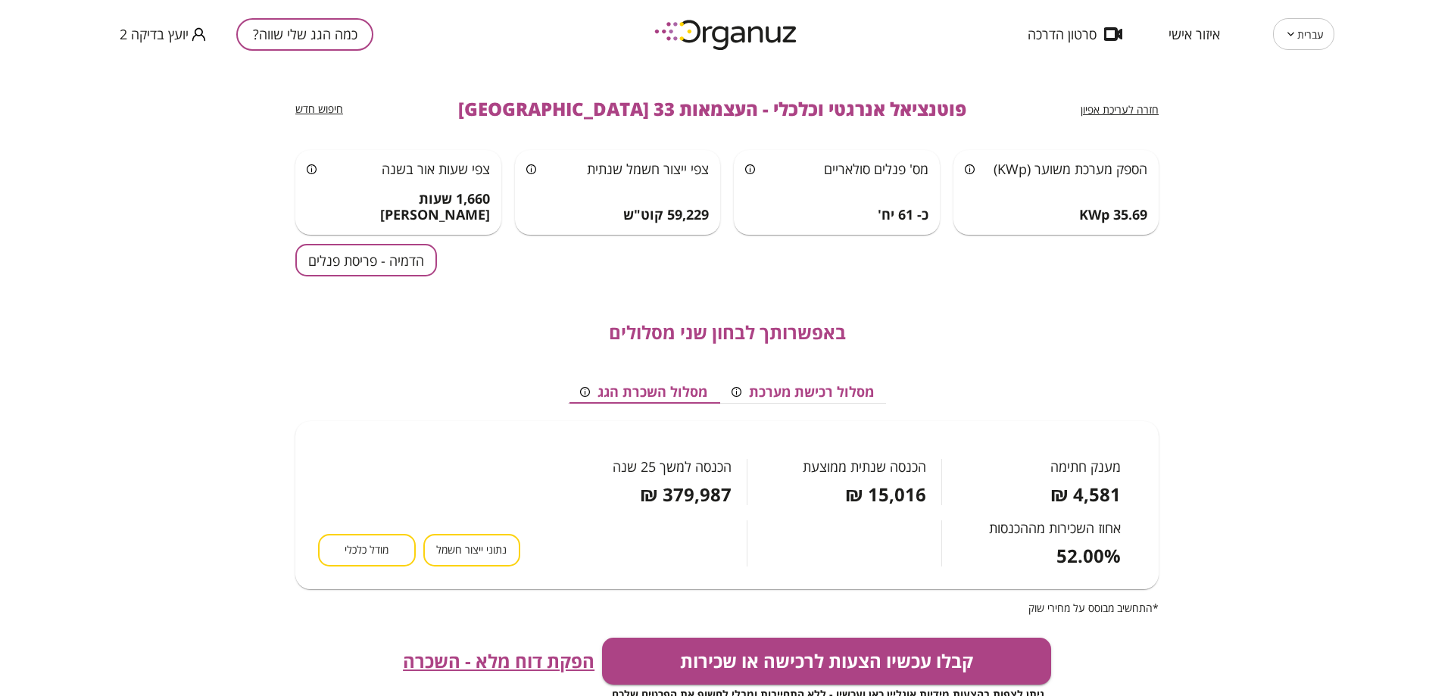
click at [845, 392] on button "מסלול רכישת מערכת" at bounding box center [802, 392] width 167 height 23
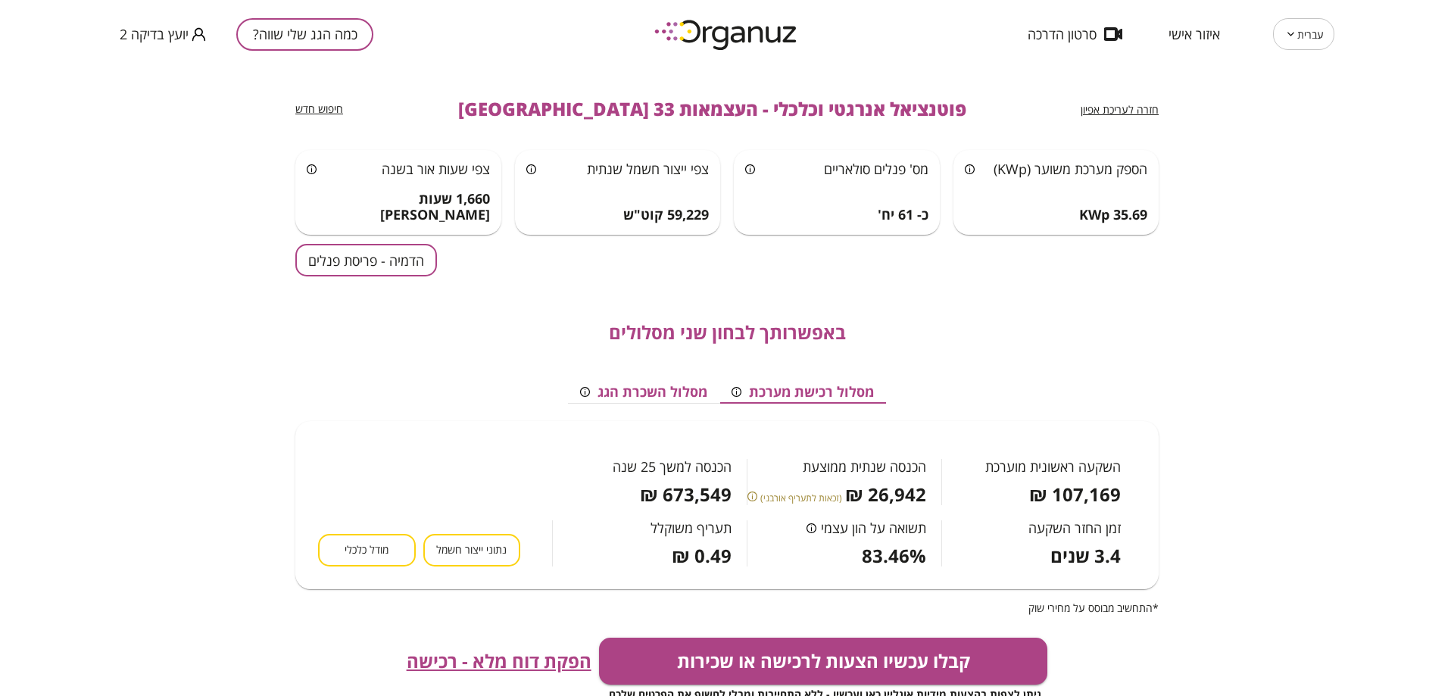
click at [1119, 110] on span "חזרה לעריכת אפיון" at bounding box center [1120, 109] width 78 height 14
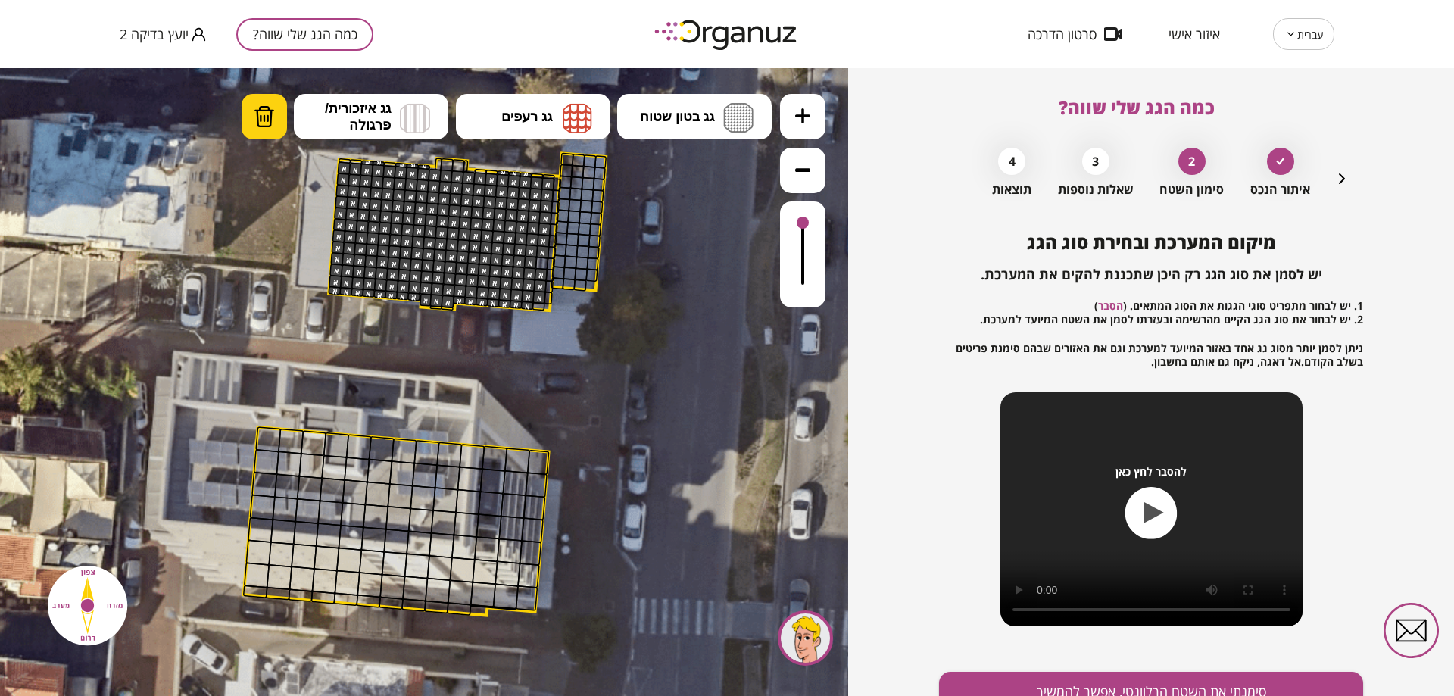
click at [254, 111] on img at bounding box center [264, 116] width 21 height 23
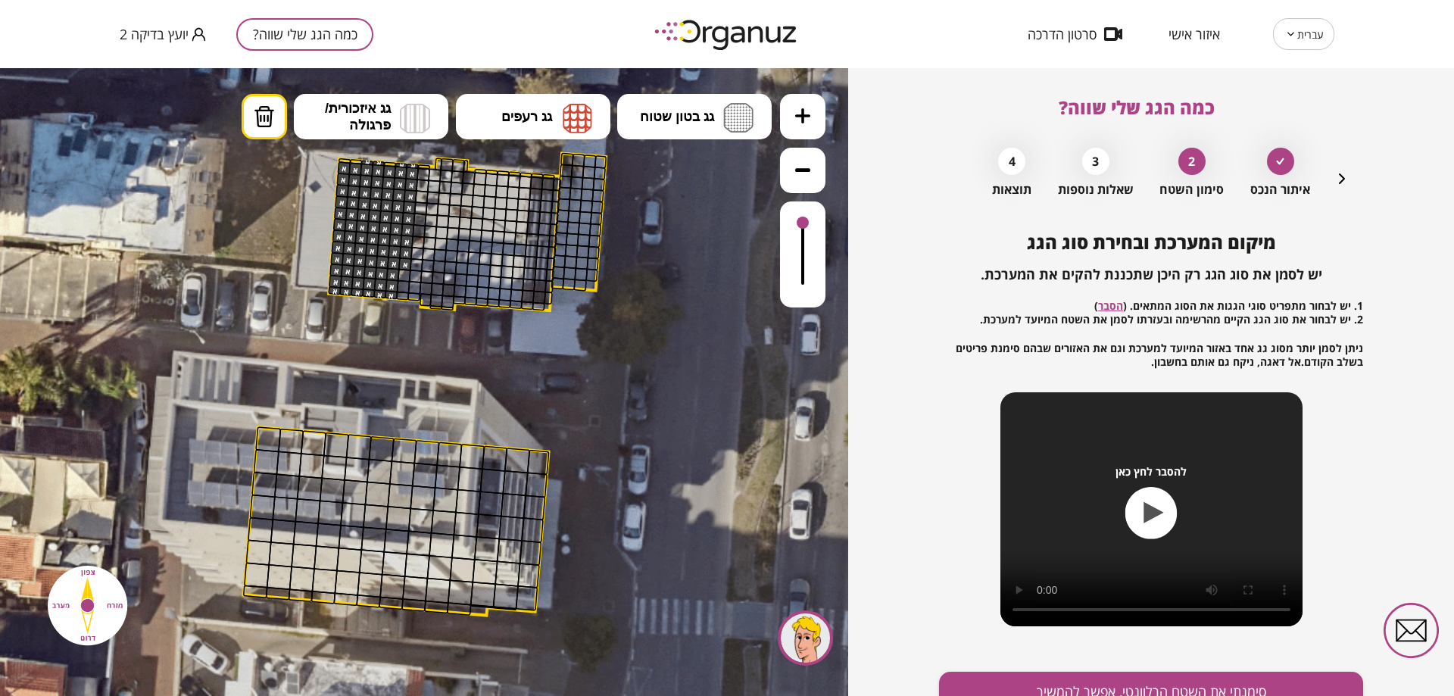
drag, startPoint x: 546, startPoint y: 178, endPoint x: 457, endPoint y: 169, distance: 89.8
click at [427, 159] on div ".st0 { fill: #FFFFFF; }" at bounding box center [424, 386] width 1431 height 1431
click at [1136, 686] on button "סימנתי את השטח הרלוונטי, אפשר להמשיך" at bounding box center [1151, 692] width 424 height 40
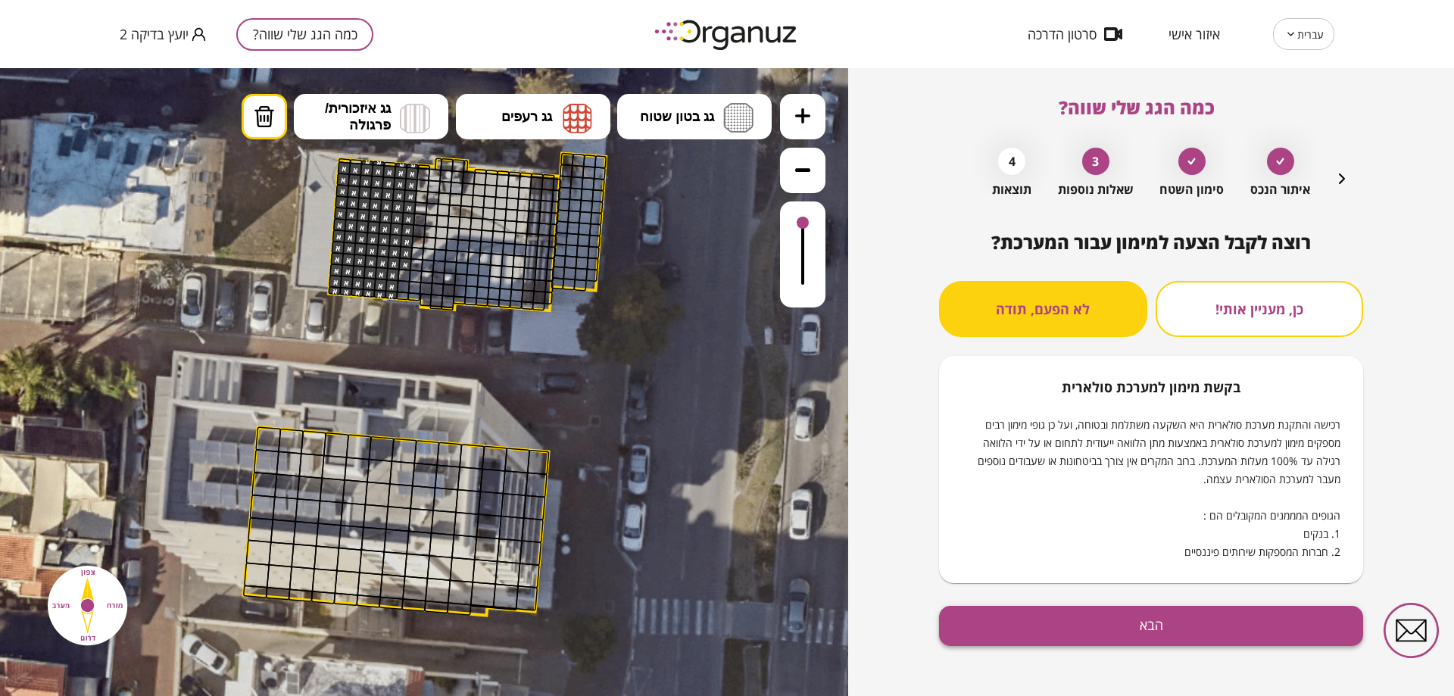
click at [1109, 633] on button "הבא" at bounding box center [1151, 626] width 424 height 40
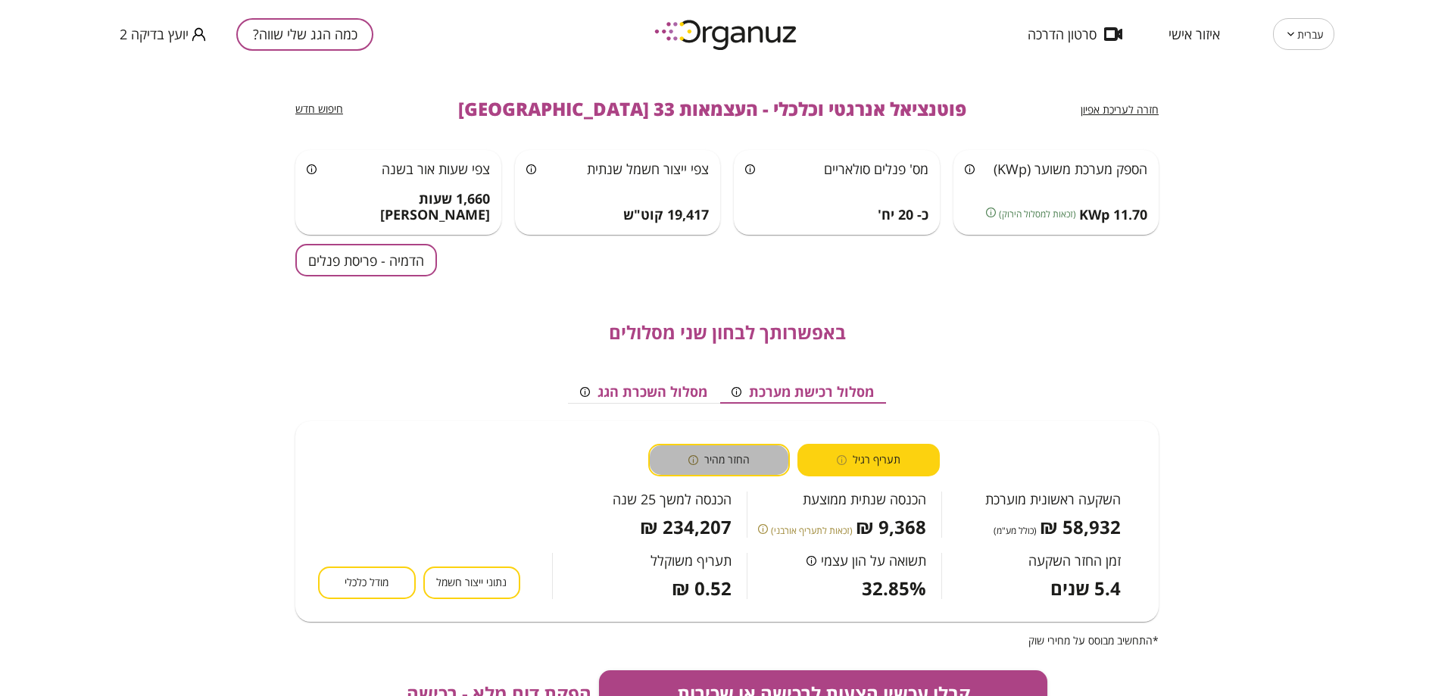
click at [764, 460] on button "החזר מהיר" at bounding box center [719, 460] width 142 height 33
click at [884, 457] on span "תעריף רגיל" at bounding box center [877, 460] width 48 height 14
click at [670, 482] on div "הכנסה למשך 25 שנה 234,207 ₪" at bounding box center [649, 506] width 195 height 61
click at [738, 462] on span "החזר מהיר" at bounding box center [726, 460] width 45 height 14
click at [854, 457] on div "תעריף רגיל" at bounding box center [869, 460] width 64 height 14
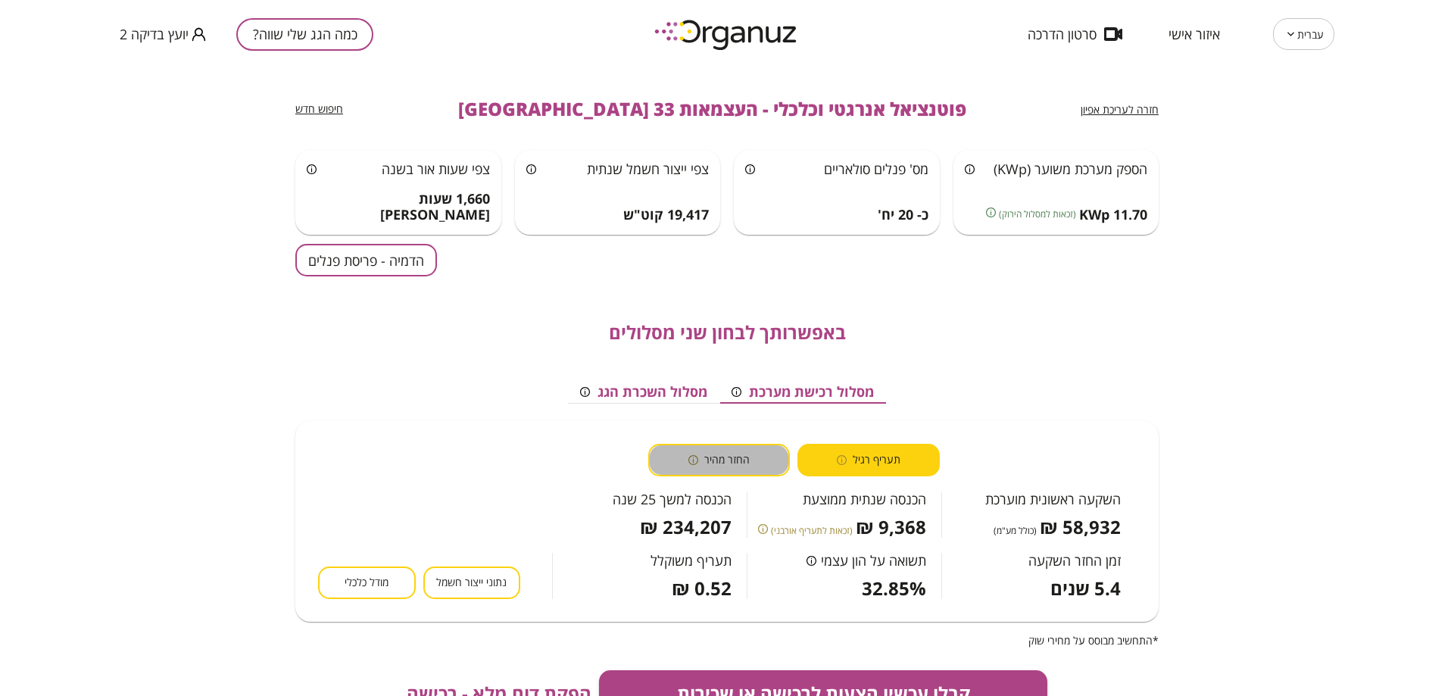
click at [738, 460] on span "החזר מהיר" at bounding box center [726, 460] width 45 height 14
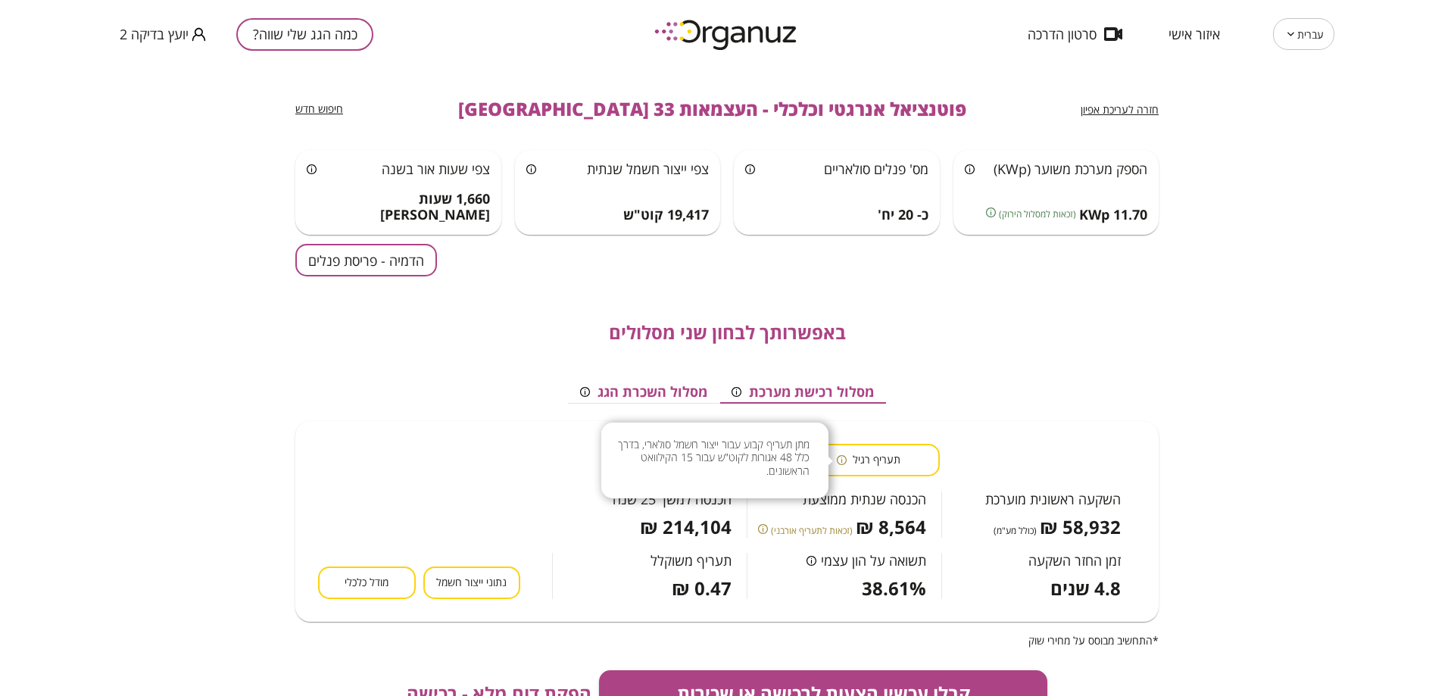
click at [842, 462] on icon "button" at bounding box center [842, 460] width 10 height 10
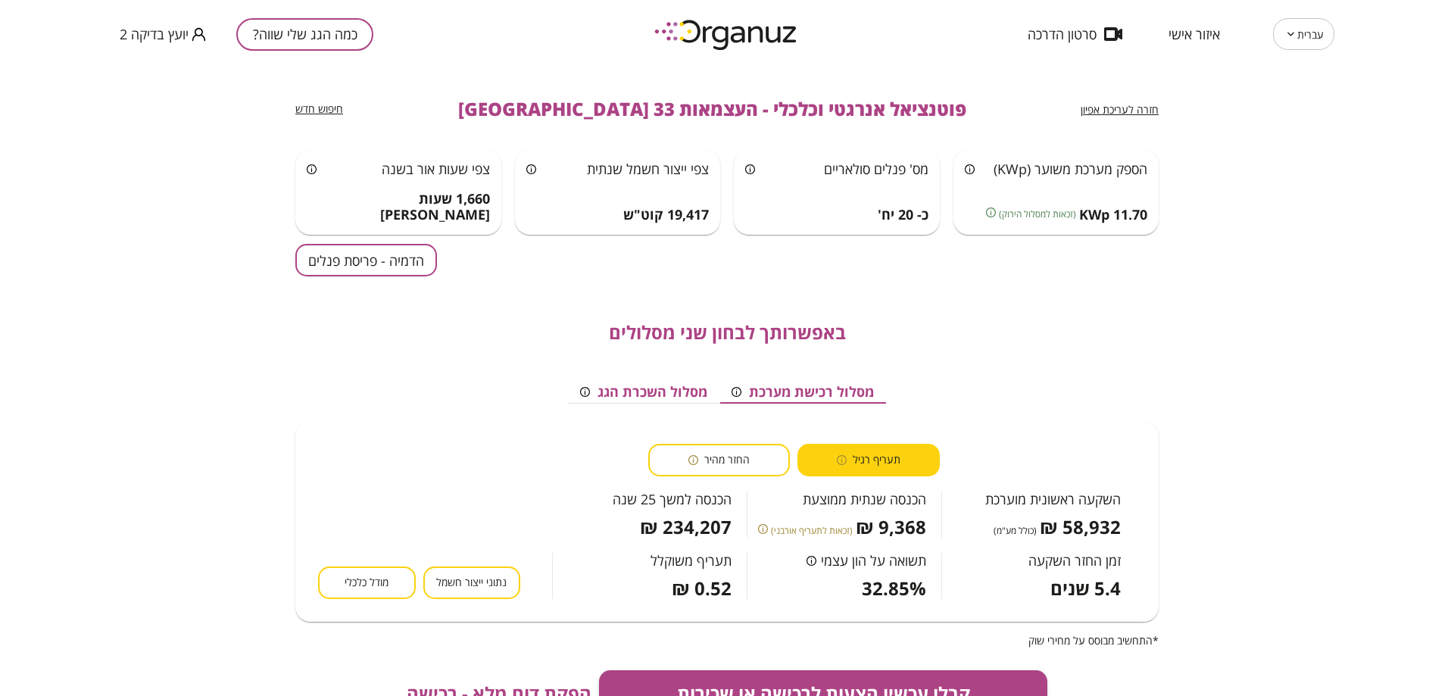
click at [756, 458] on button "החזר מהיר" at bounding box center [719, 460] width 142 height 33
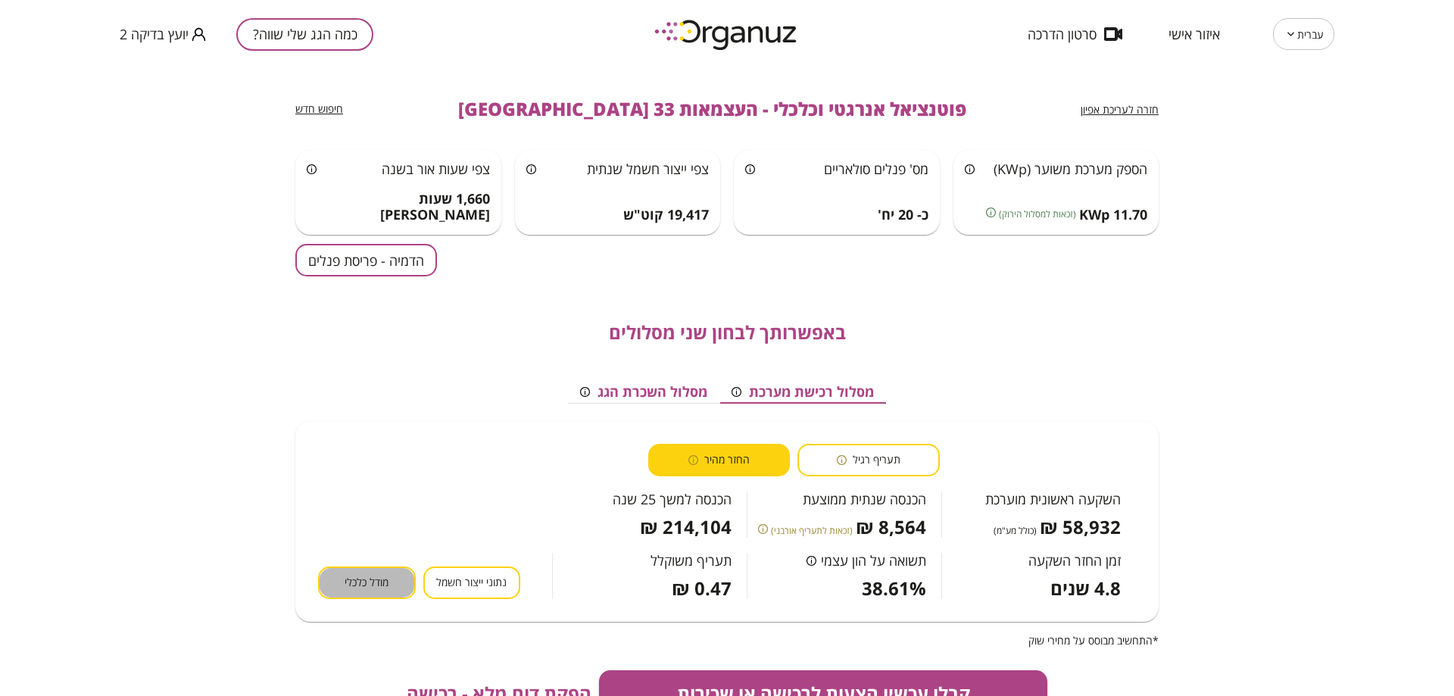
click at [373, 576] on span "מודל כלכלי" at bounding box center [367, 583] width 44 height 14
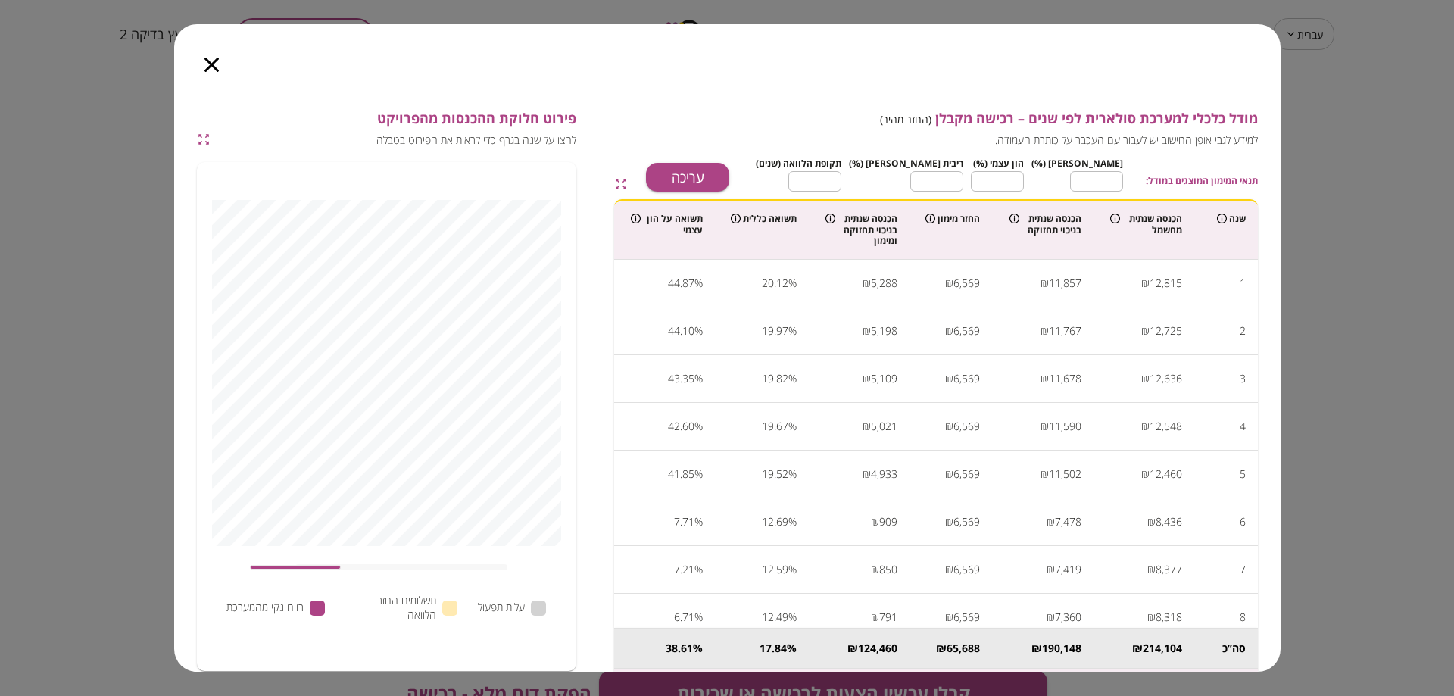
click at [208, 68] on icon "button" at bounding box center [211, 65] width 14 height 14
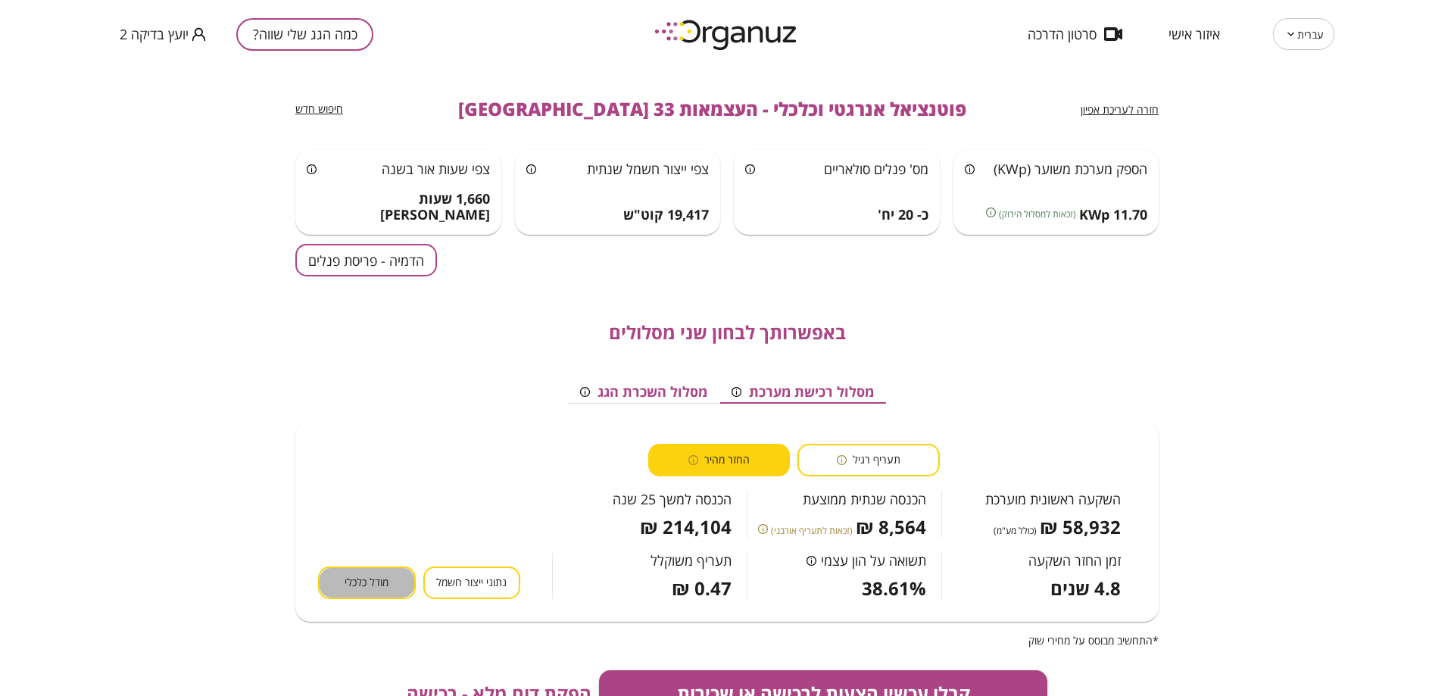
click at [364, 580] on span "מודל כלכלי" at bounding box center [367, 583] width 44 height 14
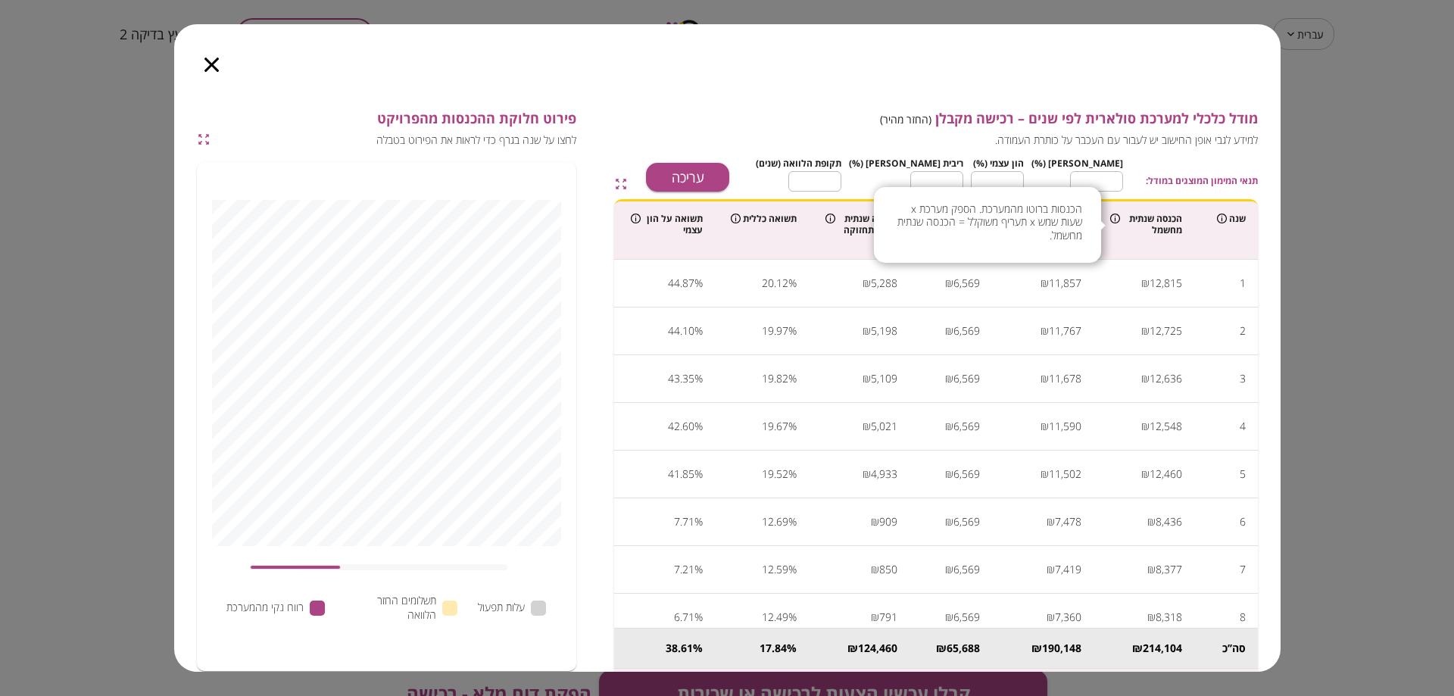
click at [1120, 215] on icon at bounding box center [1115, 219] width 10 height 10
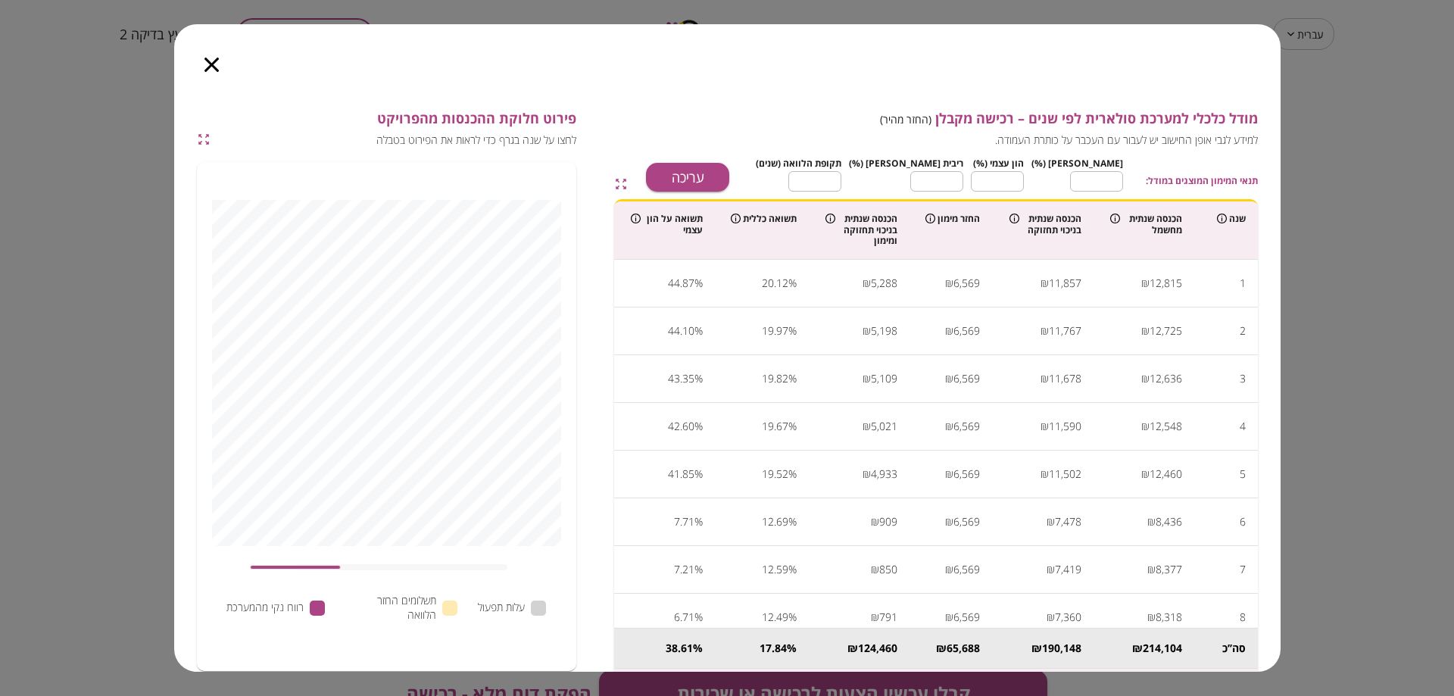
click at [211, 73] on div at bounding box center [211, 56] width 75 height 64
click at [213, 64] on icon "button" at bounding box center [211, 65] width 14 height 14
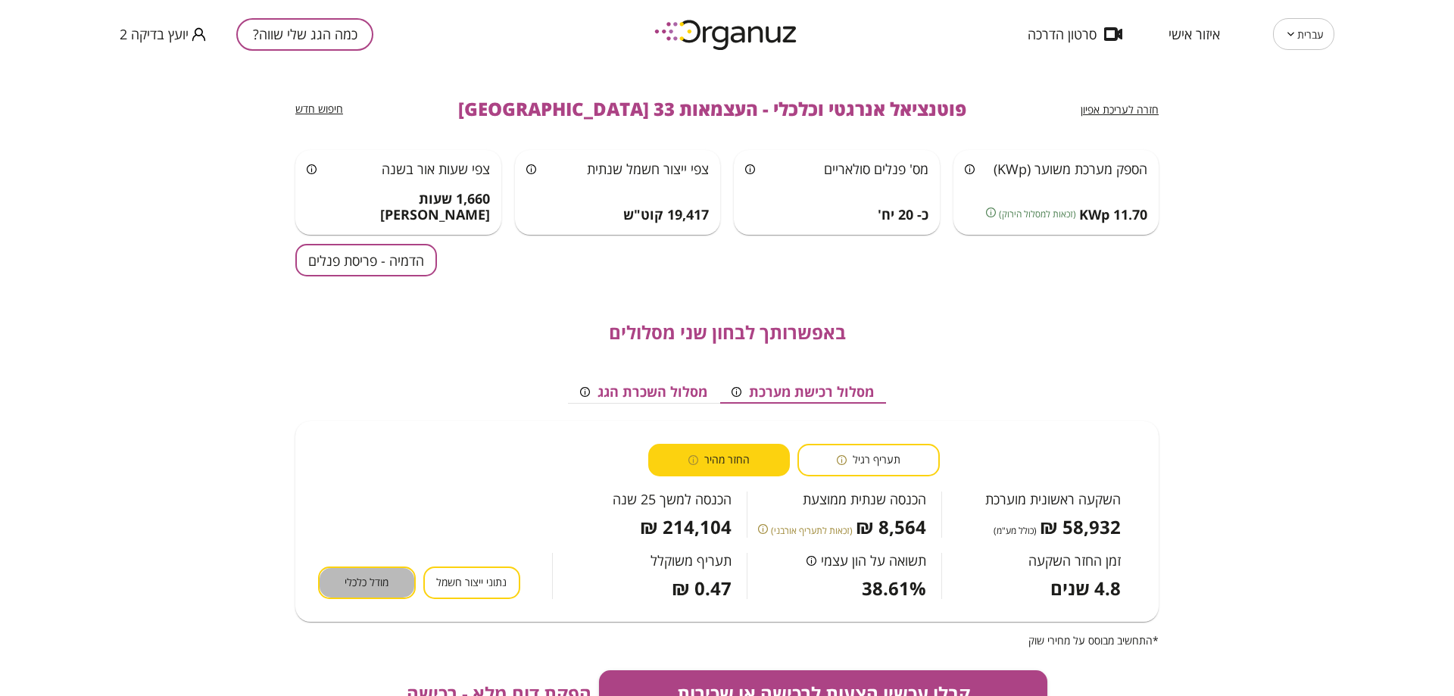
click at [380, 569] on button "מודל כלכלי" at bounding box center [367, 582] width 98 height 33
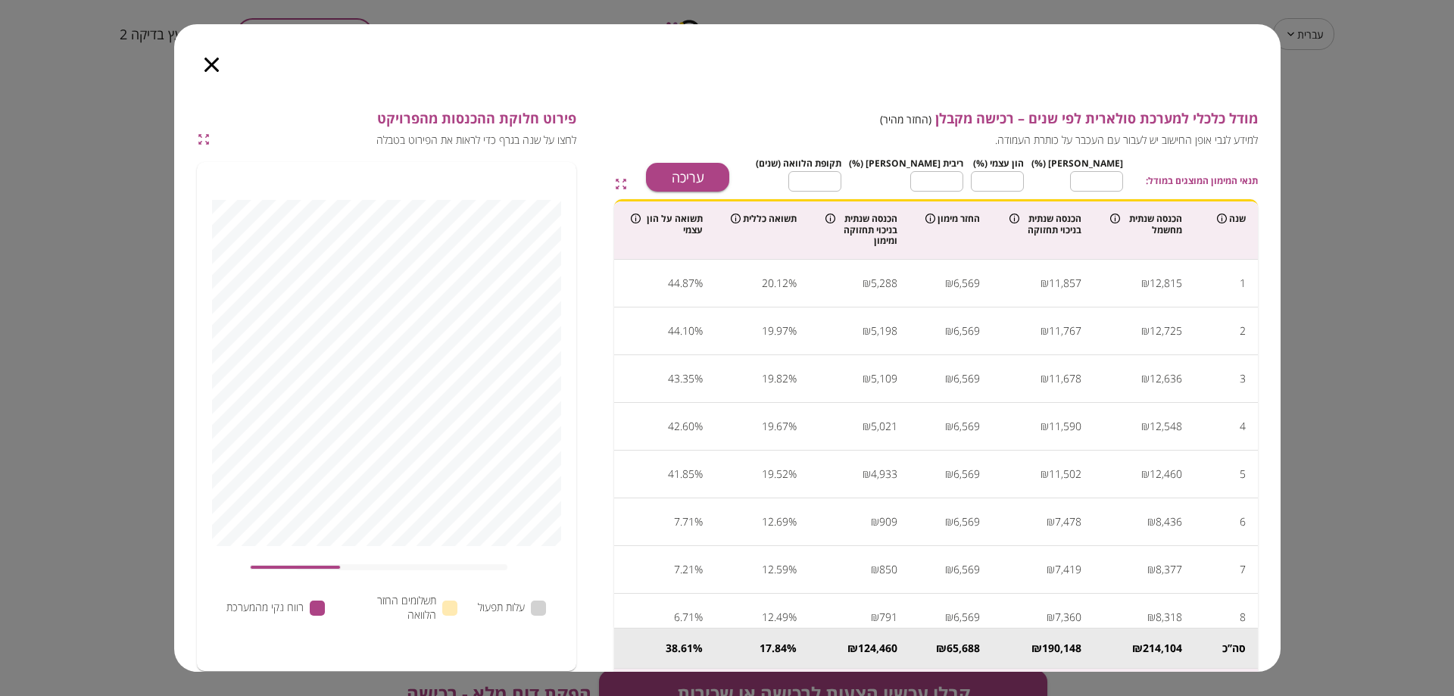
click at [206, 61] on icon "button" at bounding box center [211, 65] width 14 height 14
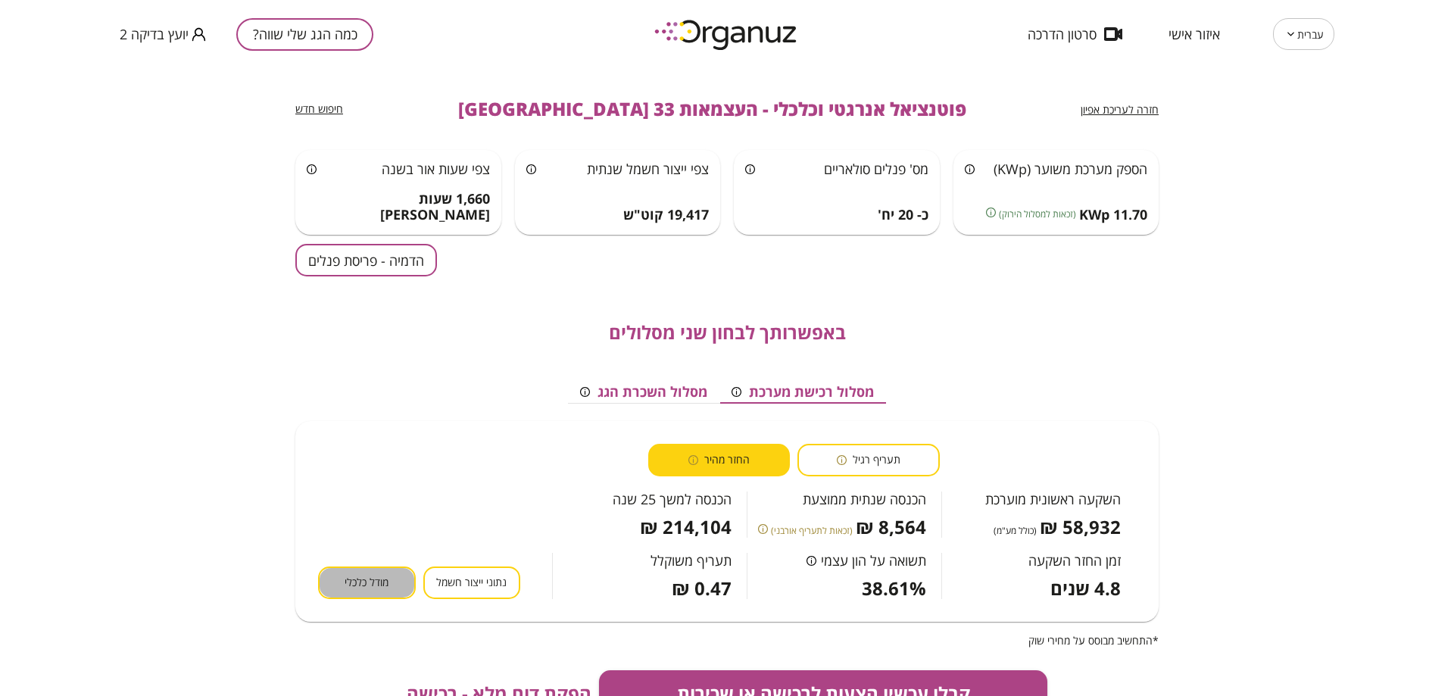
click at [349, 584] on span "מודל כלכלי" at bounding box center [367, 583] width 44 height 14
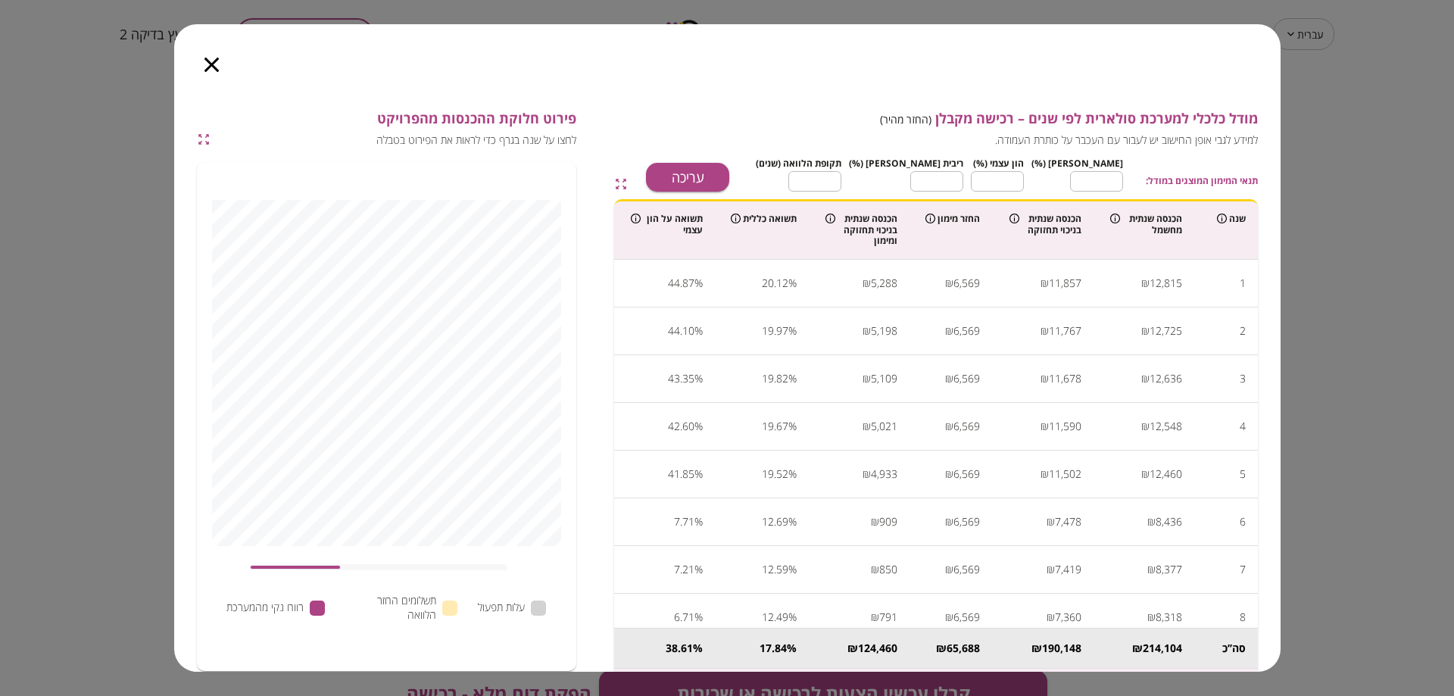
click at [202, 73] on div at bounding box center [211, 56] width 75 height 64
click at [215, 61] on icon "button" at bounding box center [211, 65] width 14 height 14
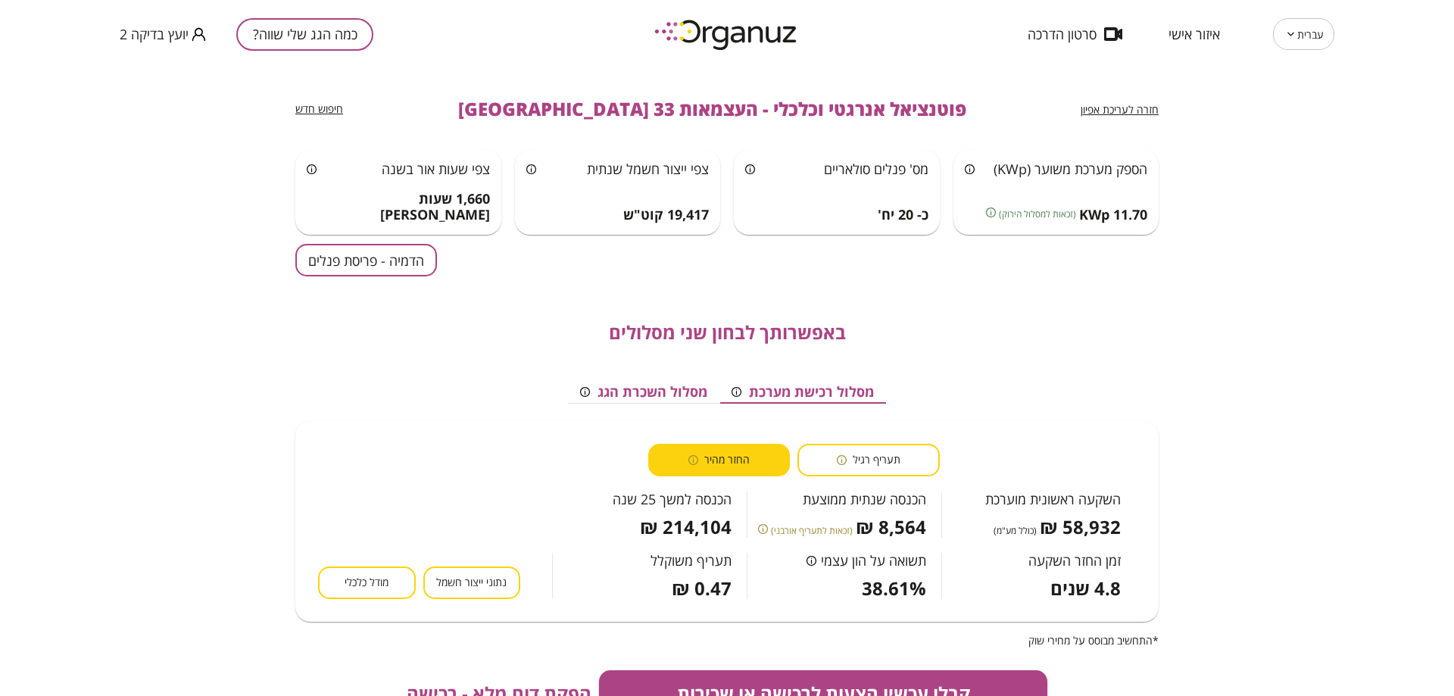
click at [357, 579] on span "מודל כלכלי" at bounding box center [367, 583] width 44 height 14
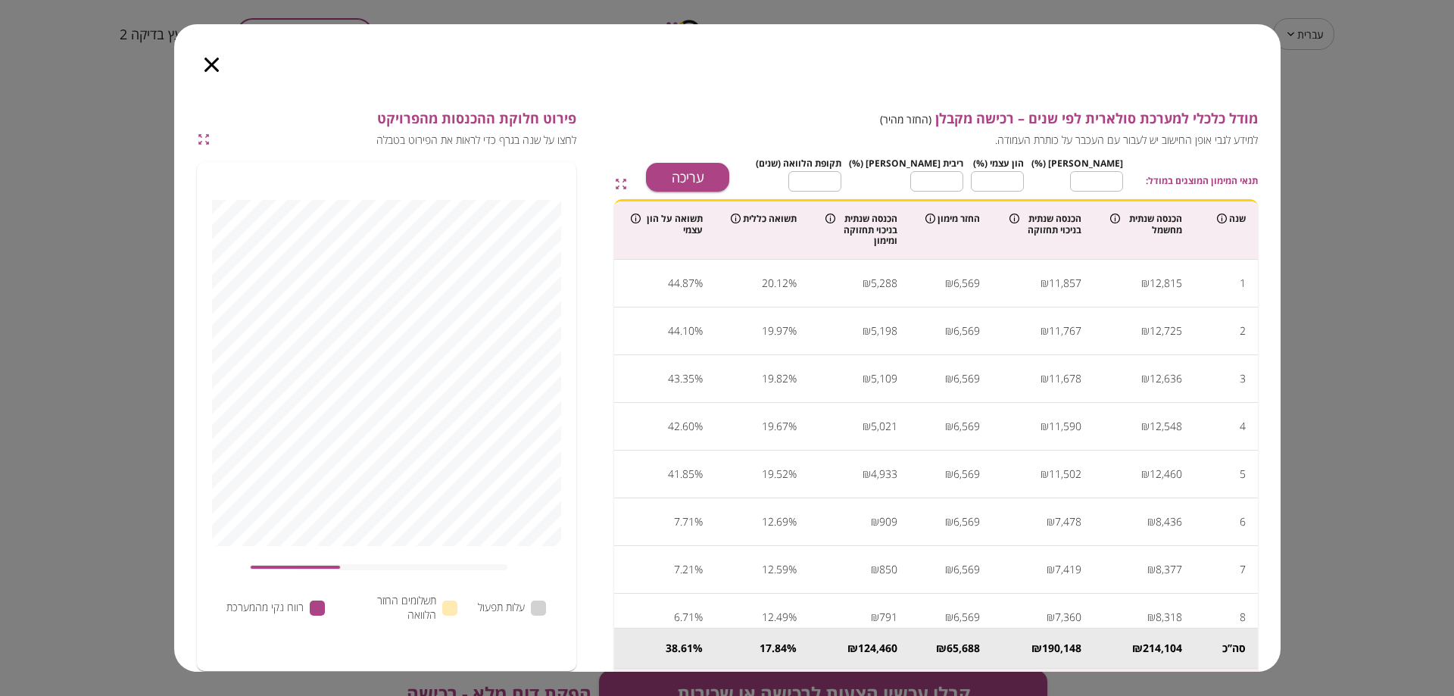
click at [210, 70] on icon "button" at bounding box center [211, 65] width 14 height 14
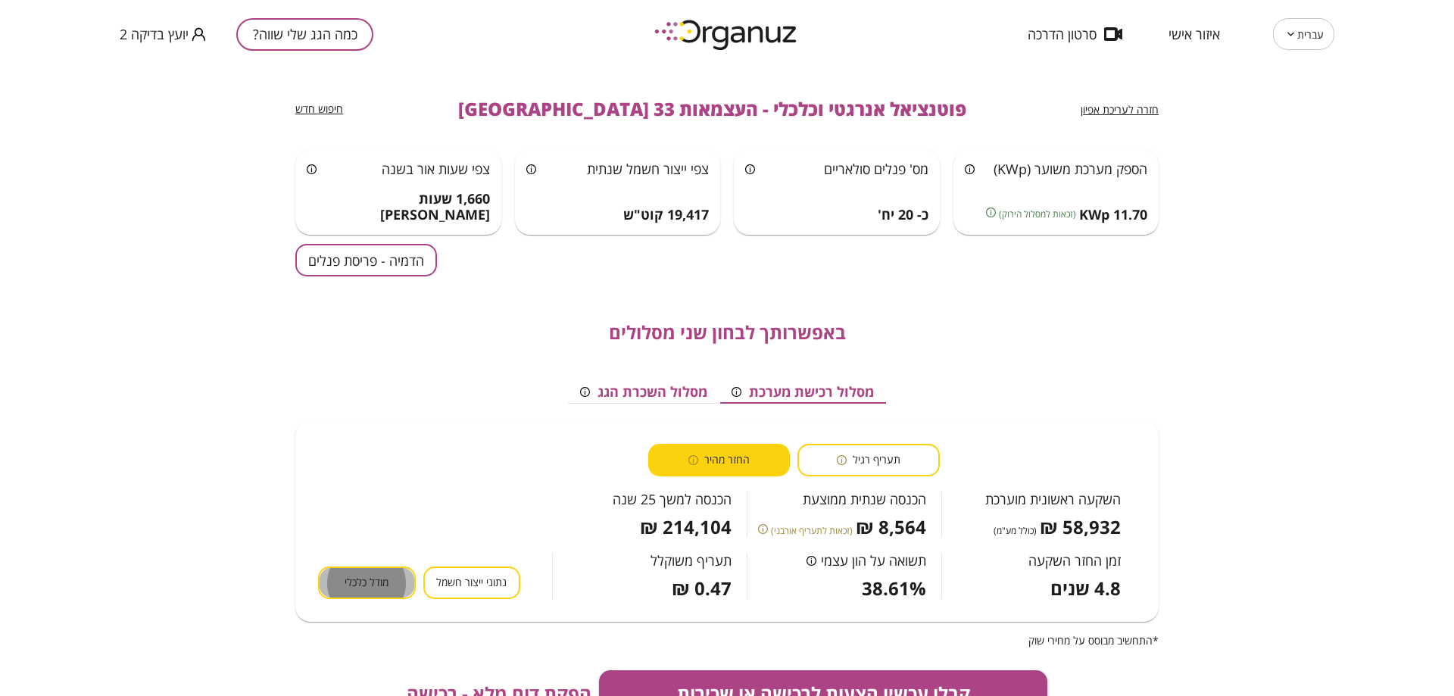
click at [340, 576] on button "מודל כלכלי" at bounding box center [367, 582] width 98 height 33
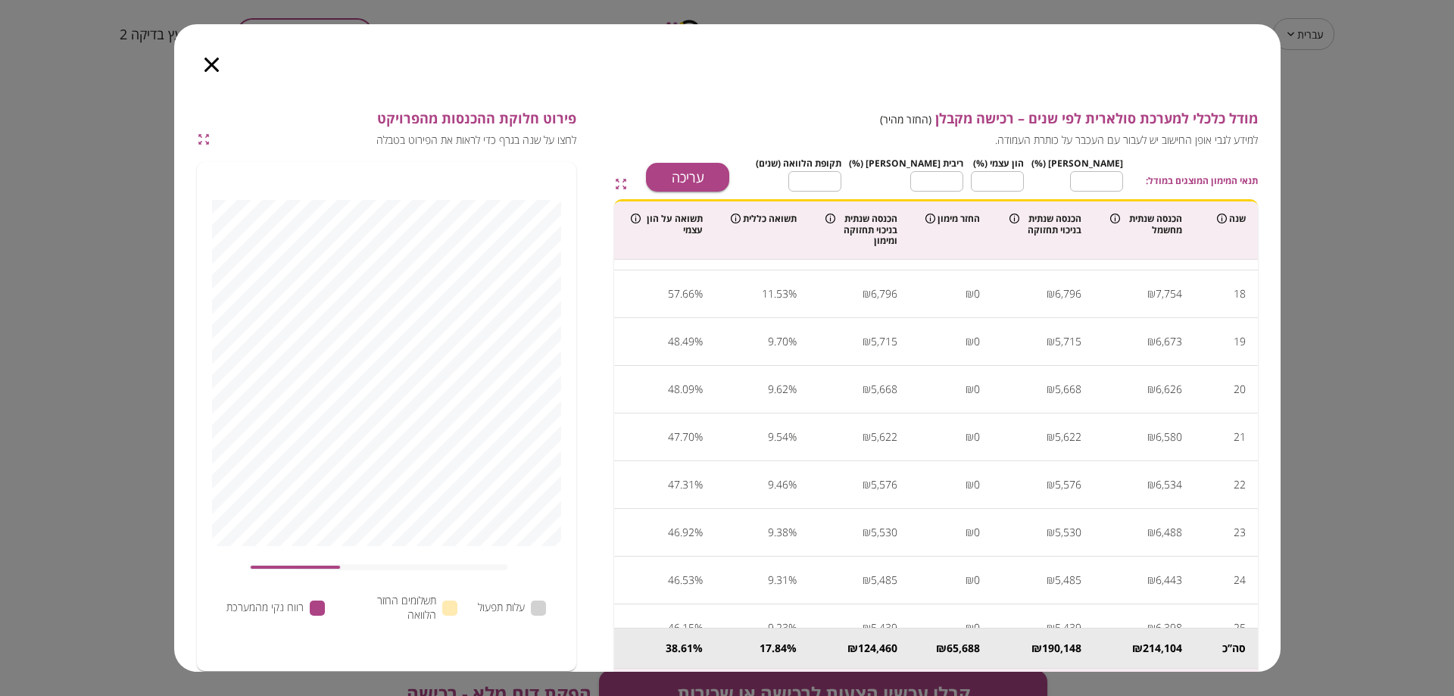
scroll to position [824, 0]
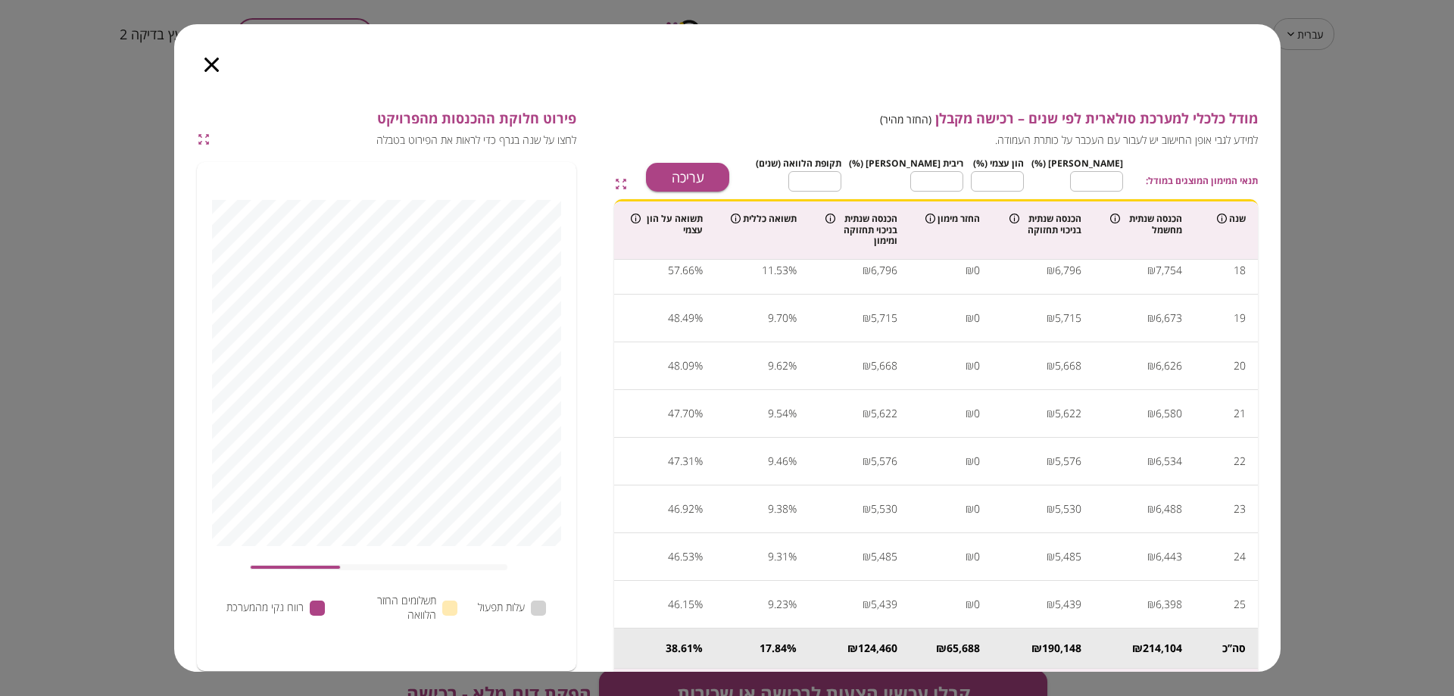
click at [204, 67] on icon "button" at bounding box center [211, 65] width 14 height 14
